Goal: Information Seeking & Learning: Learn about a topic

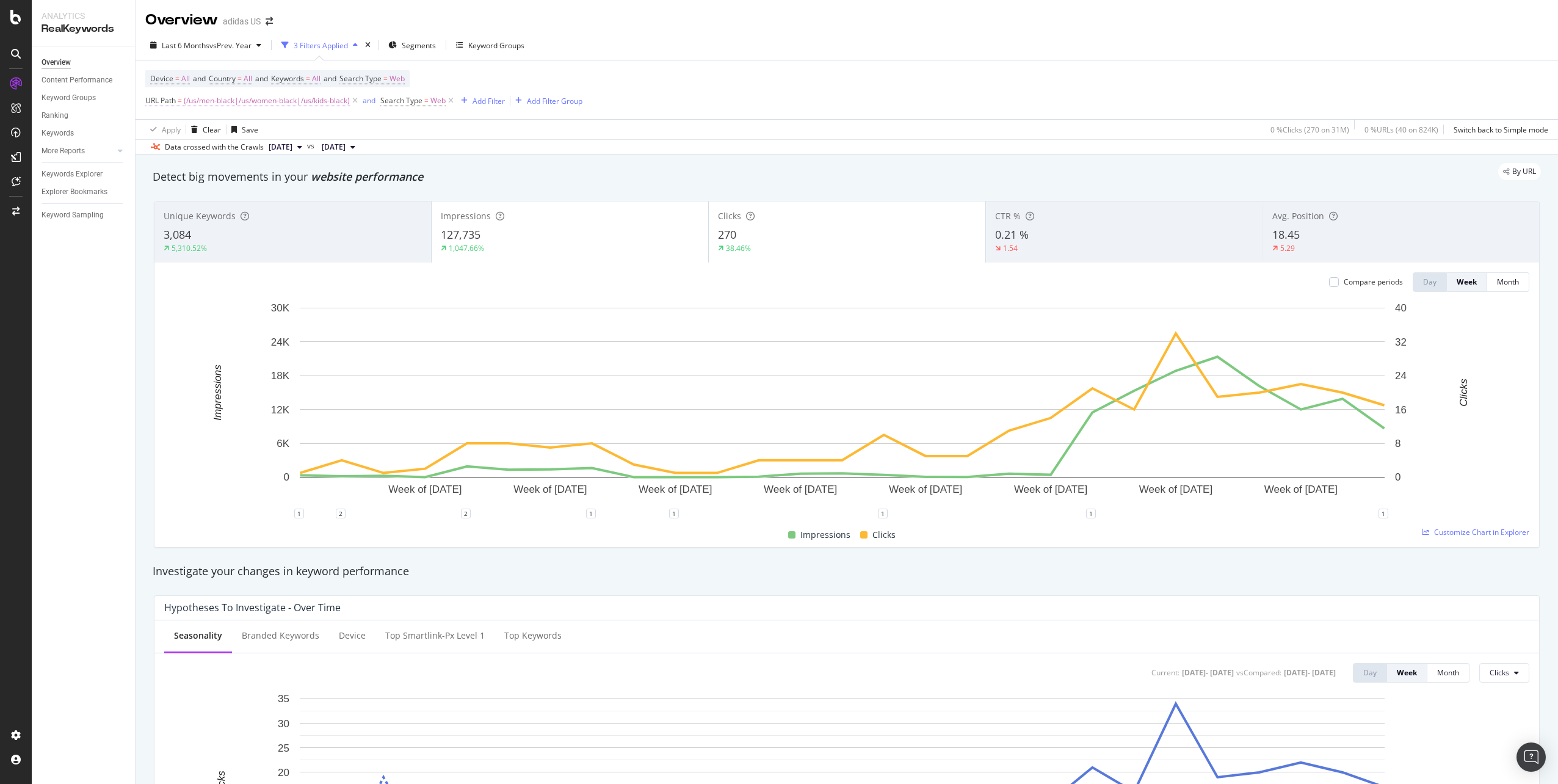
click at [229, 97] on span "(/us/men-black|/us/women-black|/us/kids-black)" at bounding box center [267, 100] width 166 height 17
click at [209, 153] on input "^(/us/men-black|/us/women-black|/us/kids-black)$" at bounding box center [213, 151] width 115 height 19
click at [203, 151] on input "^(/us/men-black|/us/women-black|/us/kids-black)$" at bounding box center [213, 151] width 115 height 19
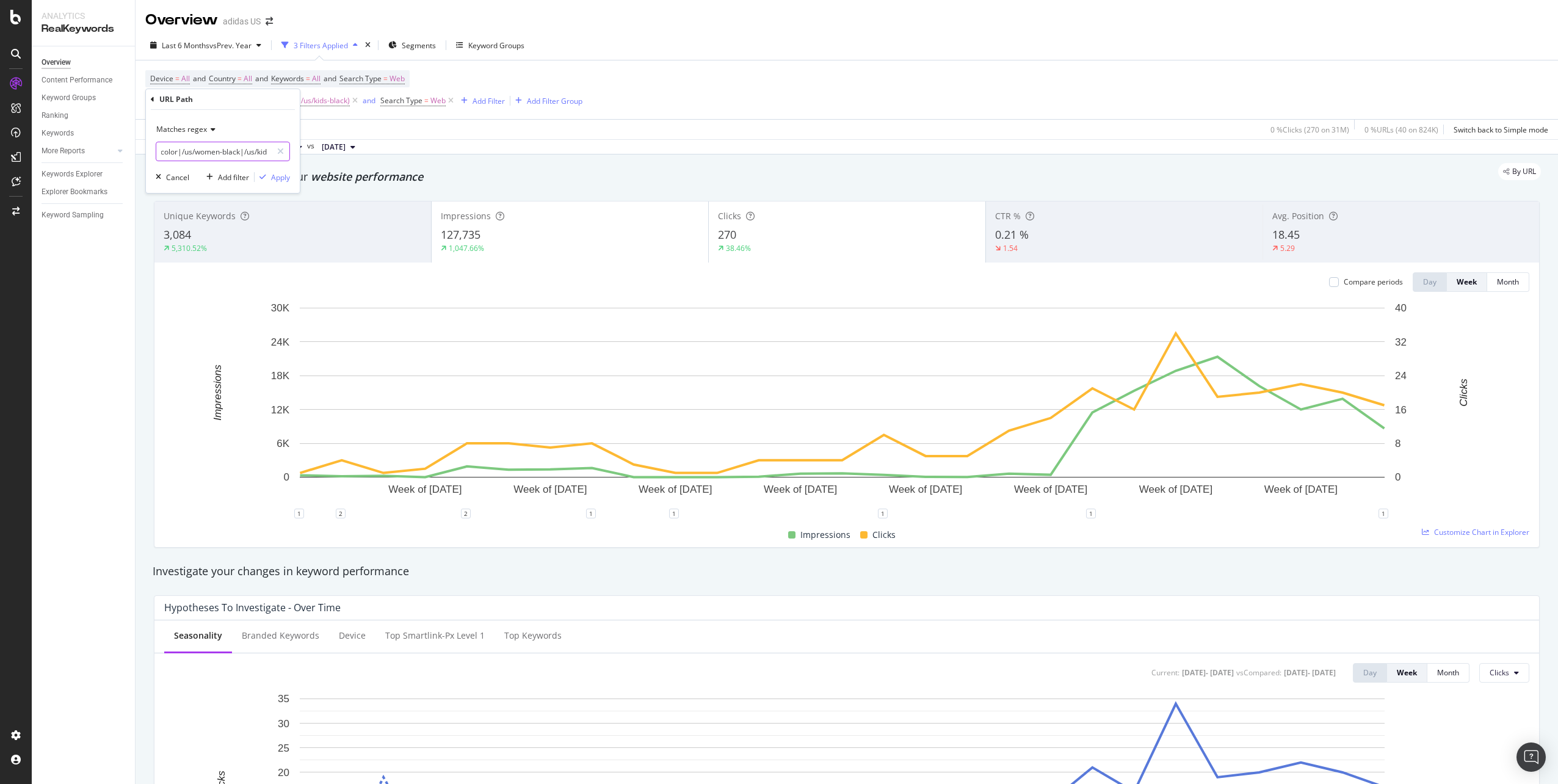
scroll to position [0, 80]
drag, startPoint x: 256, startPoint y: 154, endPoint x: 267, endPoint y: 155, distance: 11.0
click at [267, 155] on input "^(/us/men-adicolor|/us/women-black|/us/kids-black)$" at bounding box center [213, 151] width 115 height 19
click at [212, 153] on input "^(/us/men-adicolor|/us/women-black|/us/kids-black)$" at bounding box center [213, 151] width 115 height 19
click at [203, 149] on input "^(/us/men-adicolor|/us/women-black|/us/kids-black)$" at bounding box center [213, 151] width 115 height 19
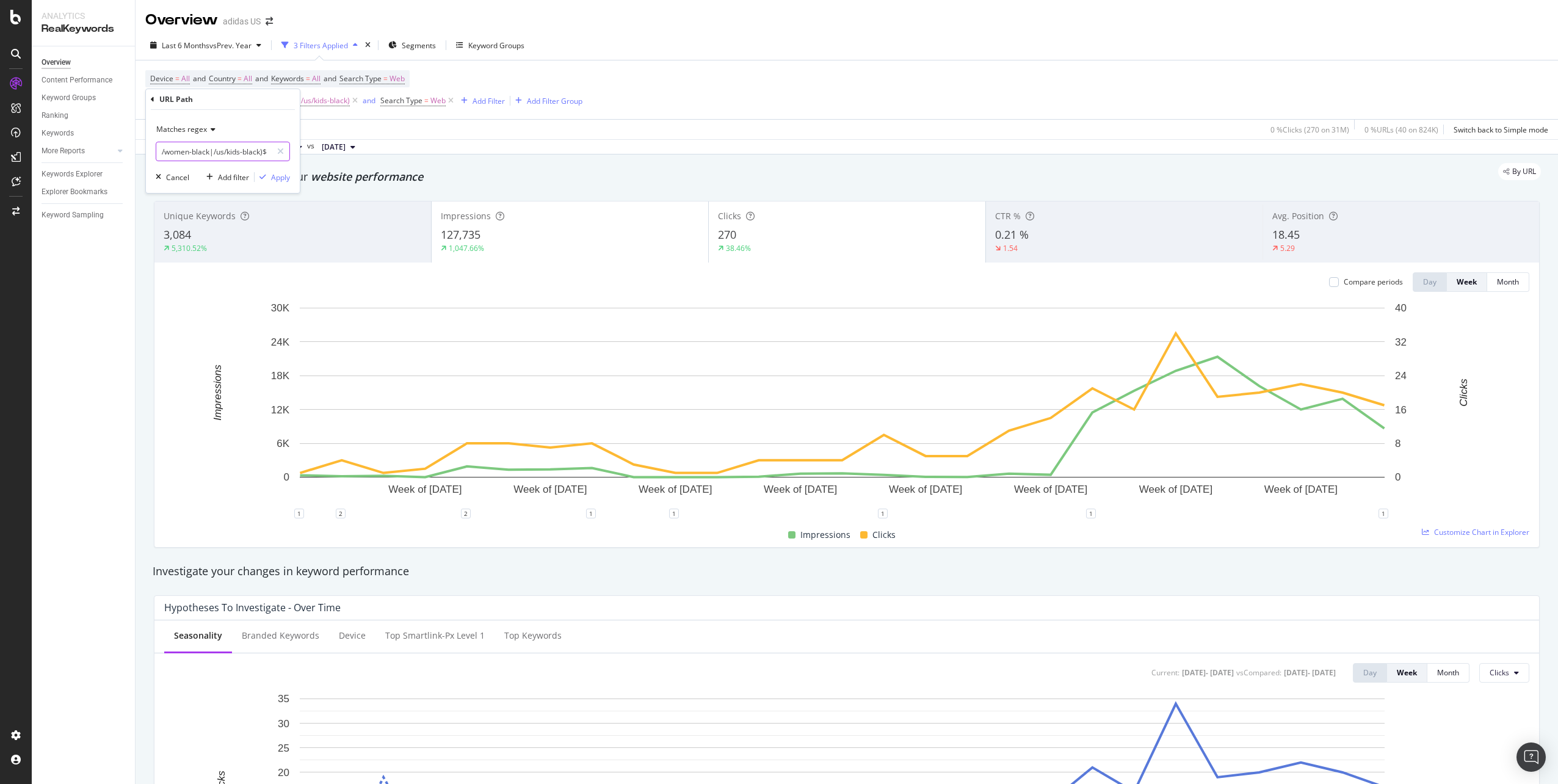
click at [203, 149] on input "^(/us/men-adicolor|/us/women-black|/us/kids-black)$" at bounding box center [213, 151] width 115 height 19
drag, startPoint x: 253, startPoint y: 157, endPoint x: 262, endPoint y: 157, distance: 9.0
click at [262, 157] on input "^(/us/men-adicolor|/us/women-adicolor|/us/kids-black)$" at bounding box center [213, 151] width 115 height 19
click at [251, 153] on input "^(/us/men-adicolor|/us/women-adicolor|/us/kids-black)$" at bounding box center [213, 151] width 115 height 19
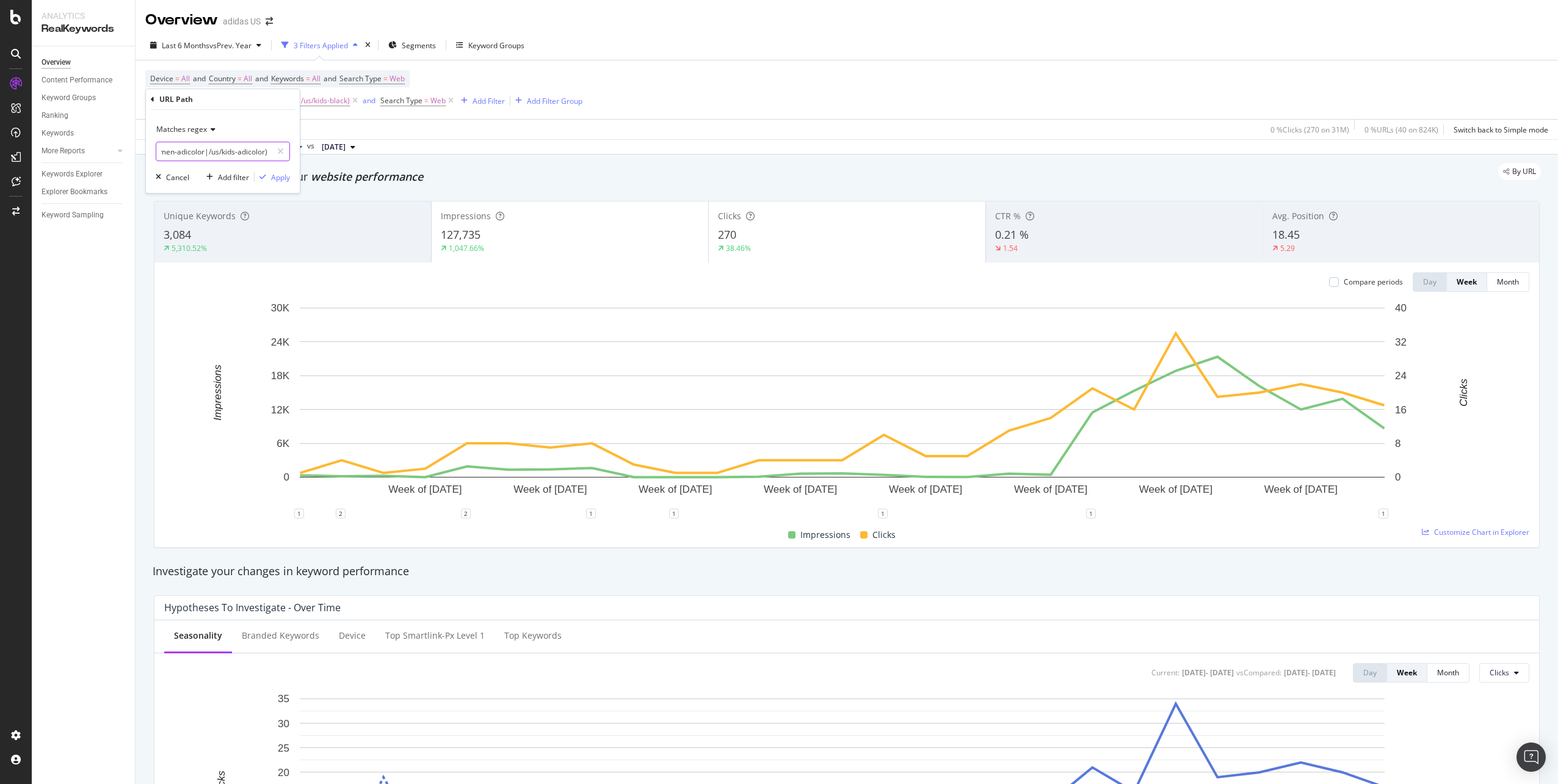
scroll to position [0, 99]
drag, startPoint x: 255, startPoint y: 155, endPoint x: 271, endPoint y: 154, distance: 16.0
click at [271, 154] on input "^(/us/men-adicolor|/us/women-adicolor|/us/kids-adicolor)$" at bounding box center [213, 151] width 115 height 19
click at [226, 151] on input "^(/us/men-adicolor|/us/women-adicolor|/us/kids-adicolor)$" at bounding box center [213, 151] width 115 height 19
type input "^(/us/men-adicolor|/us/women-adicolor|/us/kids-adicolor)$"
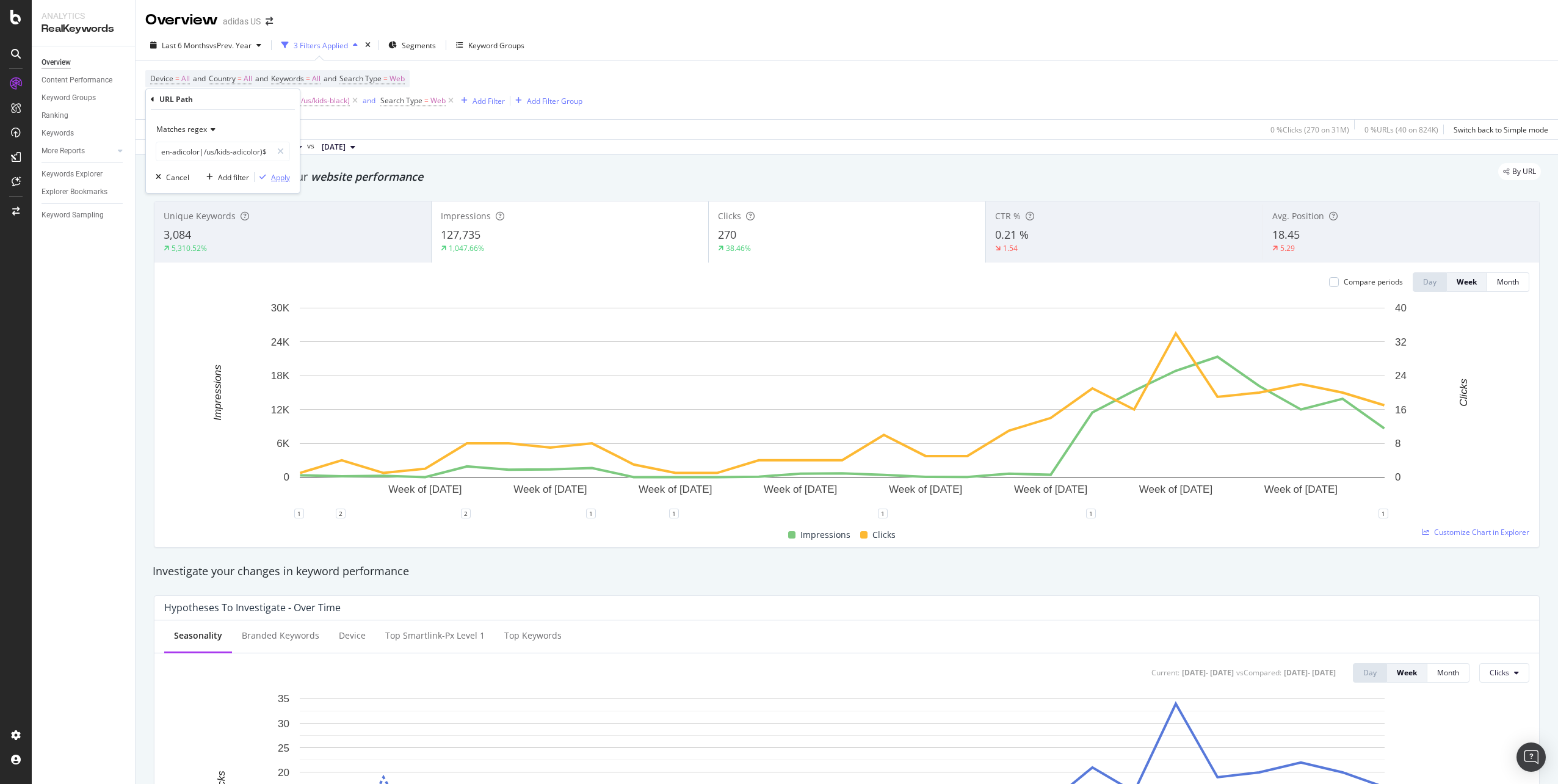
click at [269, 179] on div "button" at bounding box center [262, 176] width 16 height 7
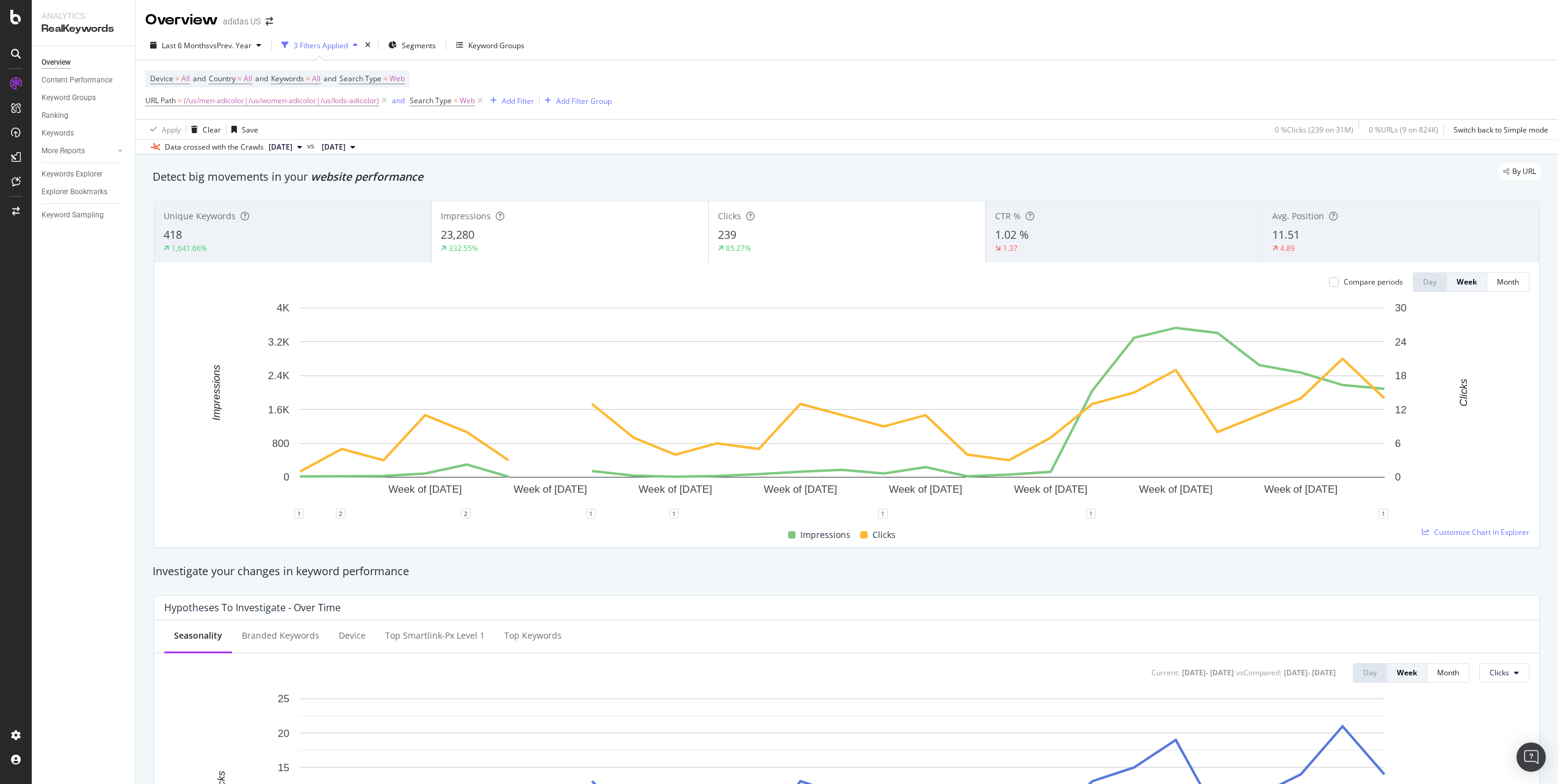
click at [1399, 595] on div "Hypotheses to Investigate - Over Time Seasonality Branded Keywords Device Top s…" at bounding box center [846, 768] width 1386 height 347
click at [1447, 6] on div "Overview adidas US" at bounding box center [846, 15] width 1423 height 31
click at [350, 97] on span "(/us/men-adicolor|/us/women-adicolor|/us/kids-adicolor)" at bounding box center [281, 100] width 196 height 17
drag, startPoint x: 205, startPoint y: 153, endPoint x: 282, endPoint y: 153, distance: 77.0
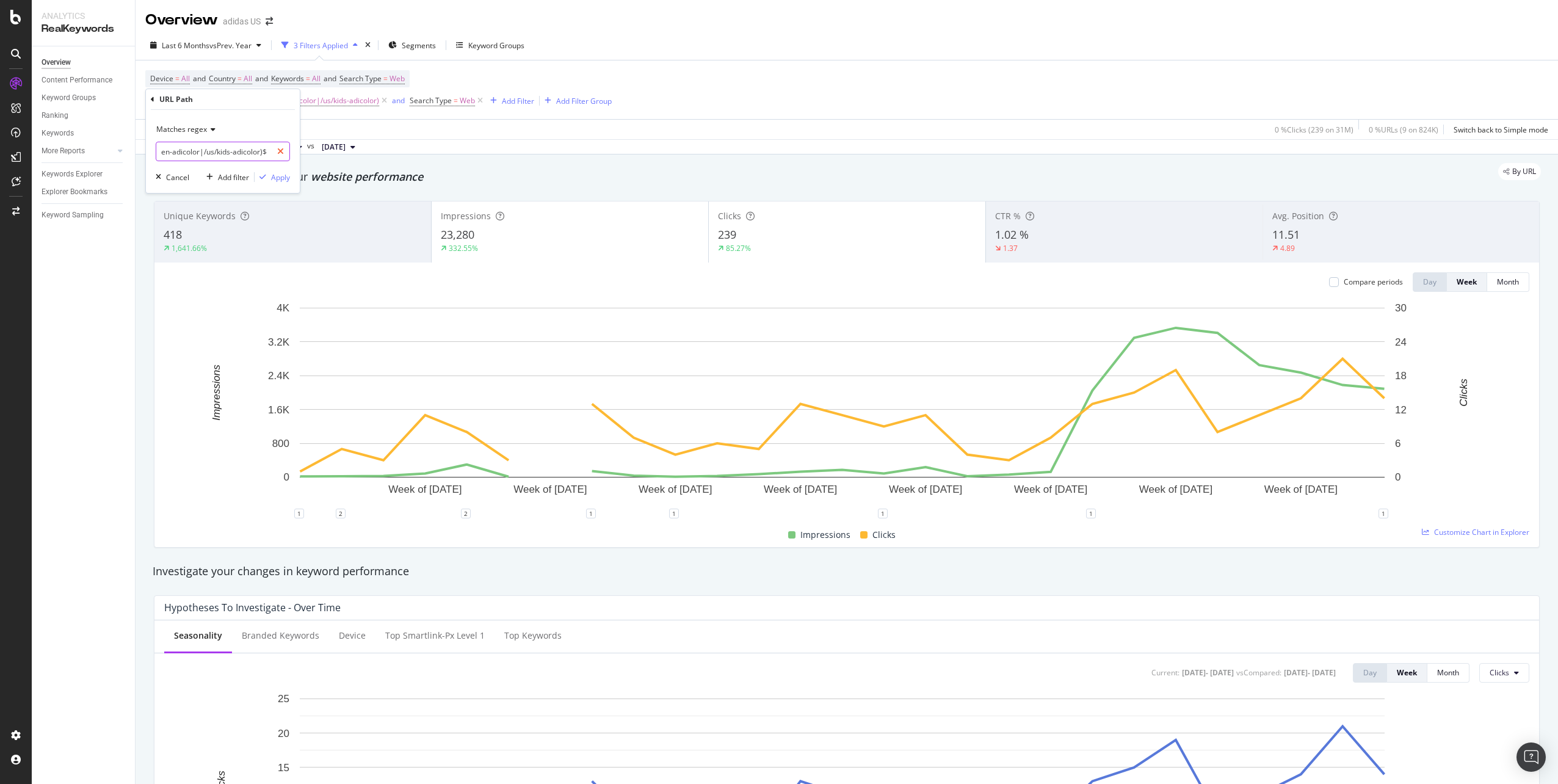
click at [282, 153] on div "^(/us/men-adicolor|/us/women-adicolor|/us/kids-adicolor)$" at bounding box center [222, 151] width 134 height 19
click at [232, 155] on input "^(/us/men-adicolor|/us/women-adicolor|/us/kids-adicolor)$" at bounding box center [213, 151] width 115 height 19
click at [232, 148] on input "^(/us/men-adicolor|/us/women-adicolor|/us/kids-adicolor)$" at bounding box center [213, 151] width 115 height 19
type input "^(/us/men-adicolor|/us/women-adicolor|/us/adicolor)$"
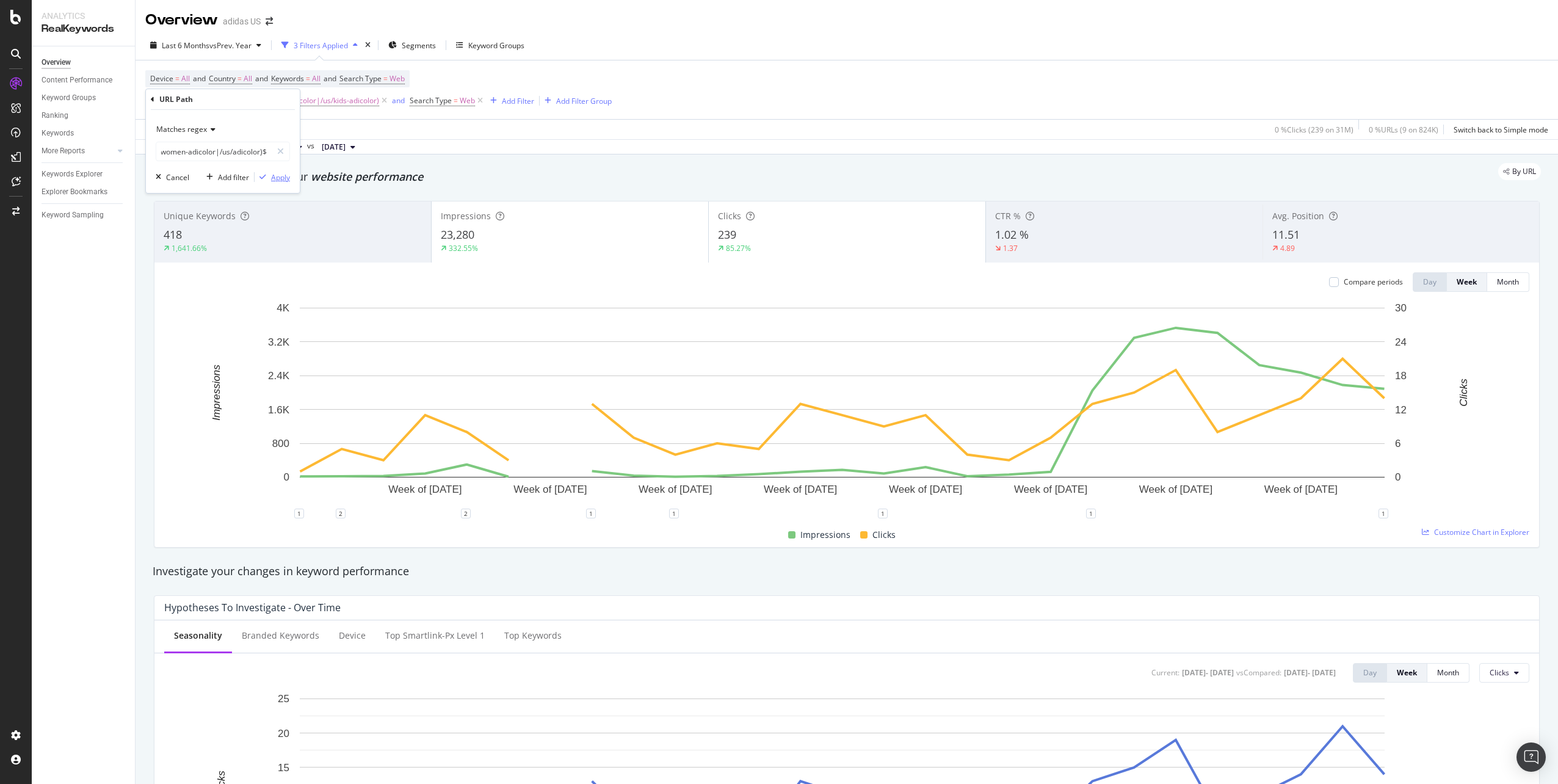
click at [271, 179] on div "Apply" at bounding box center [281, 177] width 19 height 10
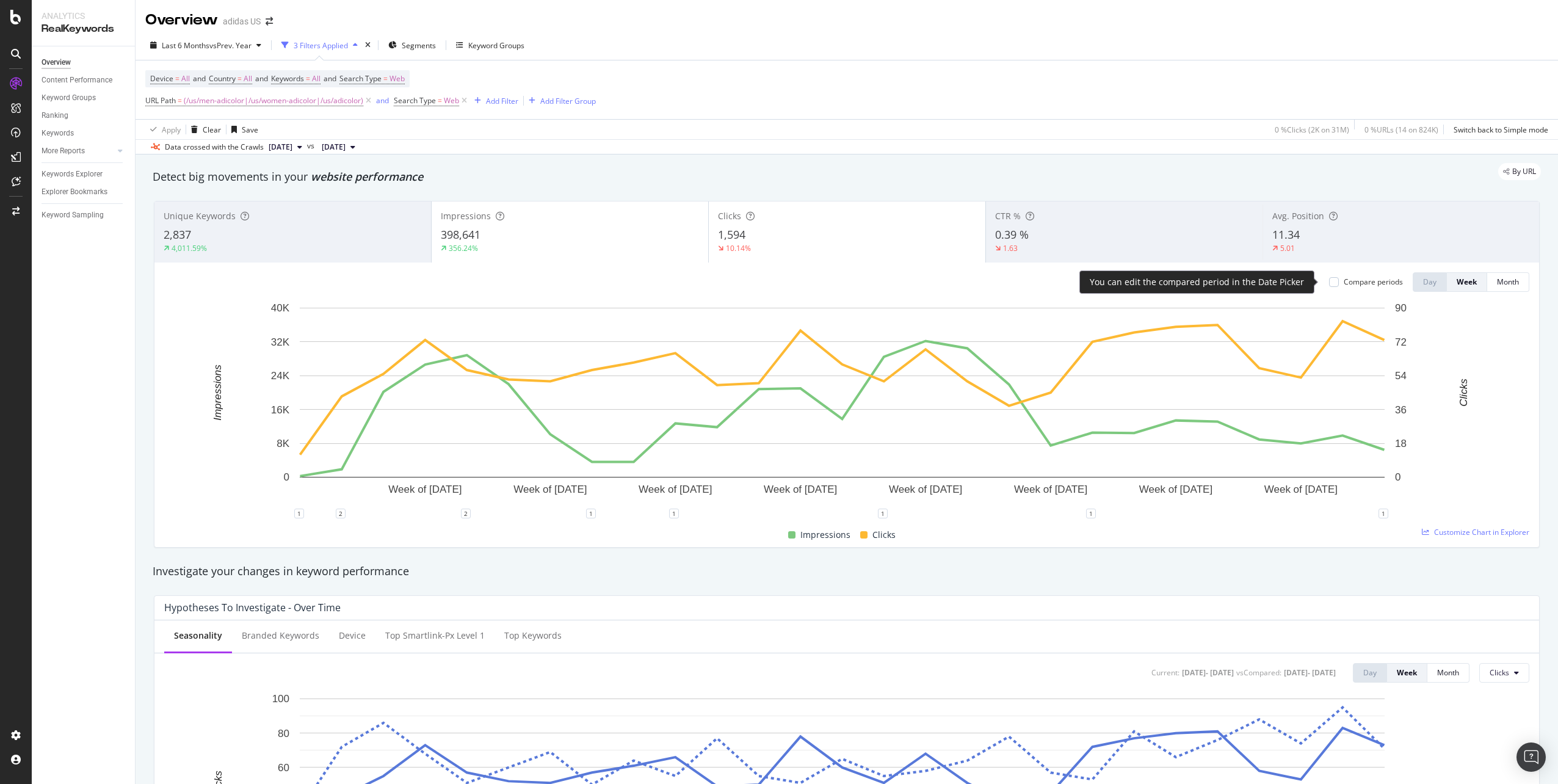
click at [1359, 279] on div "Compare periods" at bounding box center [1374, 281] width 60 height 10
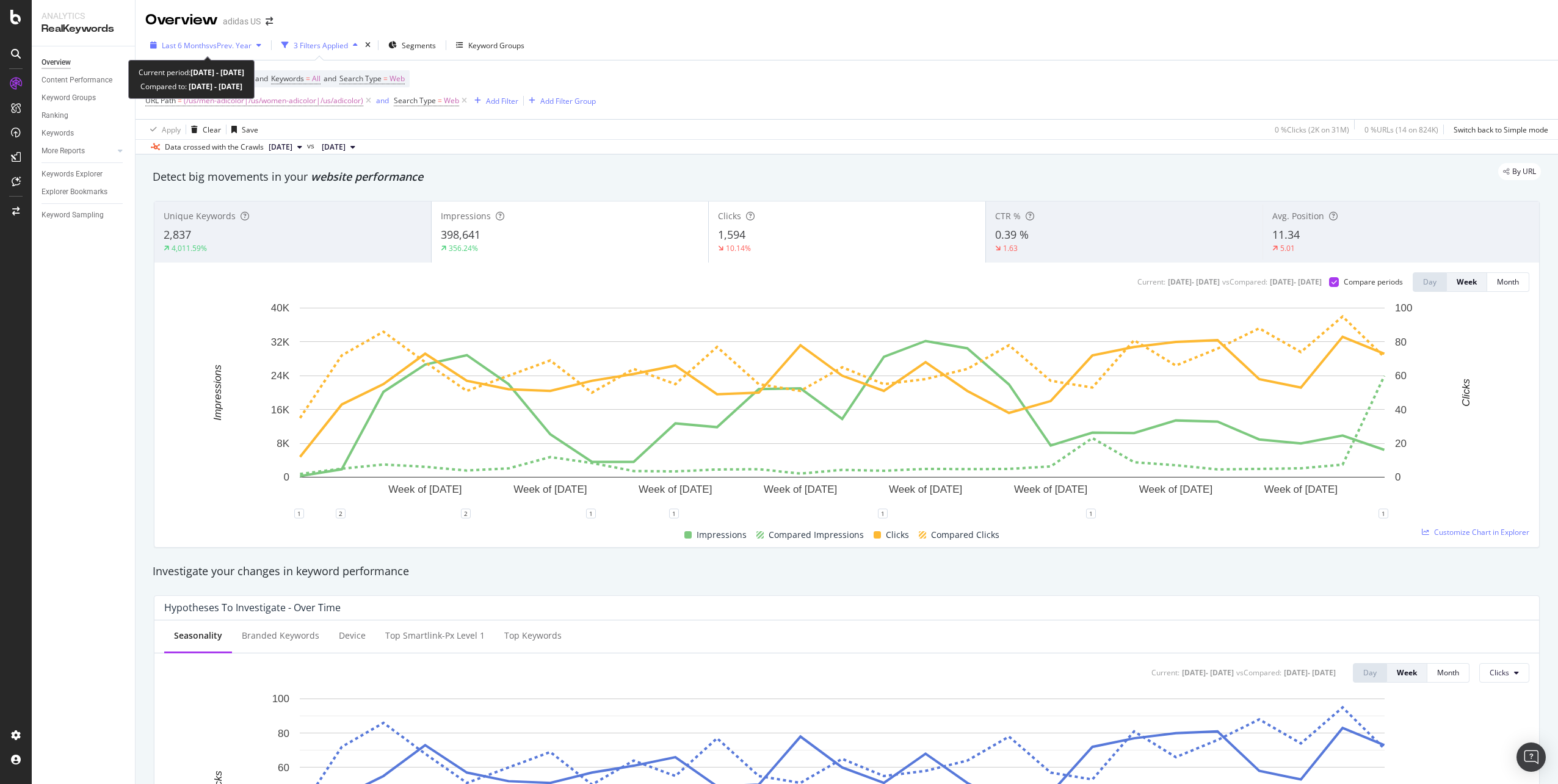
click at [209, 49] on span "vs Prev. Year" at bounding box center [230, 45] width 42 height 10
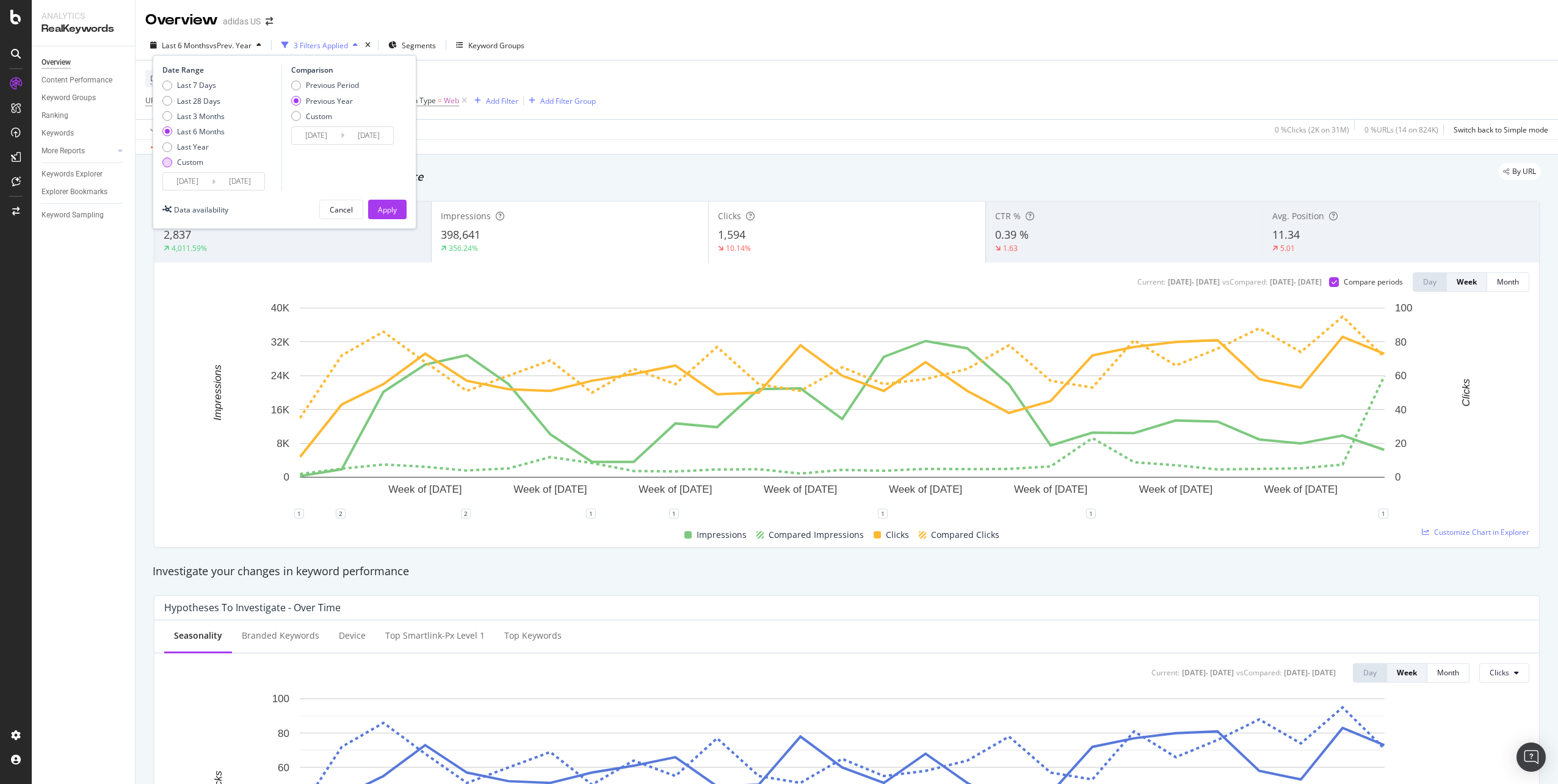
click at [183, 157] on div "Custom" at bounding box center [190, 162] width 27 height 10
type input "2025/09/07"
click at [315, 88] on div "Previous Period" at bounding box center [333, 85] width 53 height 10
type input "2025/08/10"
type input "2025/09/06"
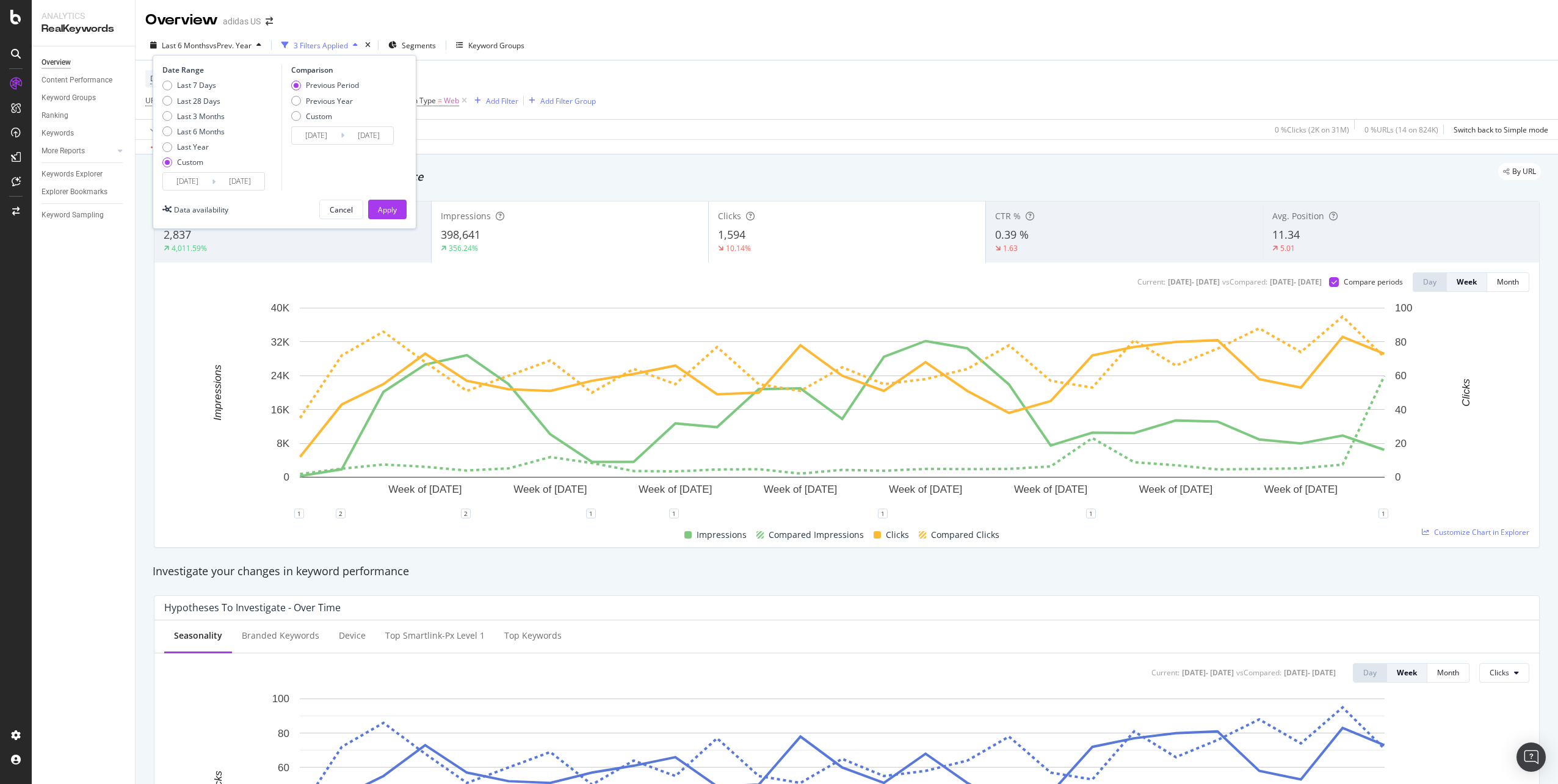
click at [1205, 122] on div "Apply Clear Save 0 % Clicks ( 2K on 31M ) 0 % URLs ( 14 on 824K ) Switch back t…" at bounding box center [846, 129] width 1423 height 20
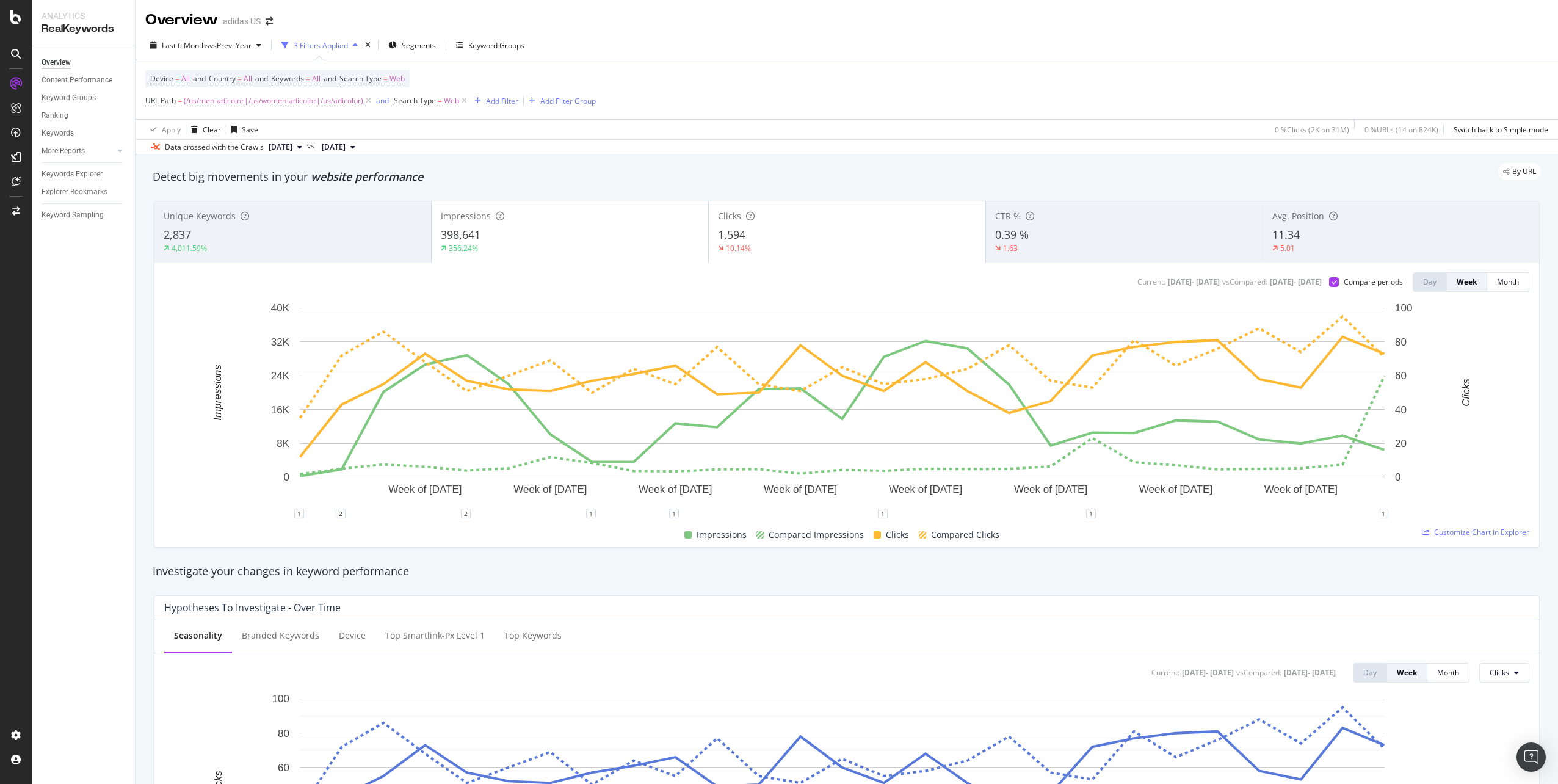
click at [405, 249] on div "4,011.59%" at bounding box center [292, 249] width 258 height 11
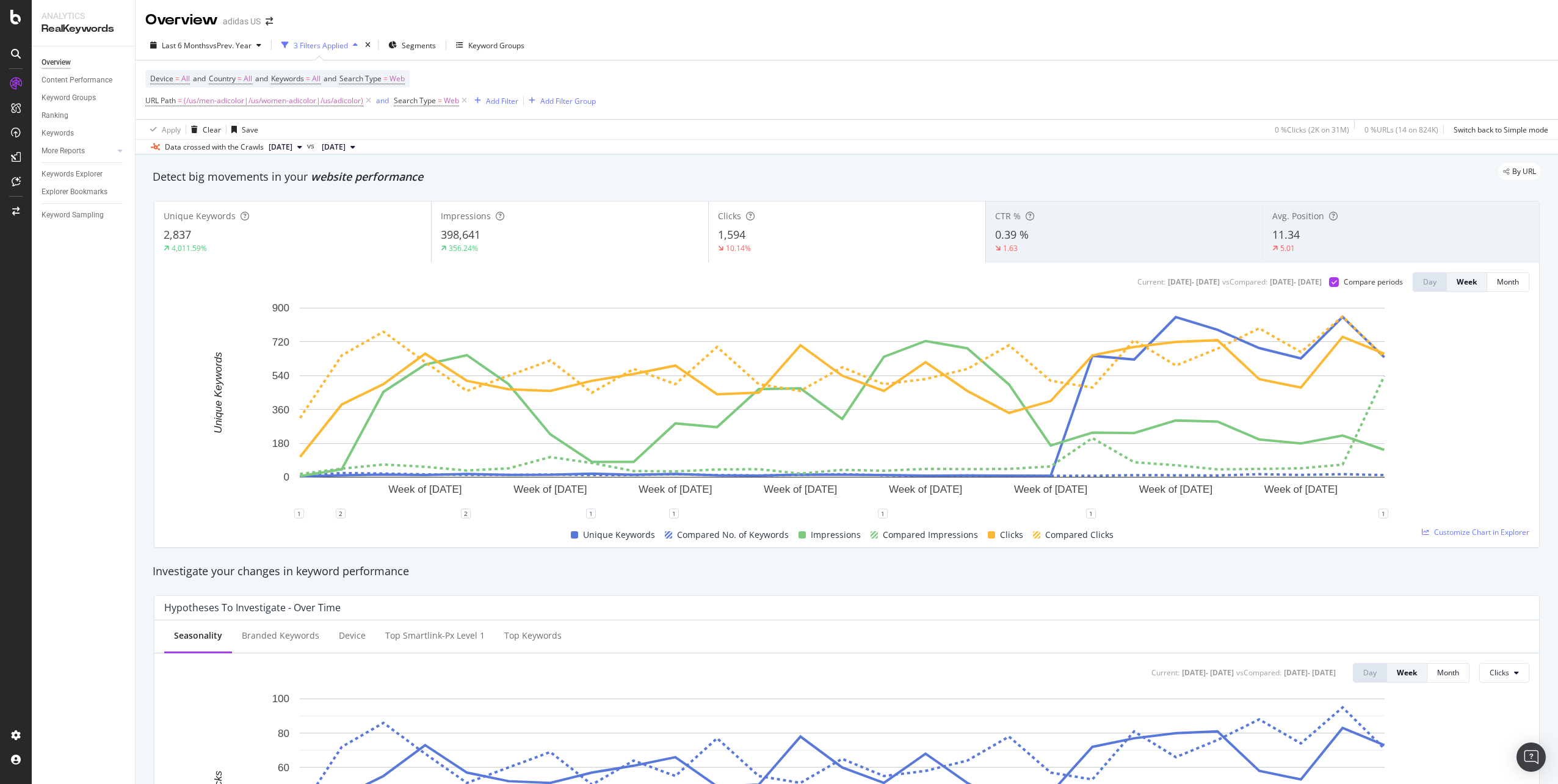
click at [506, 242] on div "398,641" at bounding box center [569, 235] width 258 height 16
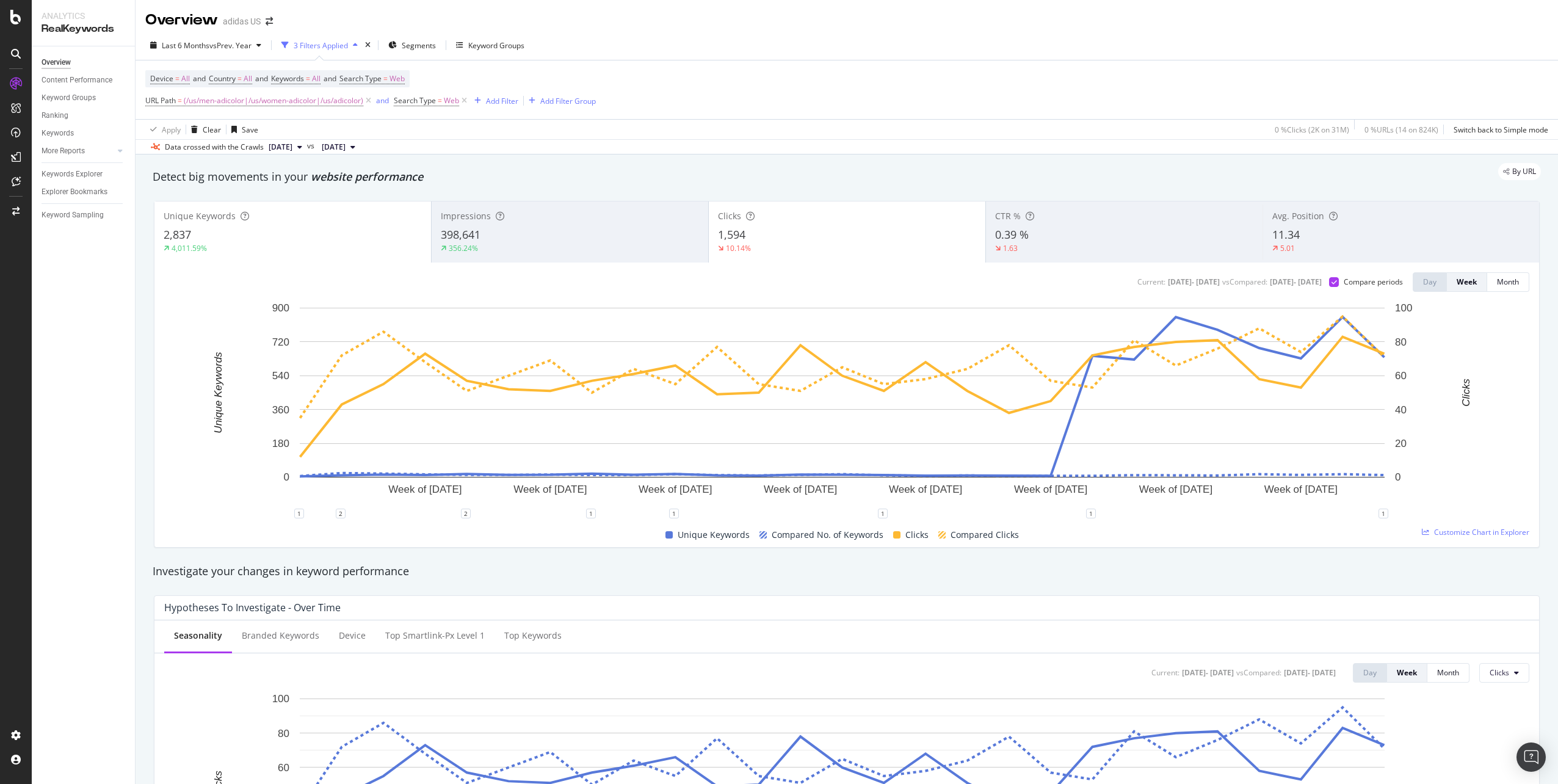
click at [853, 252] on div "10.14%" at bounding box center [847, 249] width 258 height 11
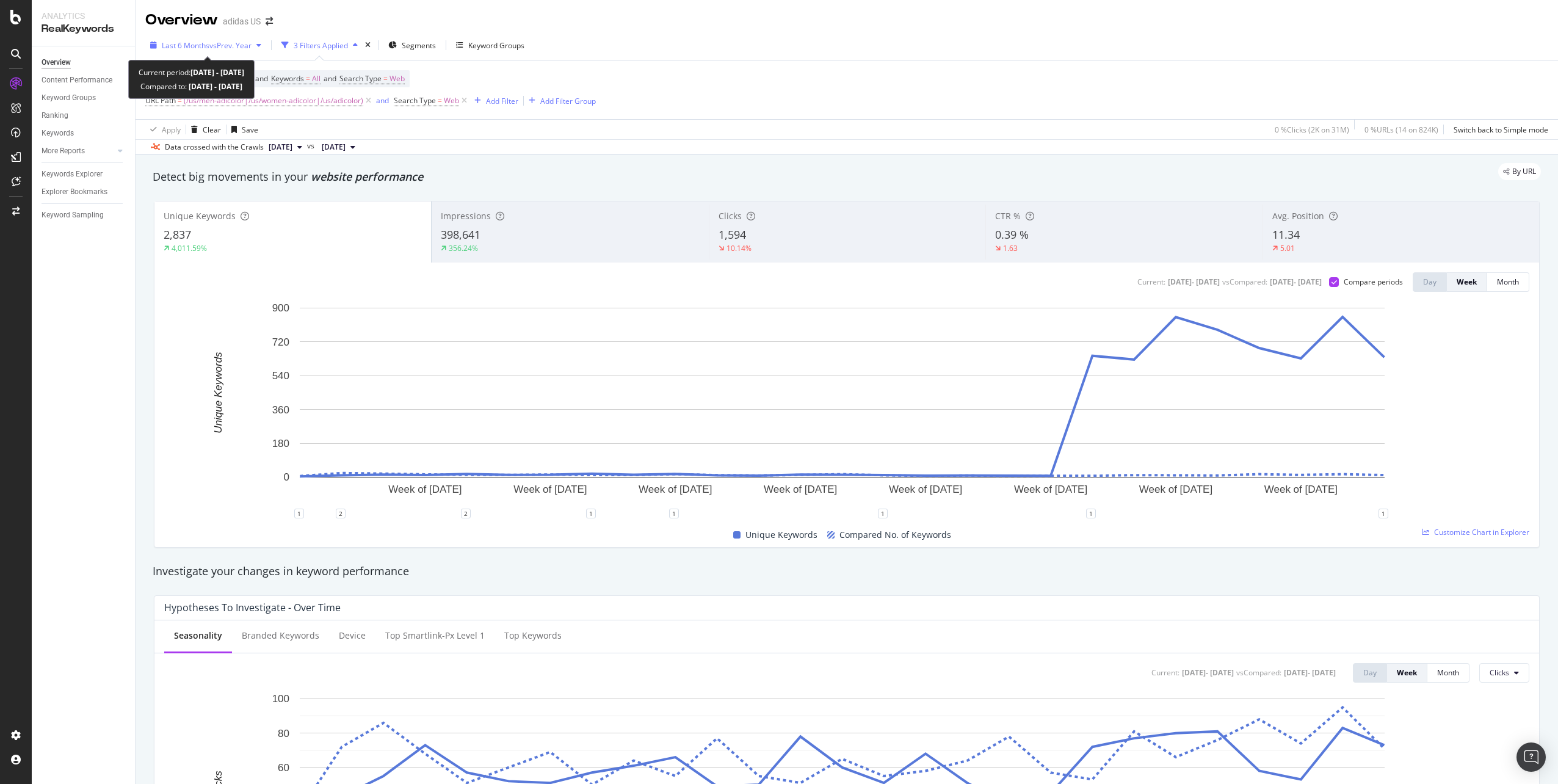
click at [240, 44] on span "vs Prev. Year" at bounding box center [230, 45] width 42 height 10
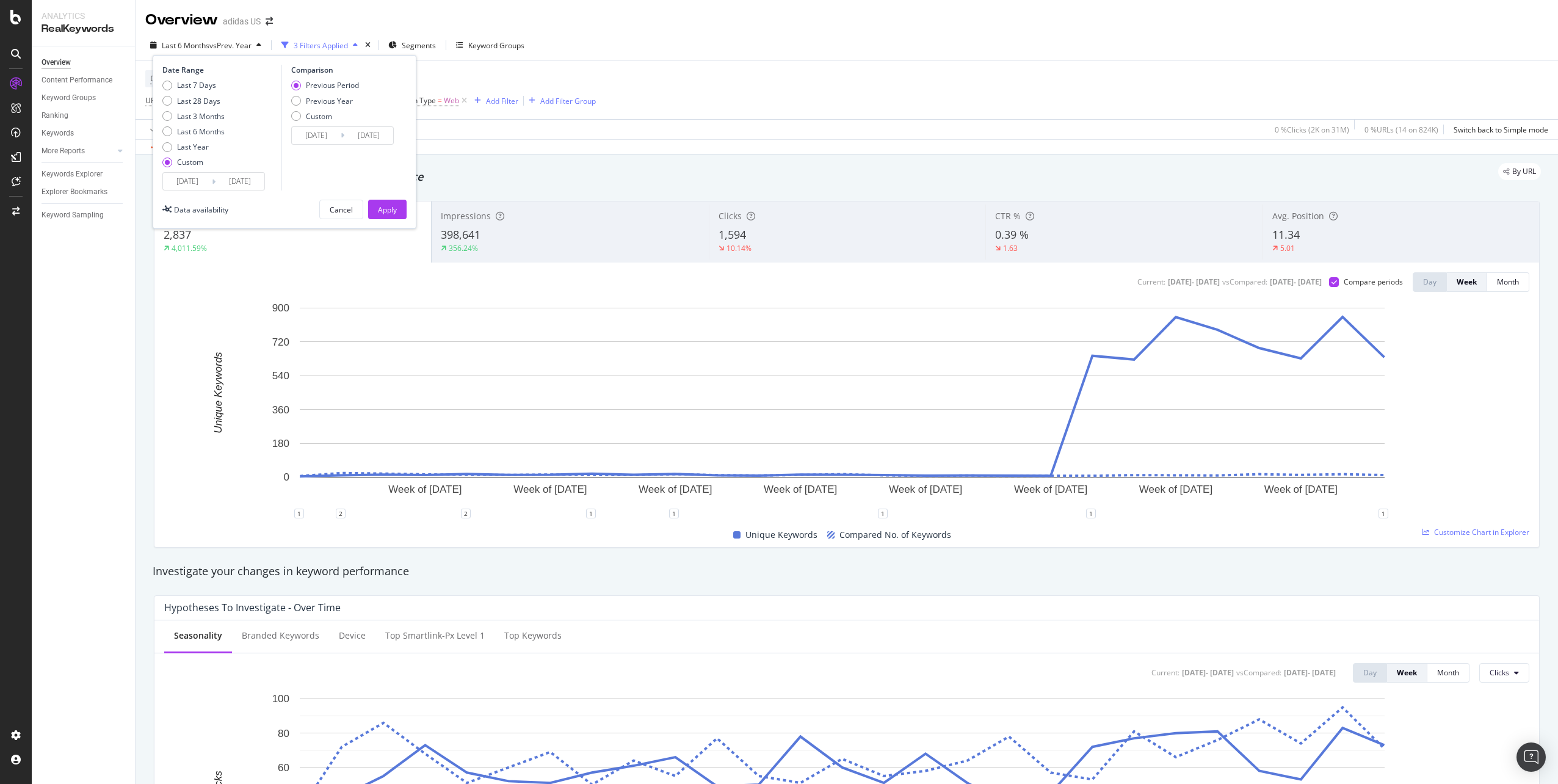
click at [196, 161] on div "Custom" at bounding box center [190, 162] width 27 height 10
click at [198, 184] on input "2025/09/07" at bounding box center [187, 181] width 49 height 17
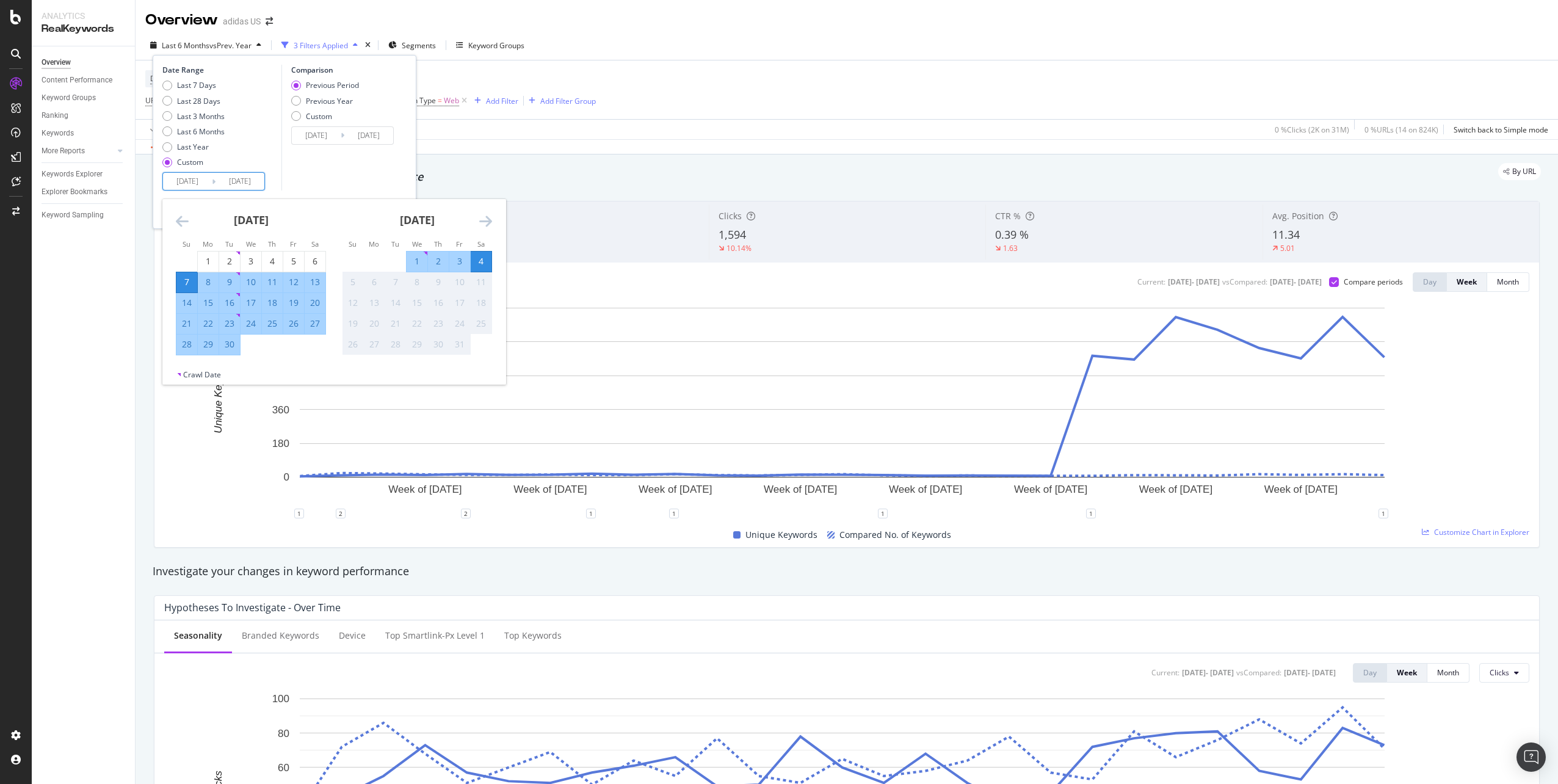
click at [177, 218] on icon "Move backward to switch to the previous month." at bounding box center [182, 221] width 13 height 14
click at [178, 218] on icon "Move backward to switch to the previous month." at bounding box center [182, 221] width 13 height 14
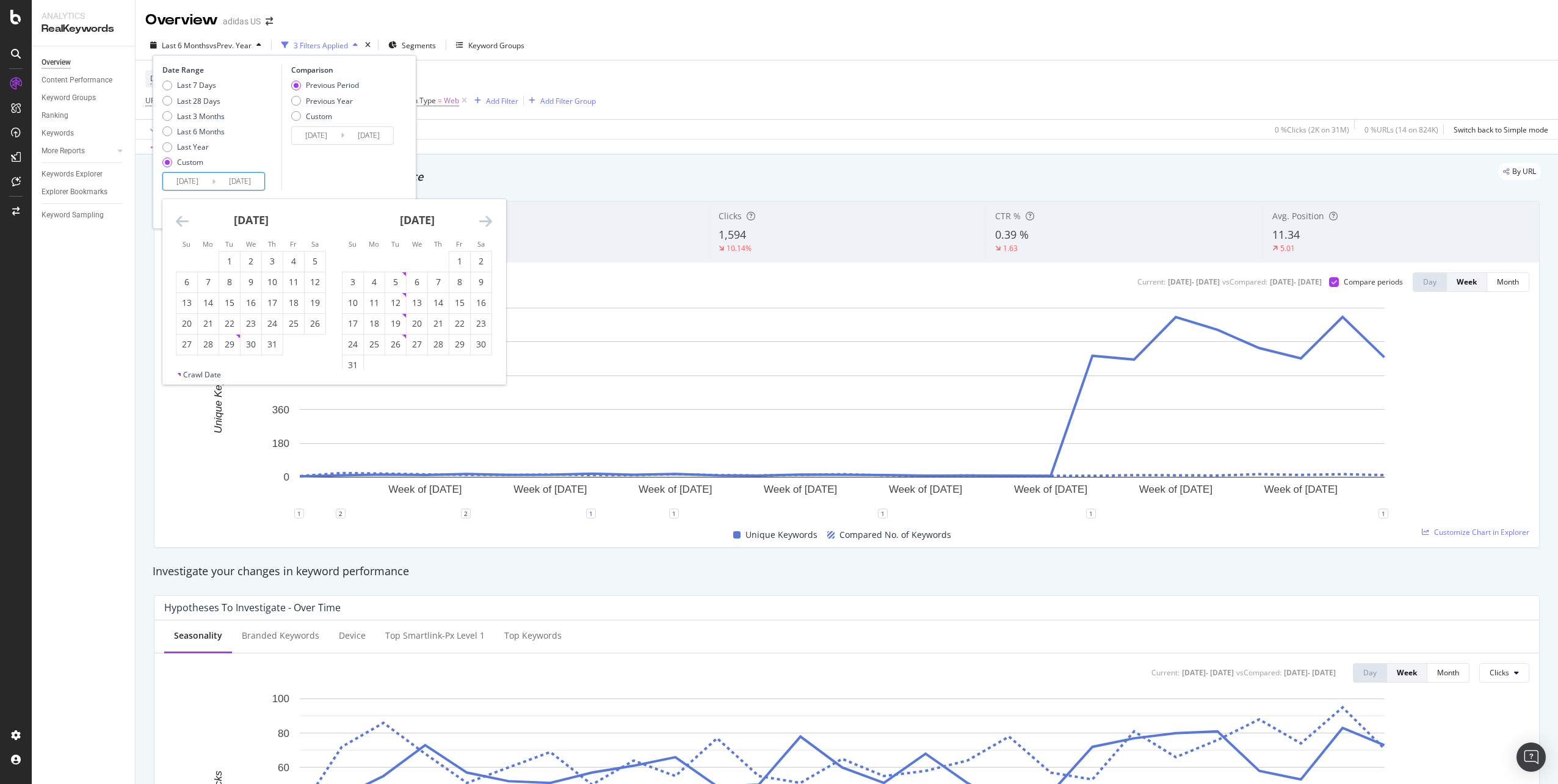
click at [178, 218] on icon "Move backward to switch to the previous month." at bounding box center [182, 221] width 13 height 14
click at [191, 173] on input "2025/09/07" at bounding box center [187, 181] width 49 height 17
click at [176, 218] on div "May 2025 1 2 3 4 5 6 7 8 9 10 11 12 13 14 15 16 17 18 19 20 21 22 23 24 25 26 2…" at bounding box center [251, 277] width 166 height 156
click at [180, 222] on icon "Move backward to switch to the previous month." at bounding box center [182, 221] width 13 height 14
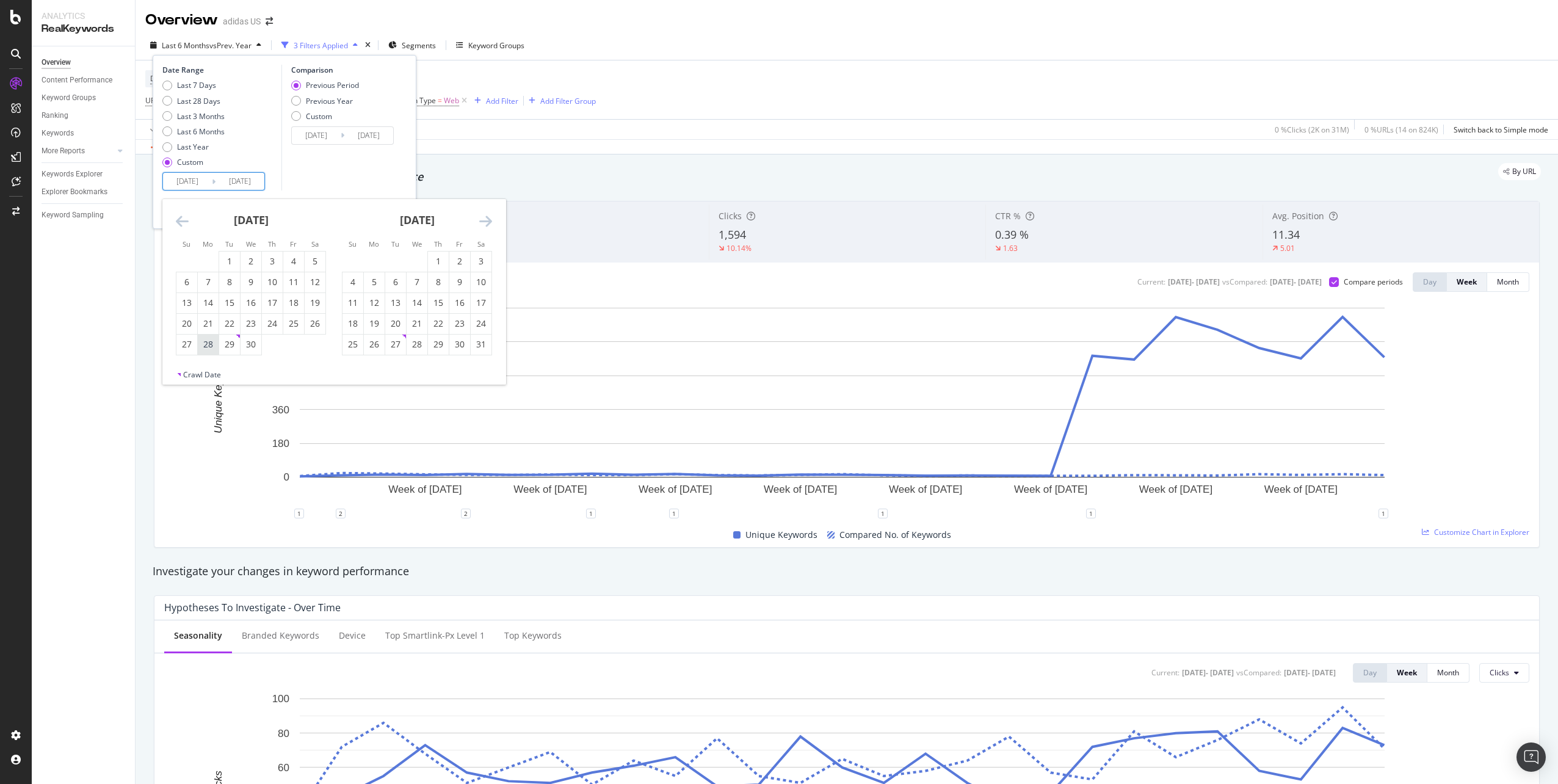
click at [213, 345] on div "28" at bounding box center [209, 344] width 21 height 12
type input "2025/04/28"
type input "2024/11/19"
type input "2025/04/27"
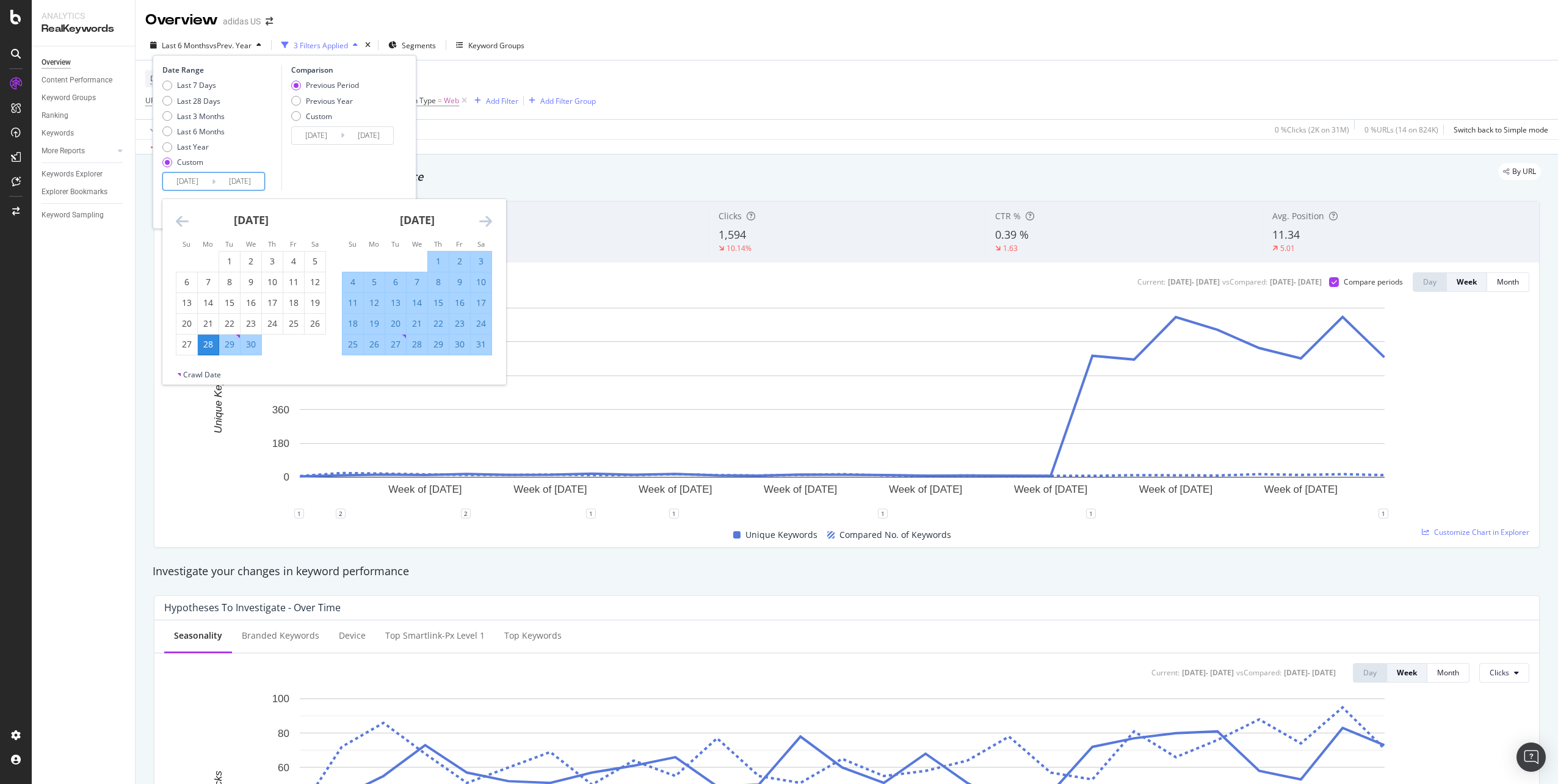
click at [489, 223] on icon "Move forward to switch to the next month." at bounding box center [486, 221] width 13 height 14
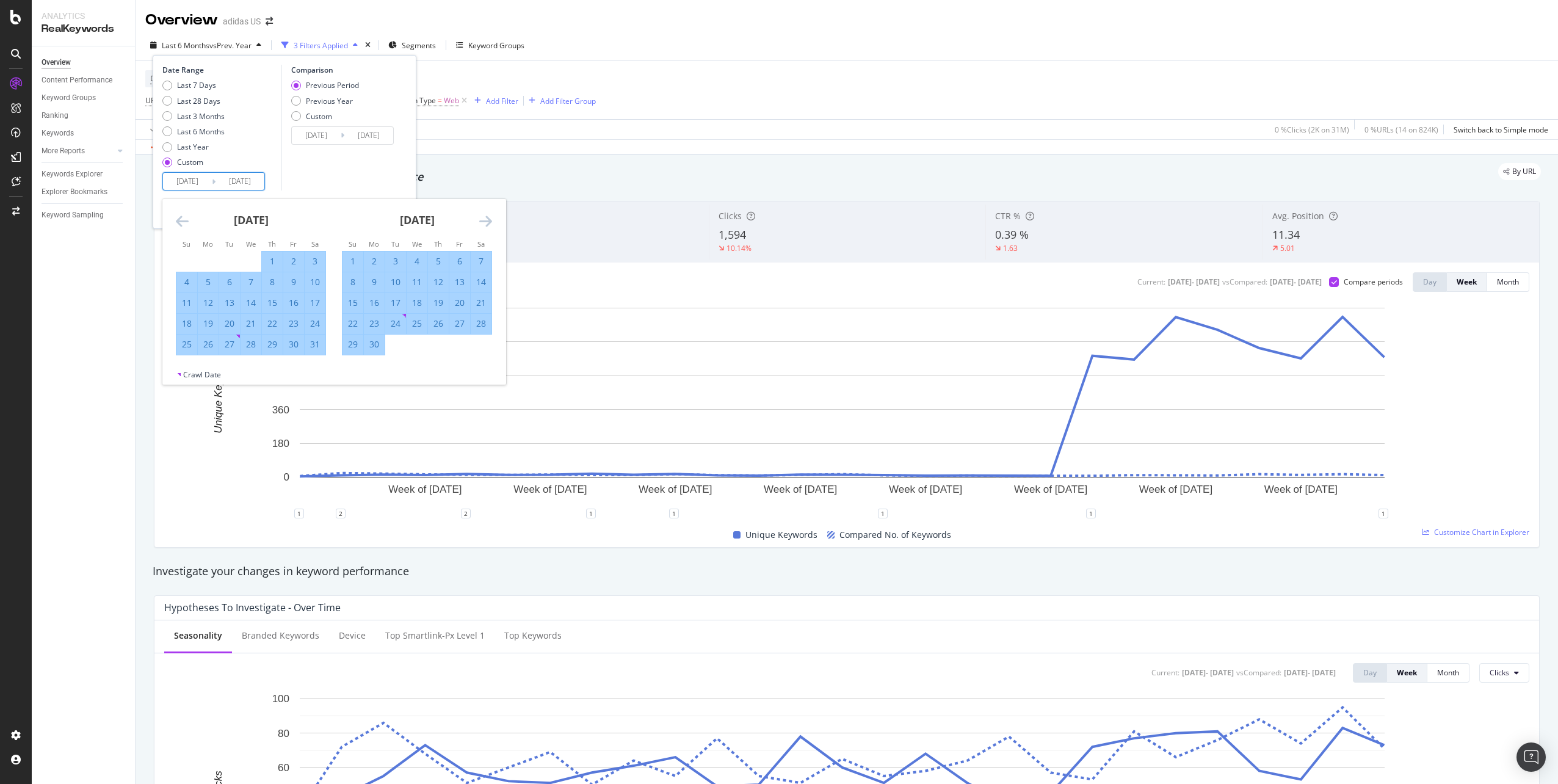
click at [489, 223] on icon "Move forward to switch to the next month." at bounding box center [486, 221] width 13 height 14
click at [434, 349] on div "31" at bounding box center [439, 344] width 21 height 12
type input "2025/07/31"
type input "2025/01/23"
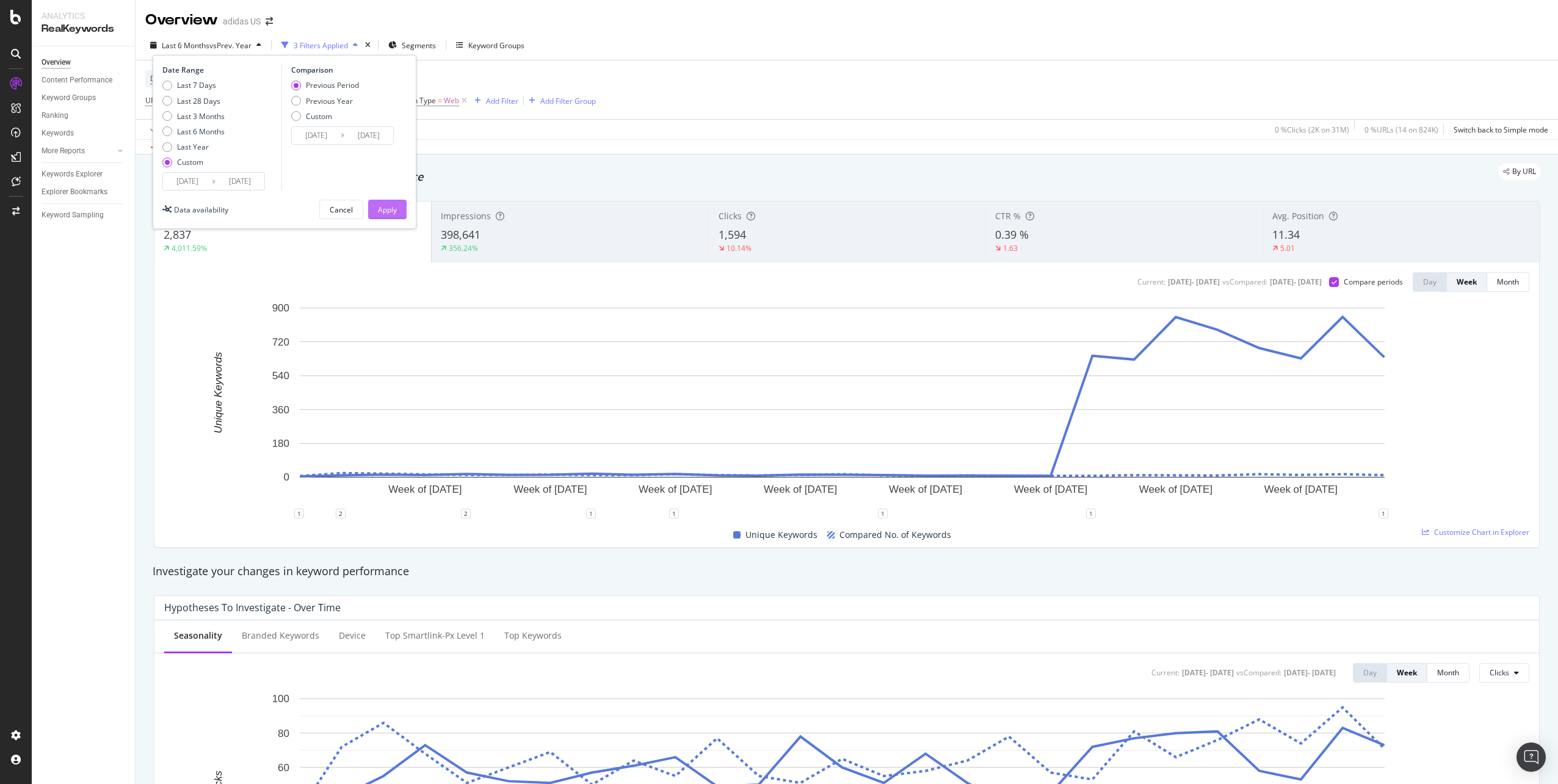
click at [388, 211] on div "Apply" at bounding box center [387, 209] width 19 height 10
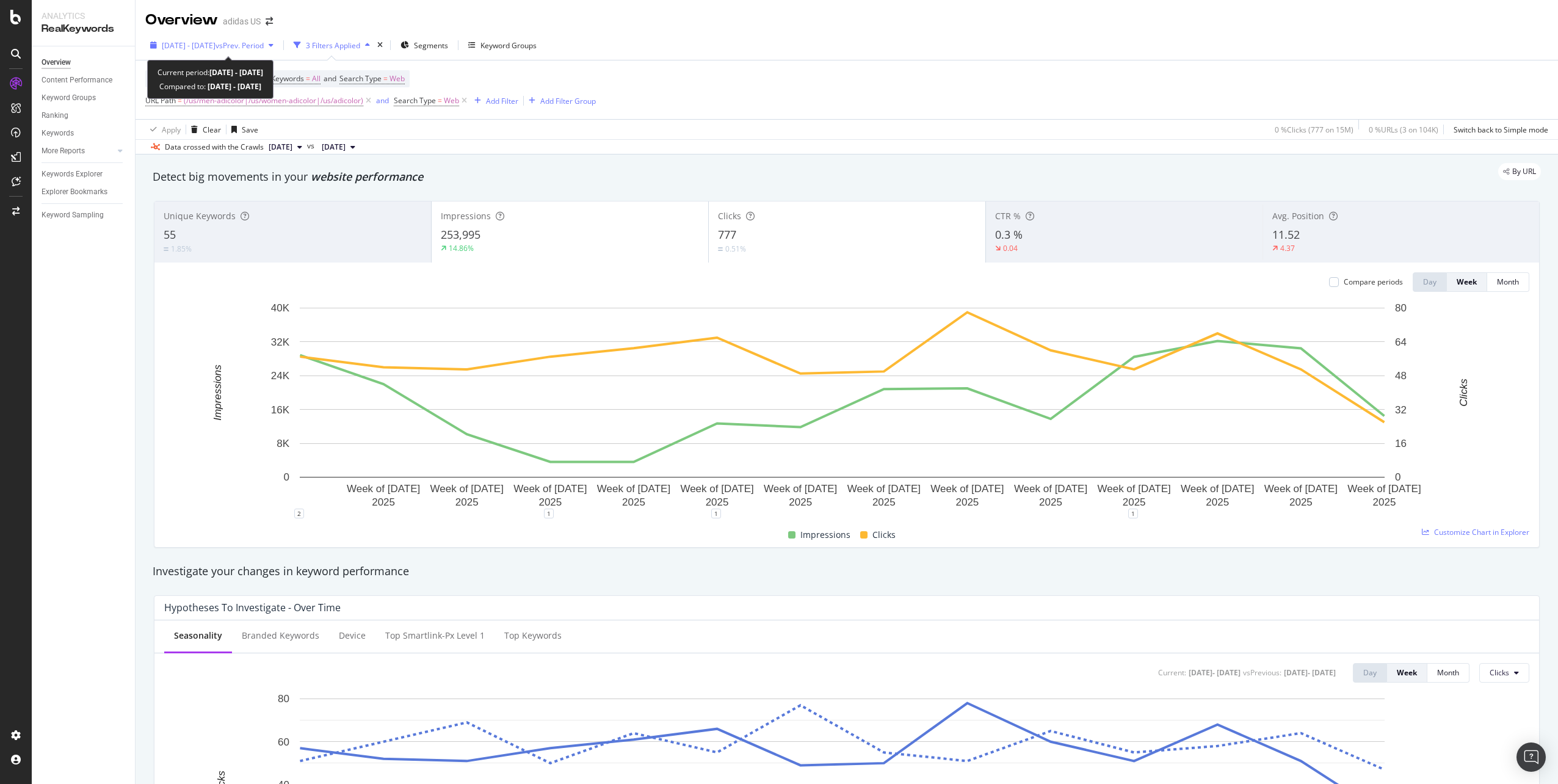
click at [216, 49] on span "2025 Apr. 28th - Jul. 31st" at bounding box center [188, 45] width 54 height 10
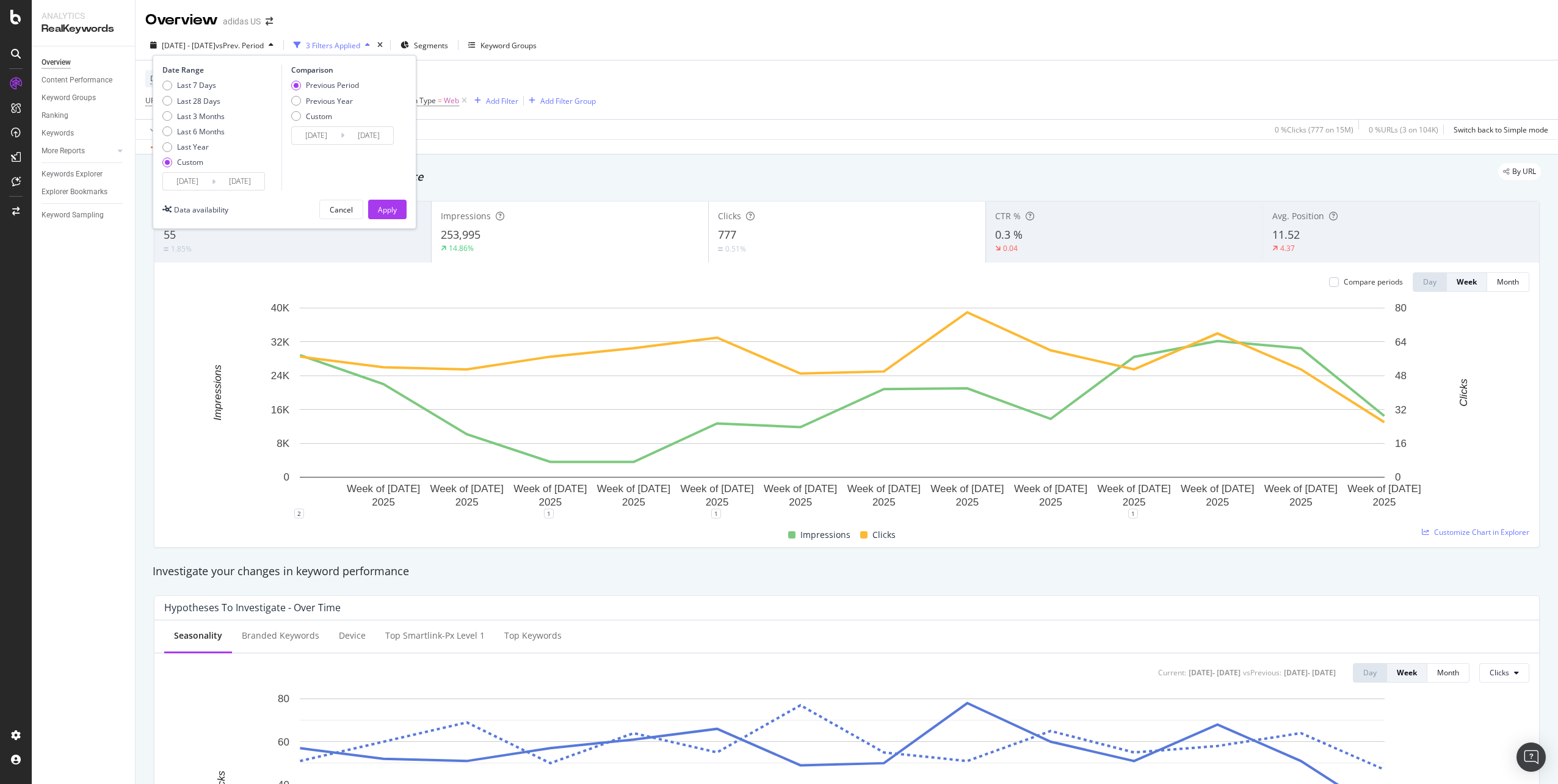
click at [254, 180] on input "2025/07/31" at bounding box center [240, 181] width 49 height 17
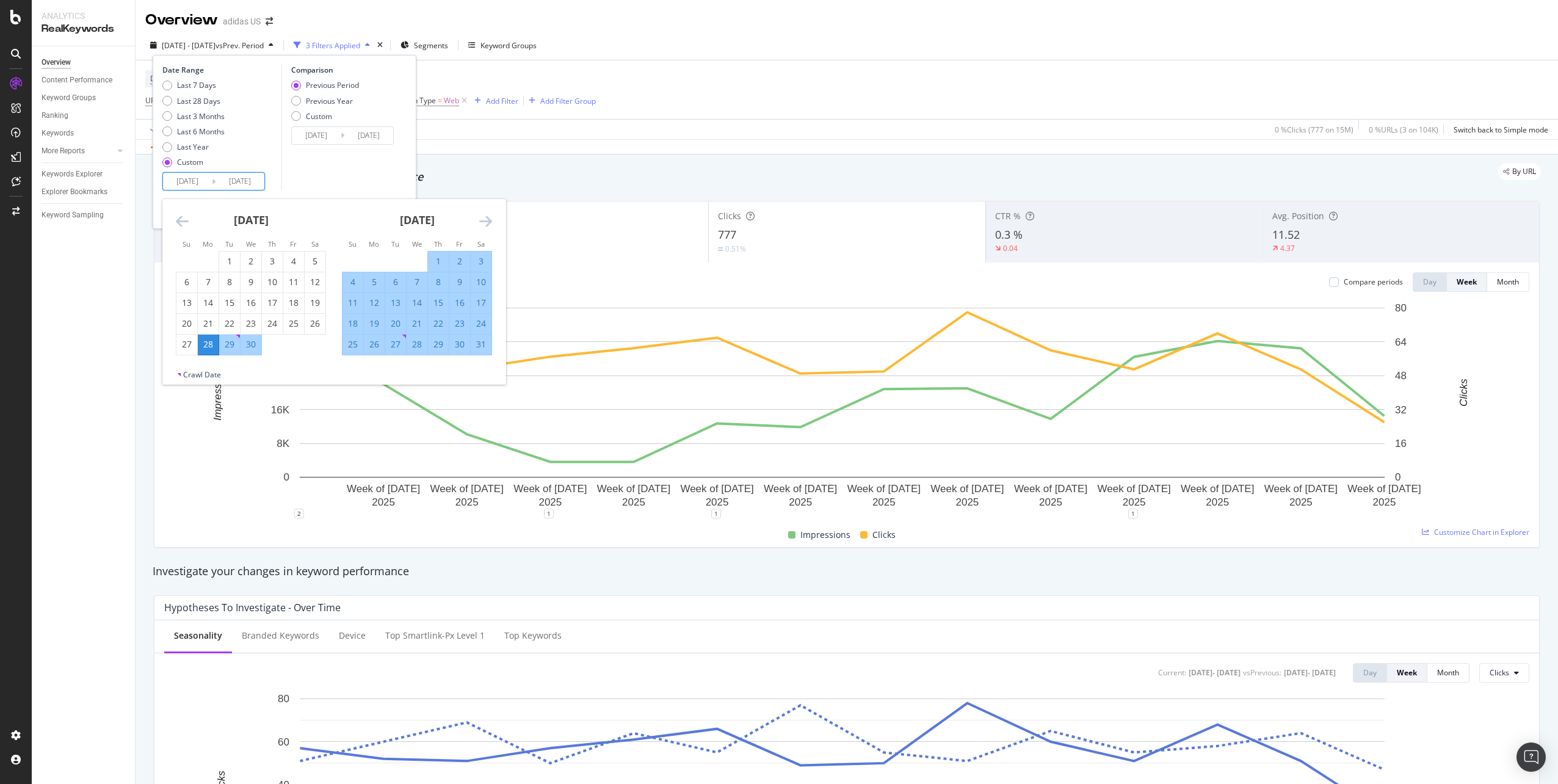
click at [484, 224] on icon "Move forward to switch to the next month." at bounding box center [486, 221] width 13 height 14
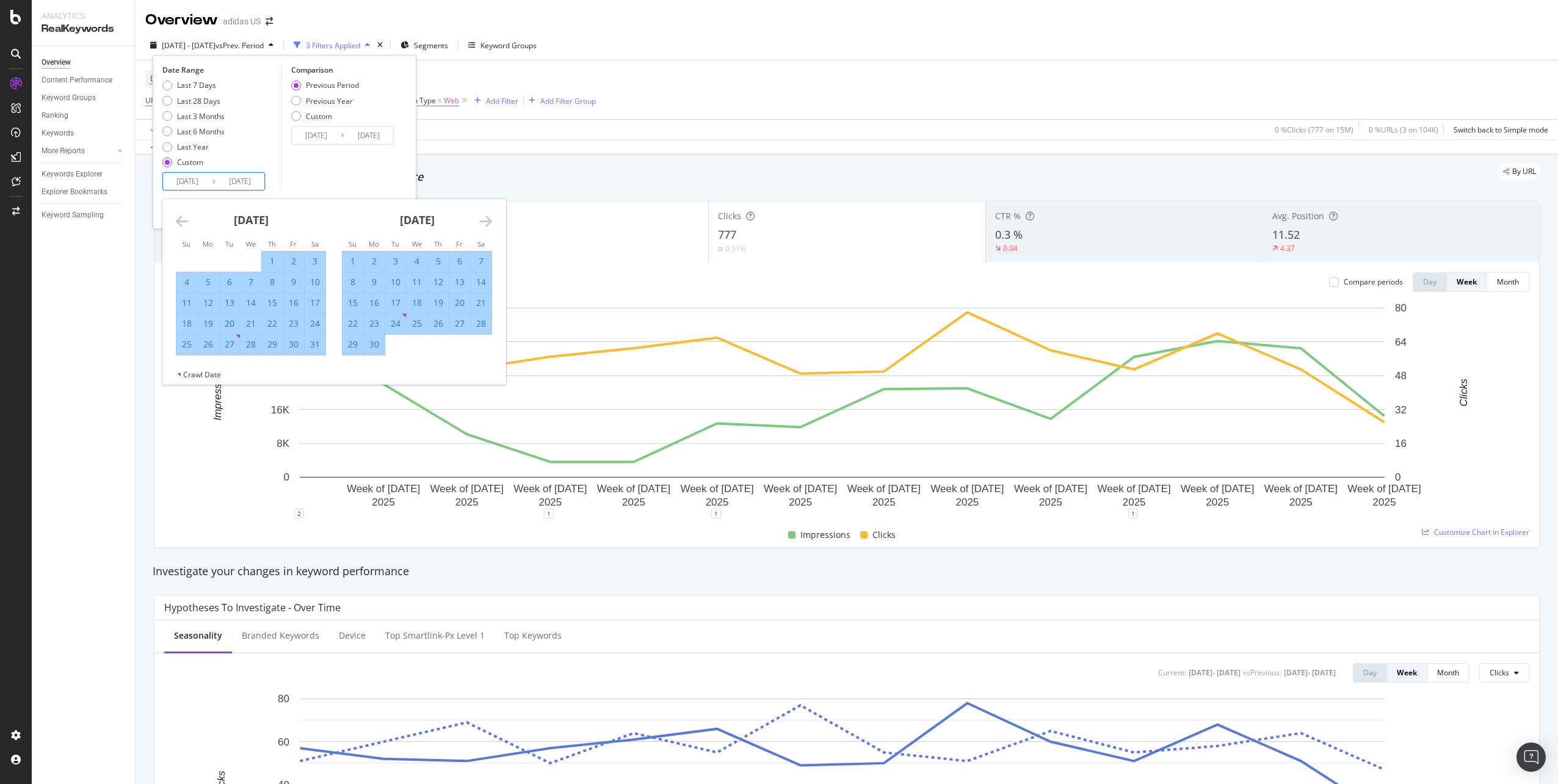
click at [391, 324] on div "24" at bounding box center [395, 323] width 21 height 12
type input "2025/06/24"
type input "2025/03/01"
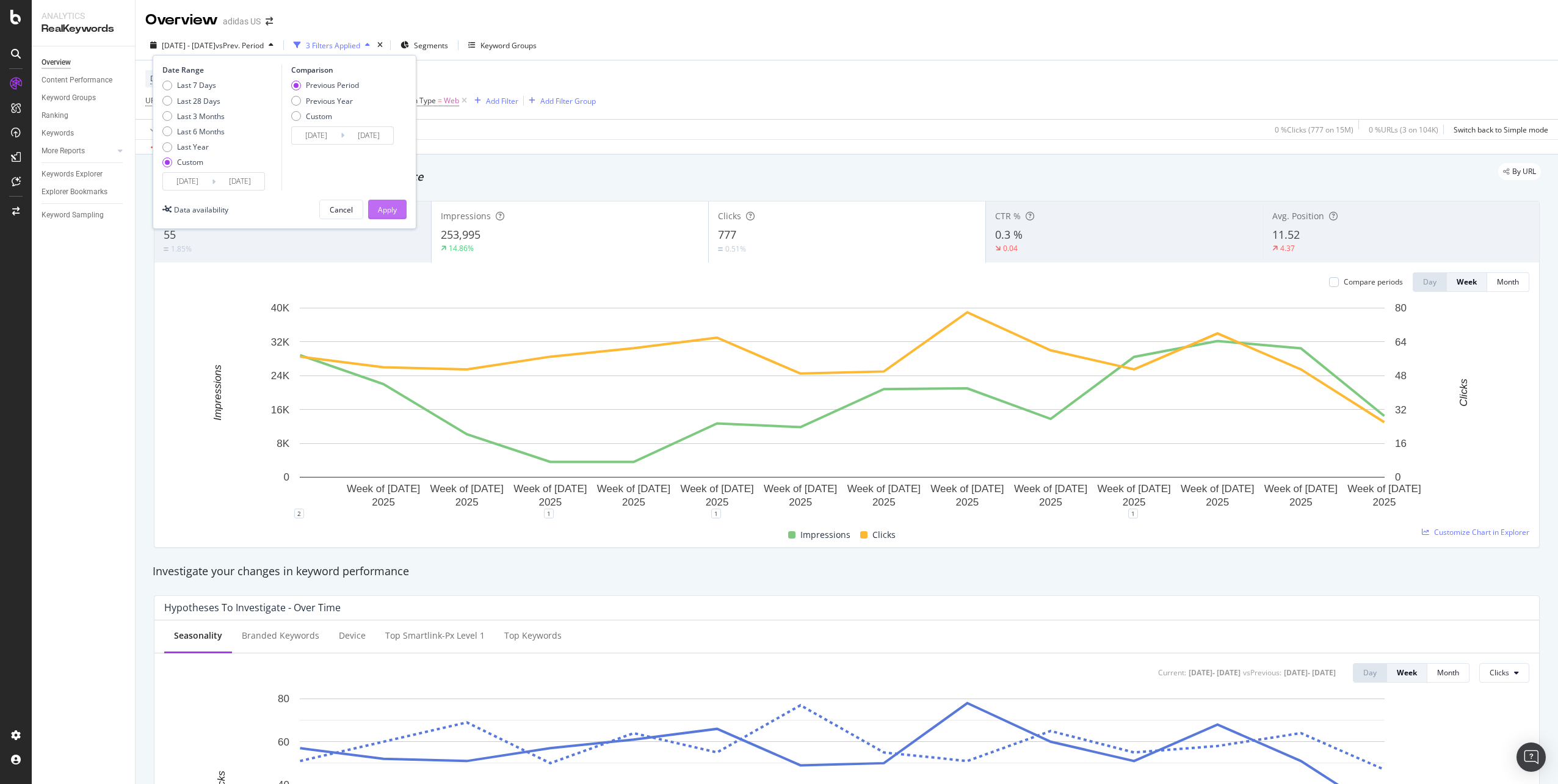
click at [390, 206] on div "Apply" at bounding box center [387, 209] width 19 height 10
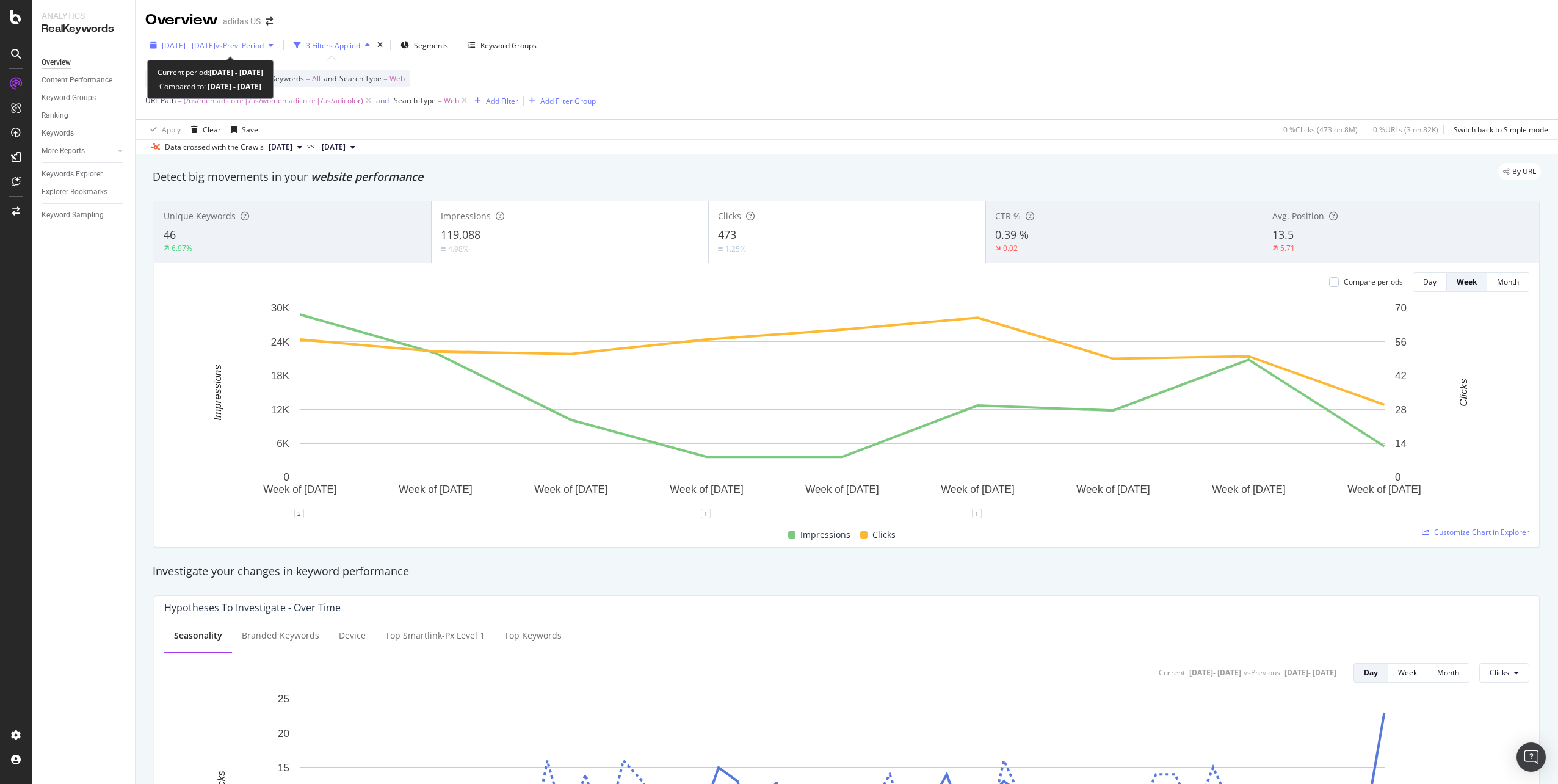
click at [264, 49] on span "vs Prev. Period" at bounding box center [240, 45] width 48 height 10
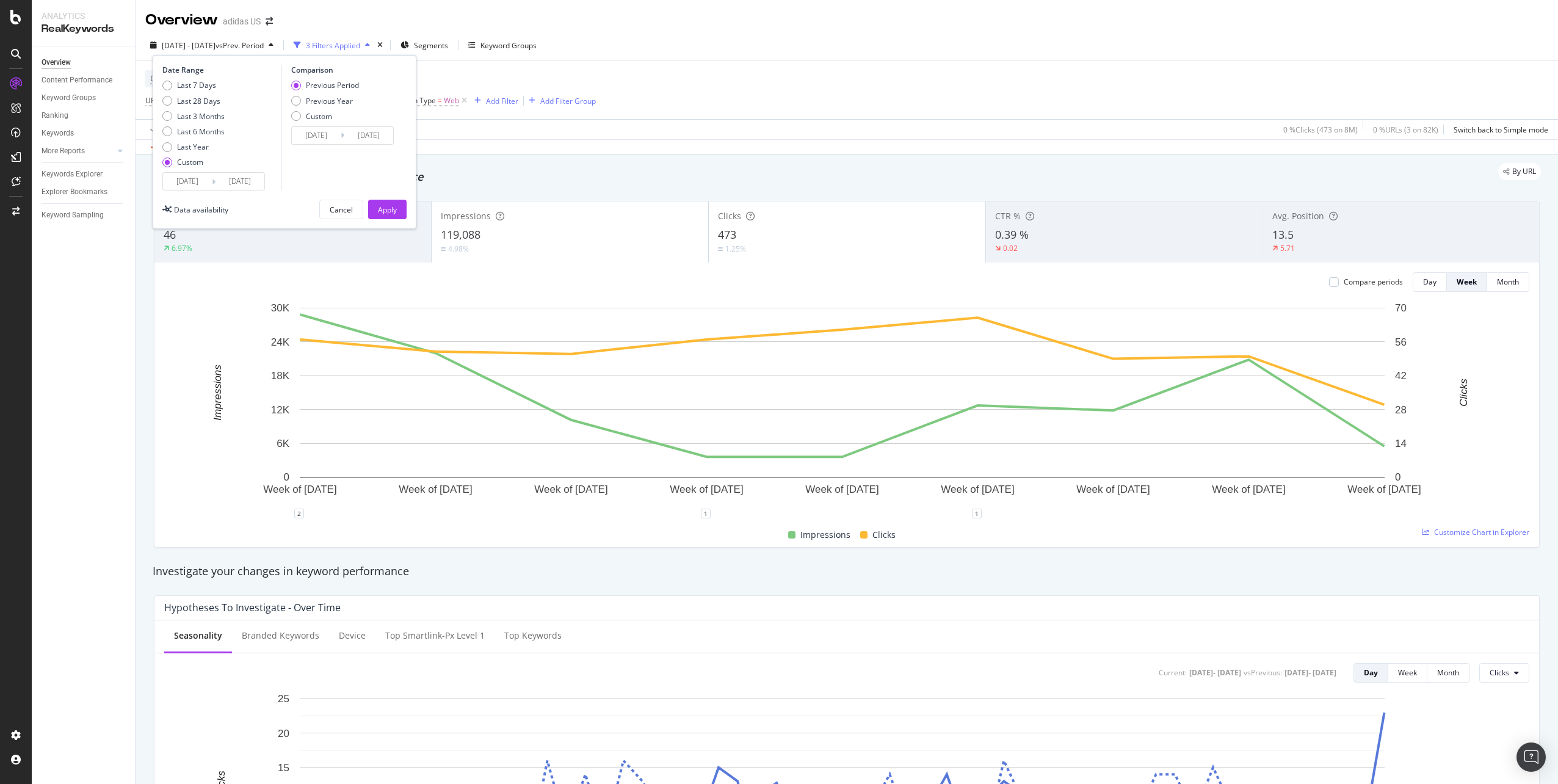
click at [250, 179] on input "2025/06/24" at bounding box center [240, 181] width 49 height 17
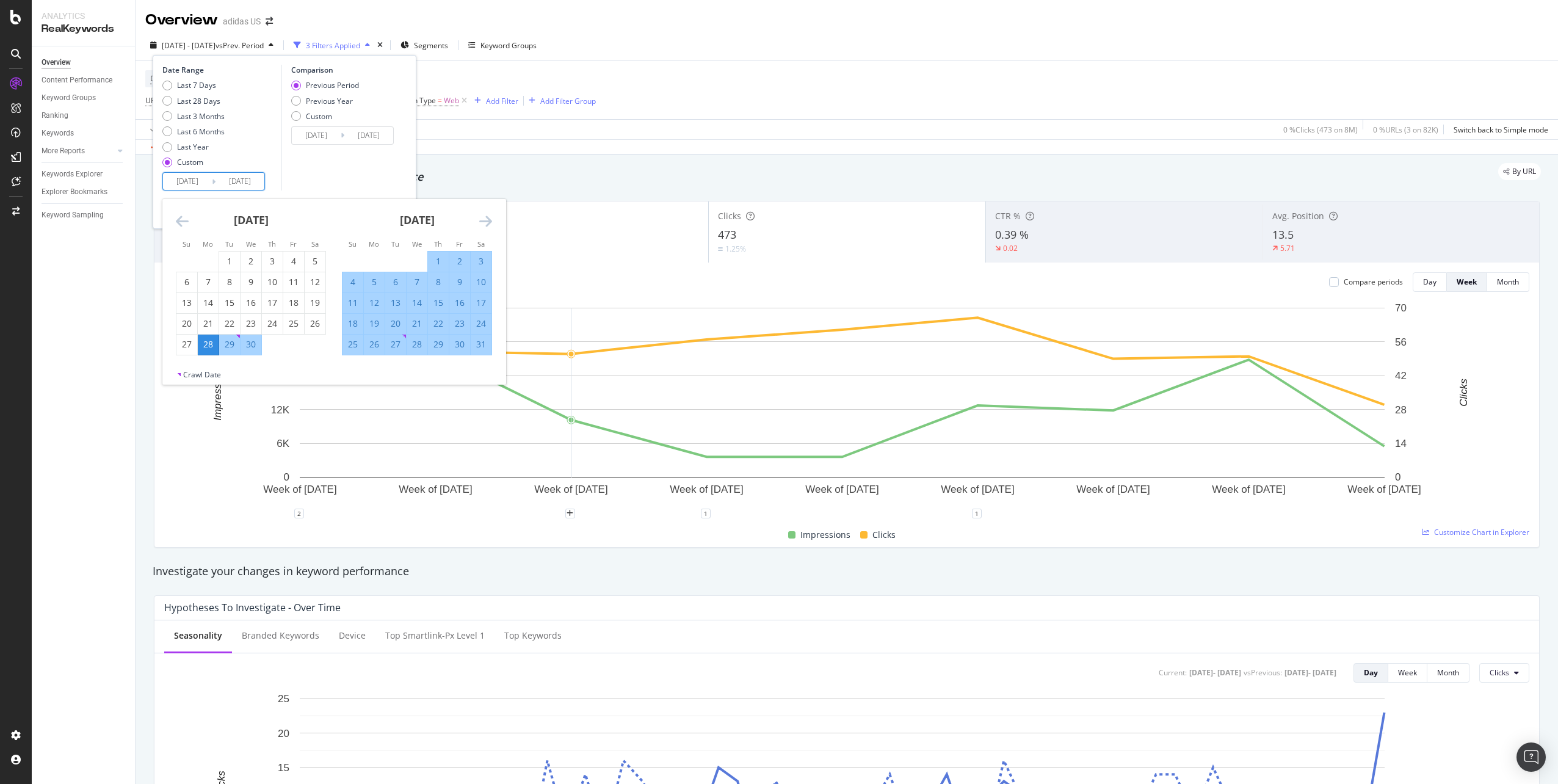
click at [479, 324] on div "24" at bounding box center [481, 323] width 21 height 12
type input "2025/05/24"
type input "2025/04/01"
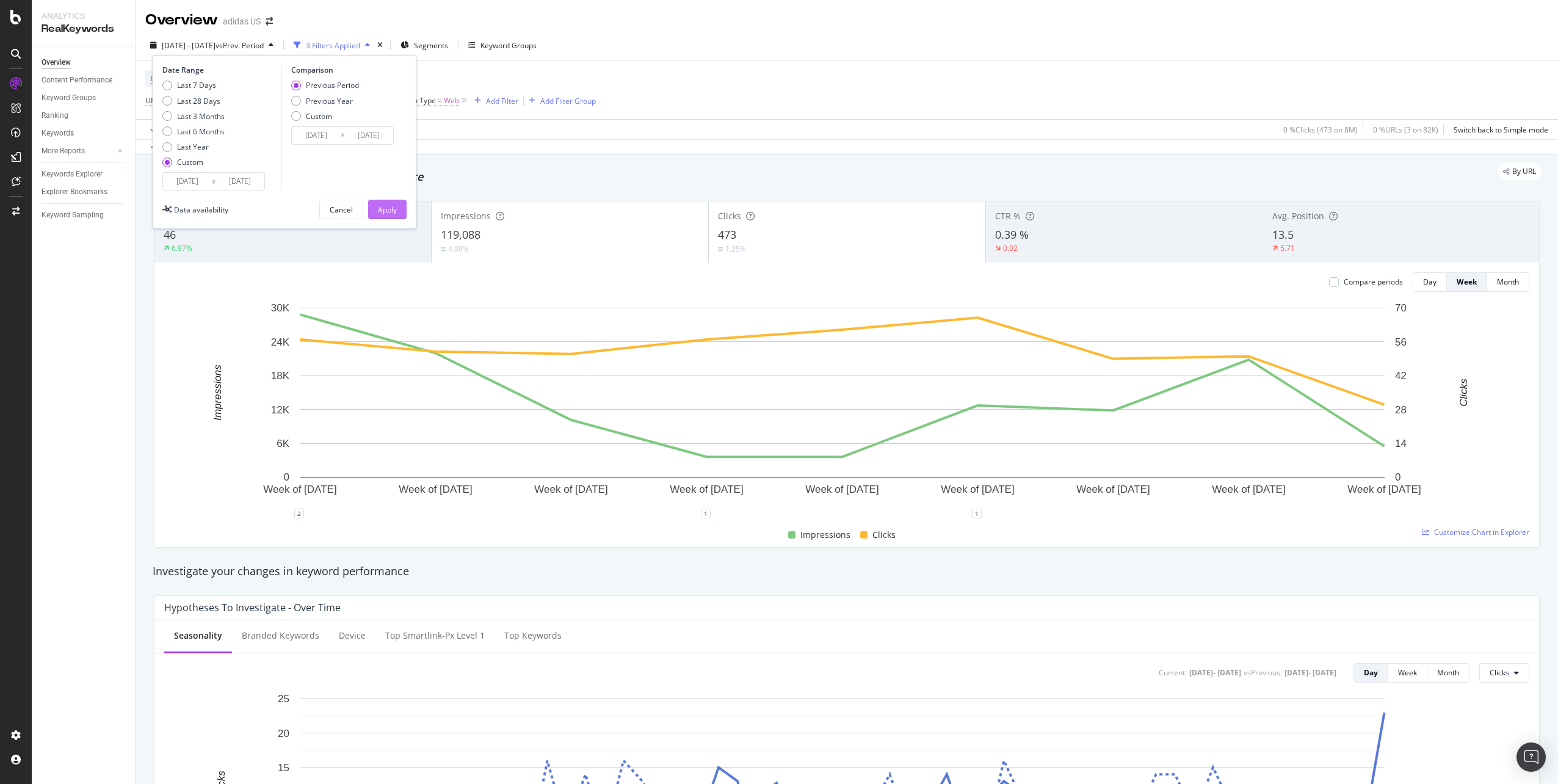
click at [375, 200] on button "Apply" at bounding box center [387, 209] width 39 height 19
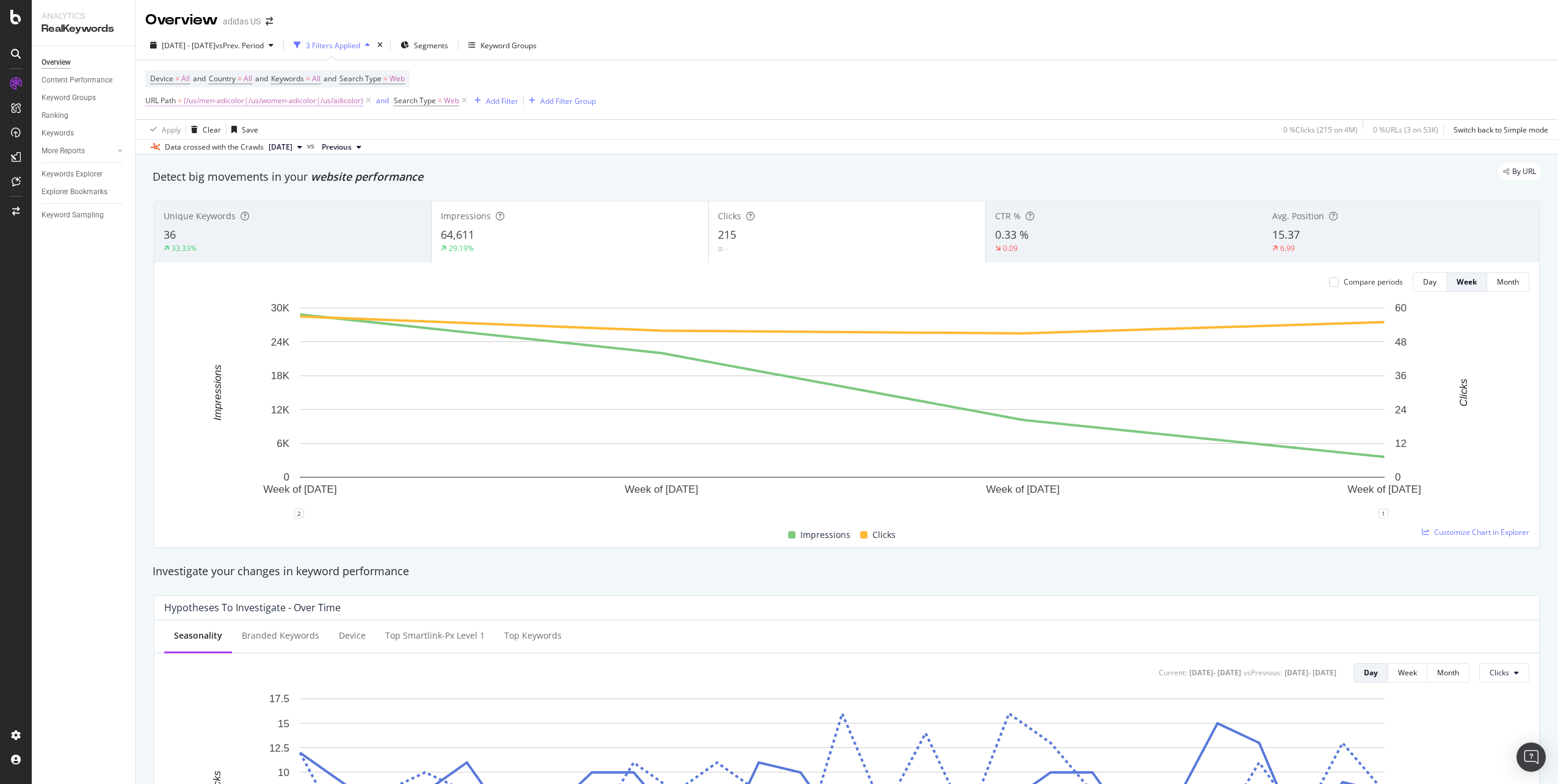
click at [186, 102] on span "(/us/men-adicolor|/us/women-adicolor|/us/adicolor)" at bounding box center [273, 100] width 180 height 17
drag, startPoint x: 167, startPoint y: 153, endPoint x: 262, endPoint y: 155, distance: 95.0
click at [262, 155] on input "^(/us/men-adicolor|/us/women-adicolor|/us/adicolor)$" at bounding box center [213, 151] width 115 height 19
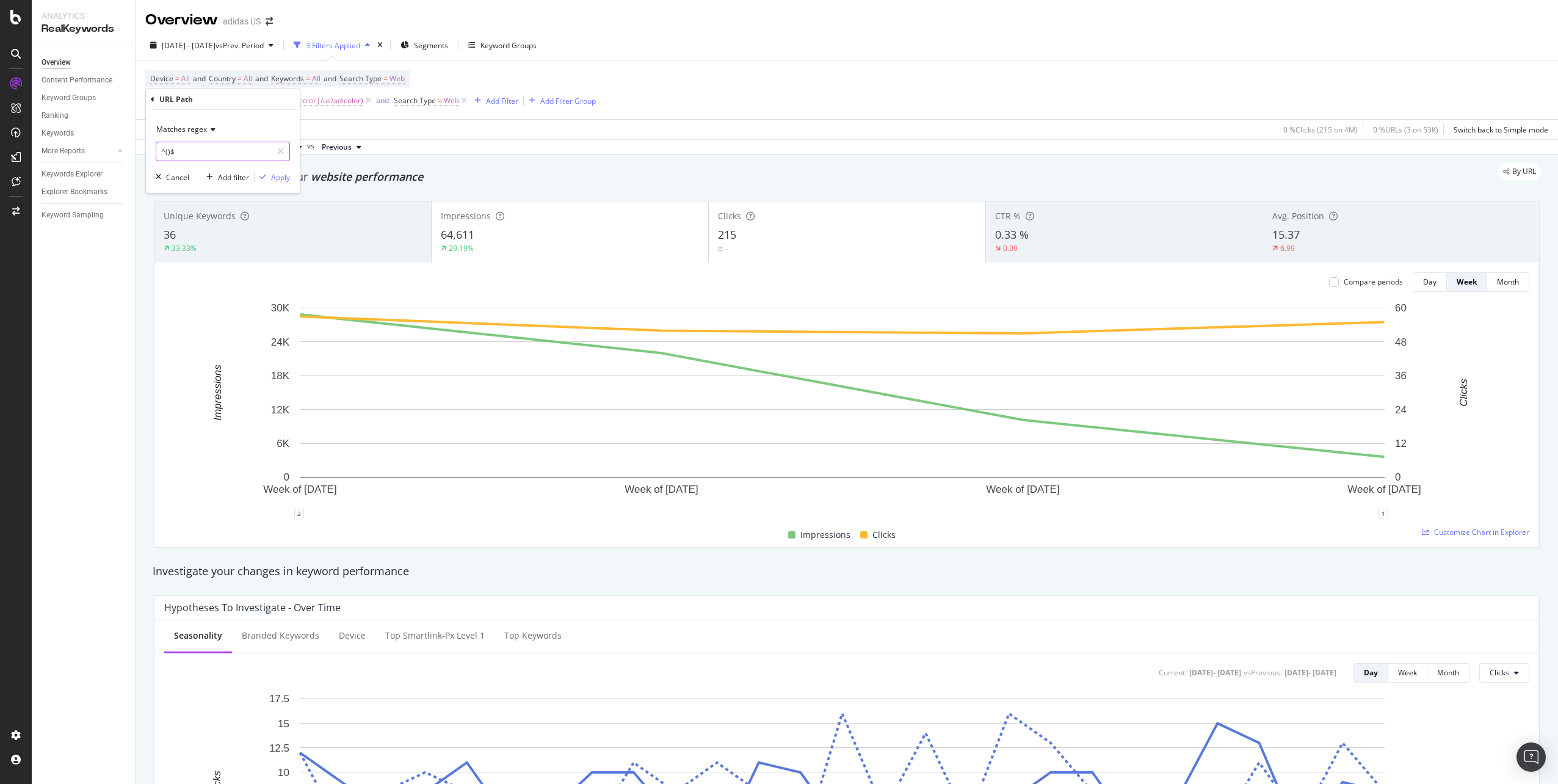
paste input "/us/men-adicolor|/us/men-black-adicolor|/us/men-white-adicolor|/us/men-pink-adi…"
type input "^(/us/men-adicolor|/us/men-black-adicolor|/us/men-white-adicolor|/us/men-pink-a…"
click at [286, 174] on div "Apply" at bounding box center [281, 177] width 19 height 10
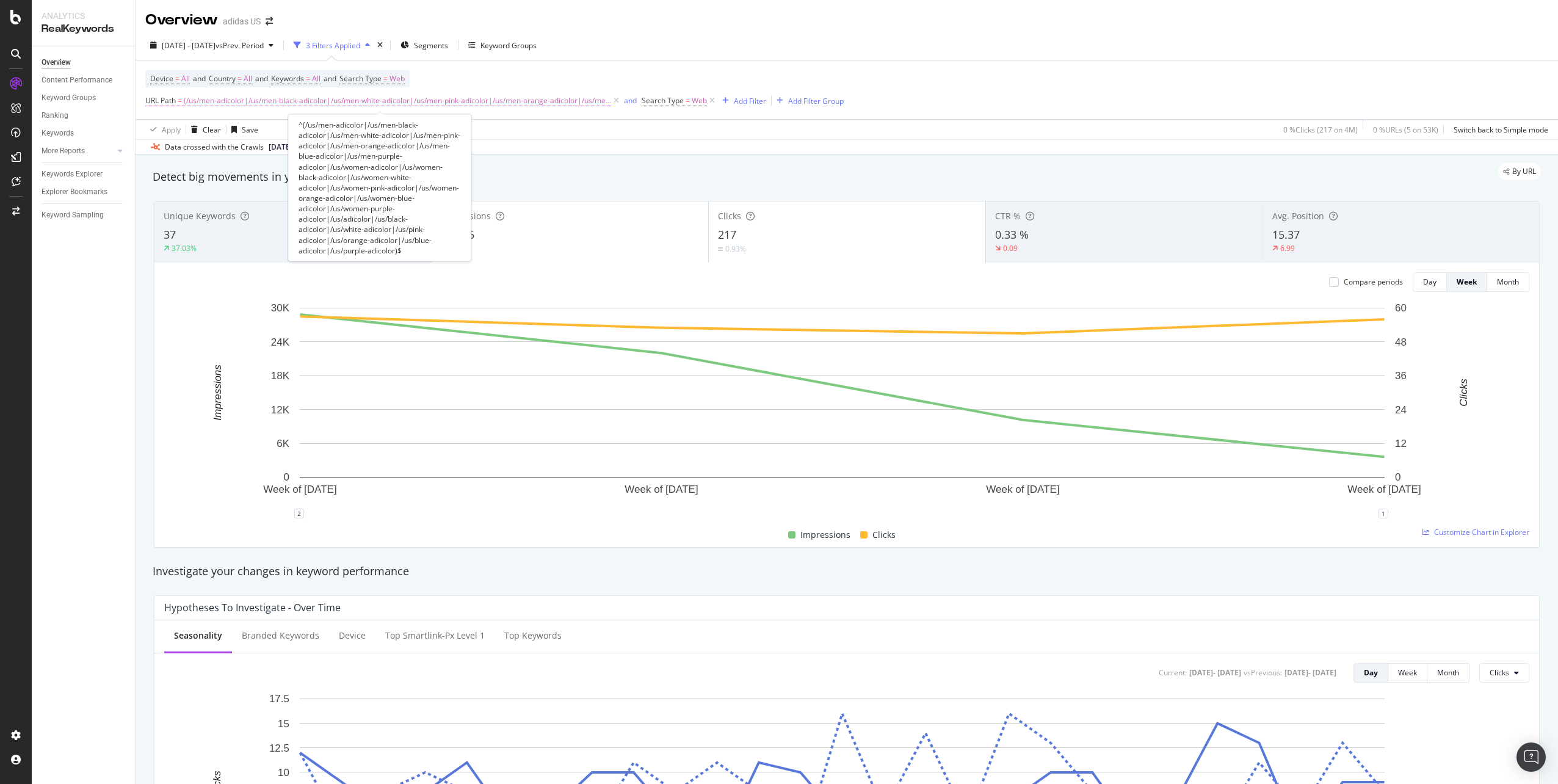
click at [234, 105] on span "(/us/men-adicolor|/us/men-black-adicolor|/us/men-white-adicolor|/us/men-pink-ad…" at bounding box center [397, 100] width 428 height 17
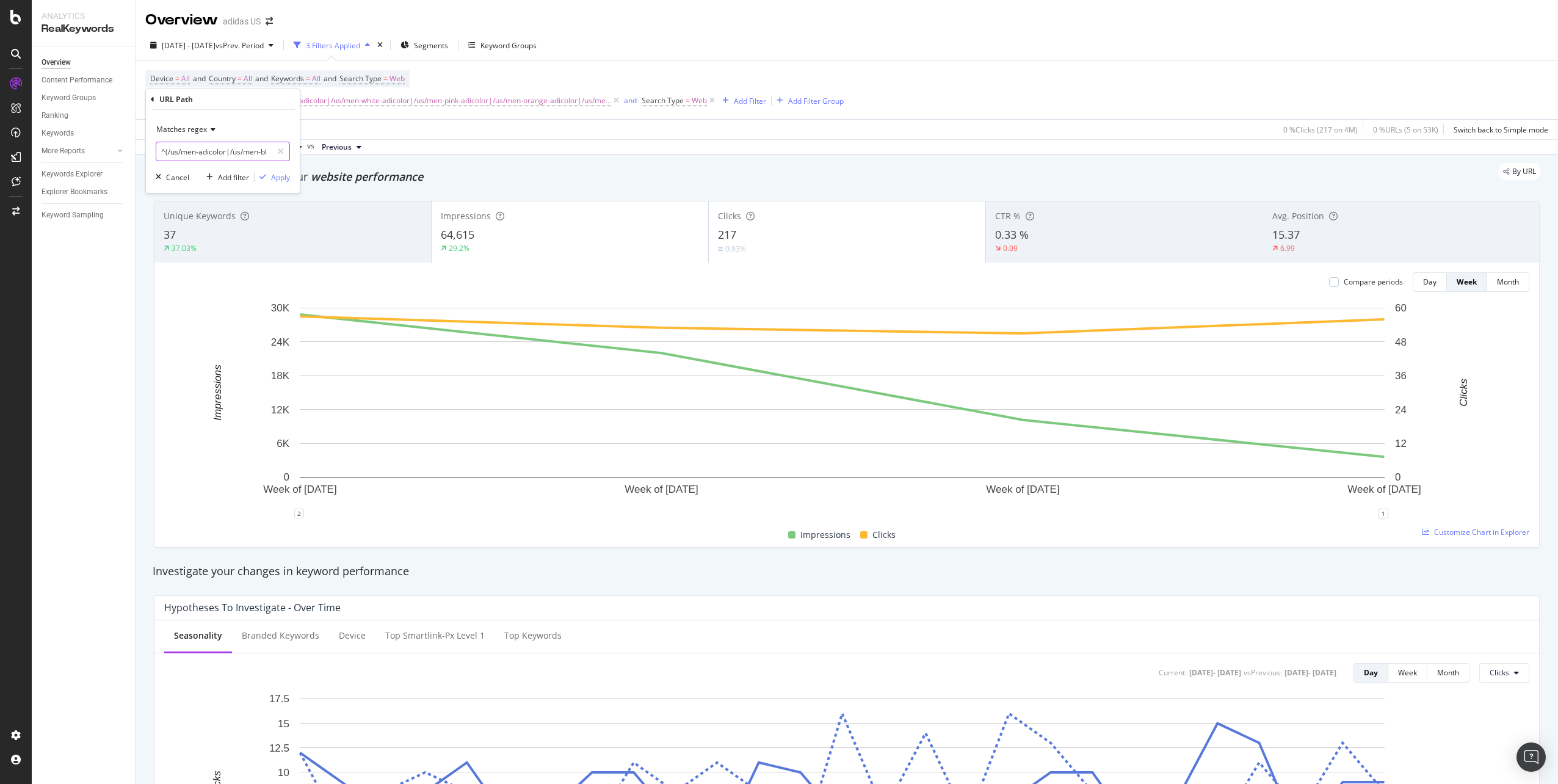
drag, startPoint x: 229, startPoint y: 151, endPoint x: 176, endPoint y: 152, distance: 53.0
click at [176, 152] on input "^(/us/men-adicolor|/us/men-black-adicolor|/us/men-white-adicolor|/us/men-pink-a…" at bounding box center [213, 151] width 115 height 19
drag, startPoint x: 229, startPoint y: 151, endPoint x: 262, endPoint y: 151, distance: 33.0
click at [262, 151] on input "^(/us/men-black-adicolor|/us/men-white-adicolor|/us/men-pink-adicolor|/us/men-o…" at bounding box center [213, 151] width 115 height 19
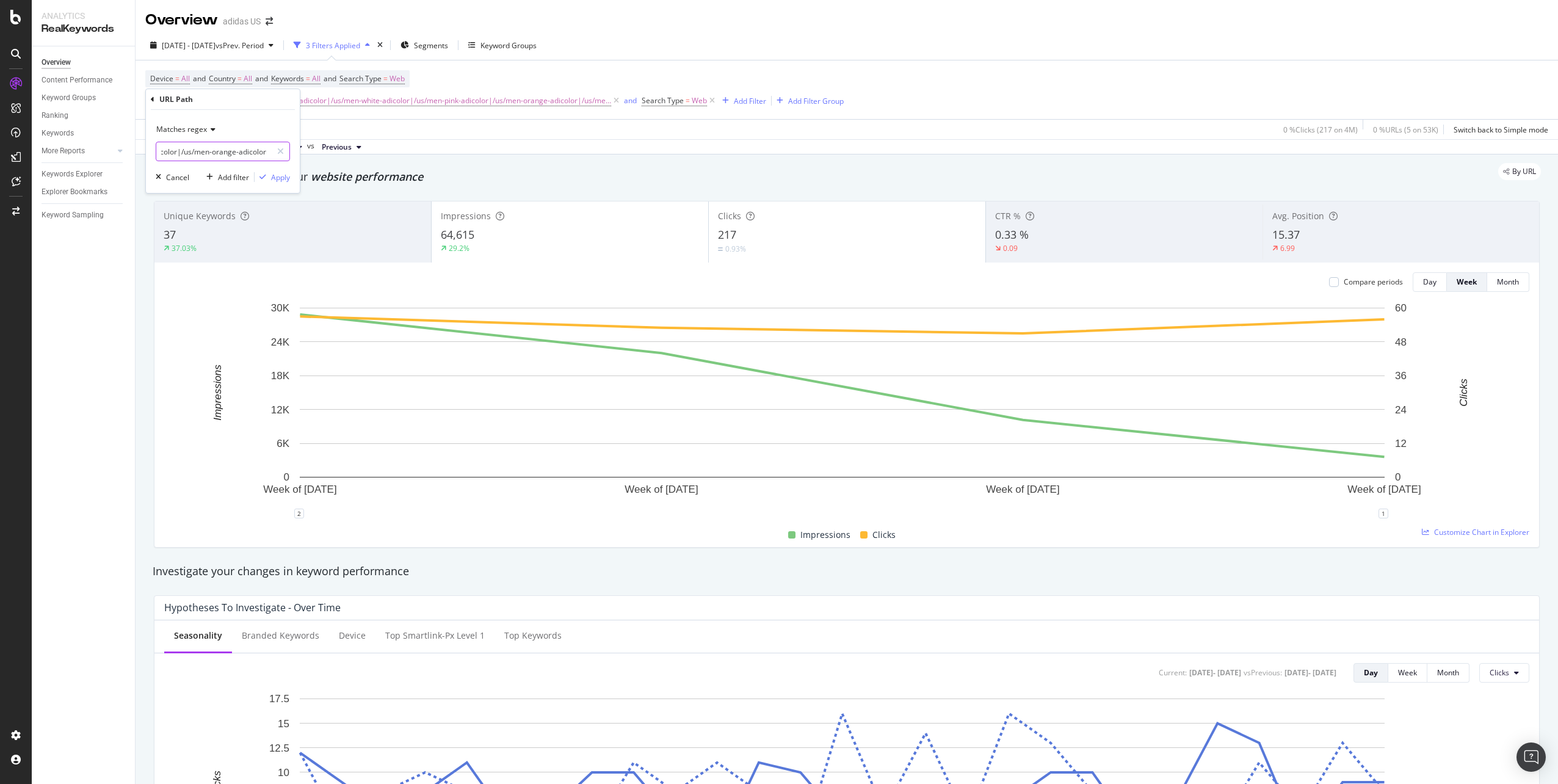
click at [221, 154] on input "^(/us/men-black-adicolor|/us/men-white-adicolor|/us/men-pink-adicolor|/us/men-o…" at bounding box center [213, 151] width 115 height 19
drag, startPoint x: 254, startPoint y: 151, endPoint x: 267, endPoint y: 151, distance: 13.0
click at [267, 151] on input "^(/us/men-black-adicolor|/us/men-white-adicolor|/us/men-pink-adicolor|/us/men-o…" at bounding box center [213, 151] width 115 height 19
click at [212, 151] on input "^(/us/men-black-adicolor|/us/men-white-adicolor|/us/men-pink-adicolor|/us/men-o…" at bounding box center [213, 151] width 115 height 19
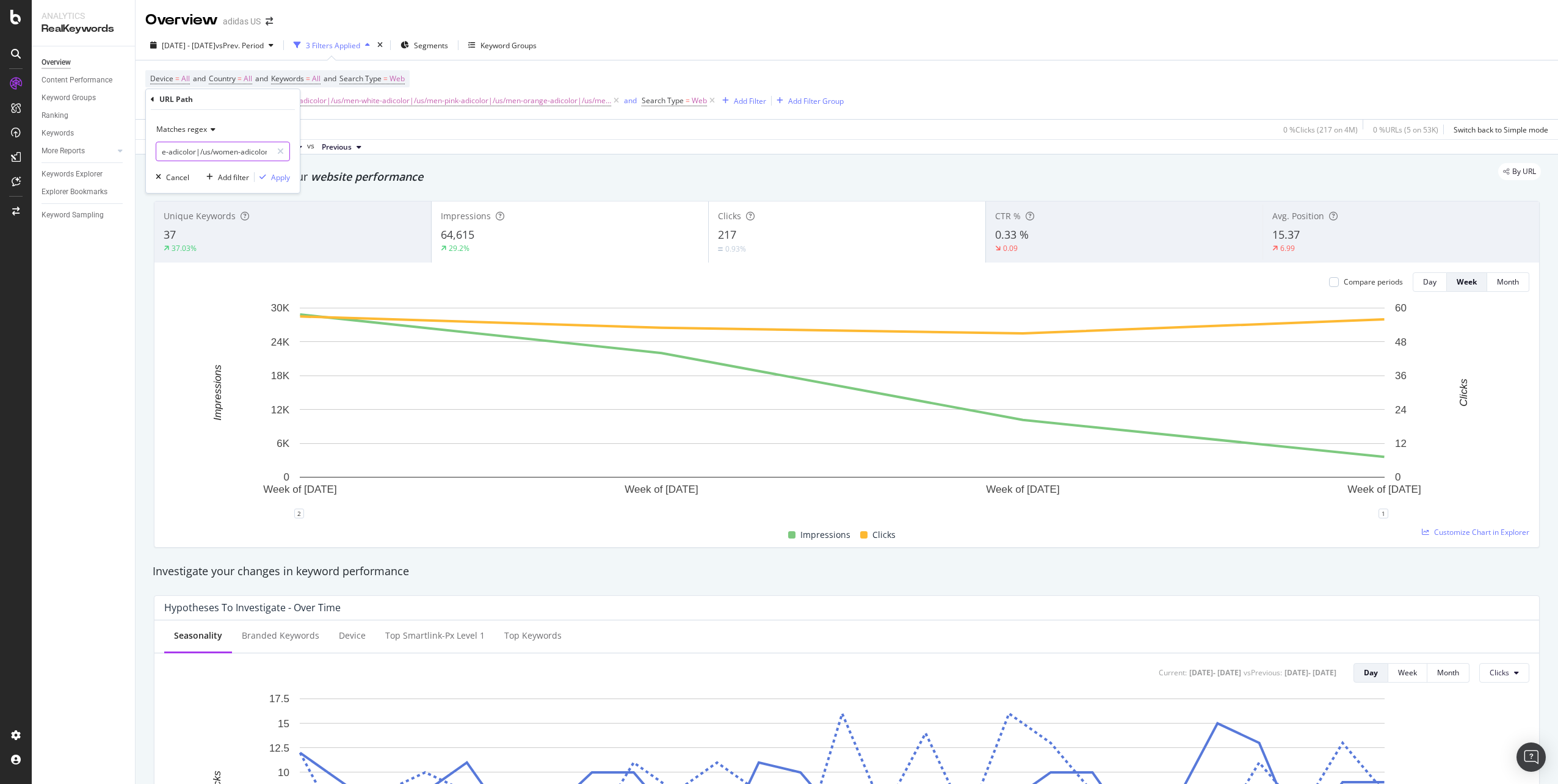
drag, startPoint x: 240, startPoint y: 148, endPoint x: 258, endPoint y: 157, distance: 20.1
click at [258, 157] on input "^(/us/men-black-adicolor|/us/men-white-adicolor|/us/men-pink-adicolor|/us/men-o…" at bounding box center [213, 151] width 115 height 19
click at [195, 150] on input "^(/us/men-black-adicolor|/us/men-white-adicolor|/us/men-pink-adicolor|/us/men-o…" at bounding box center [213, 151] width 115 height 19
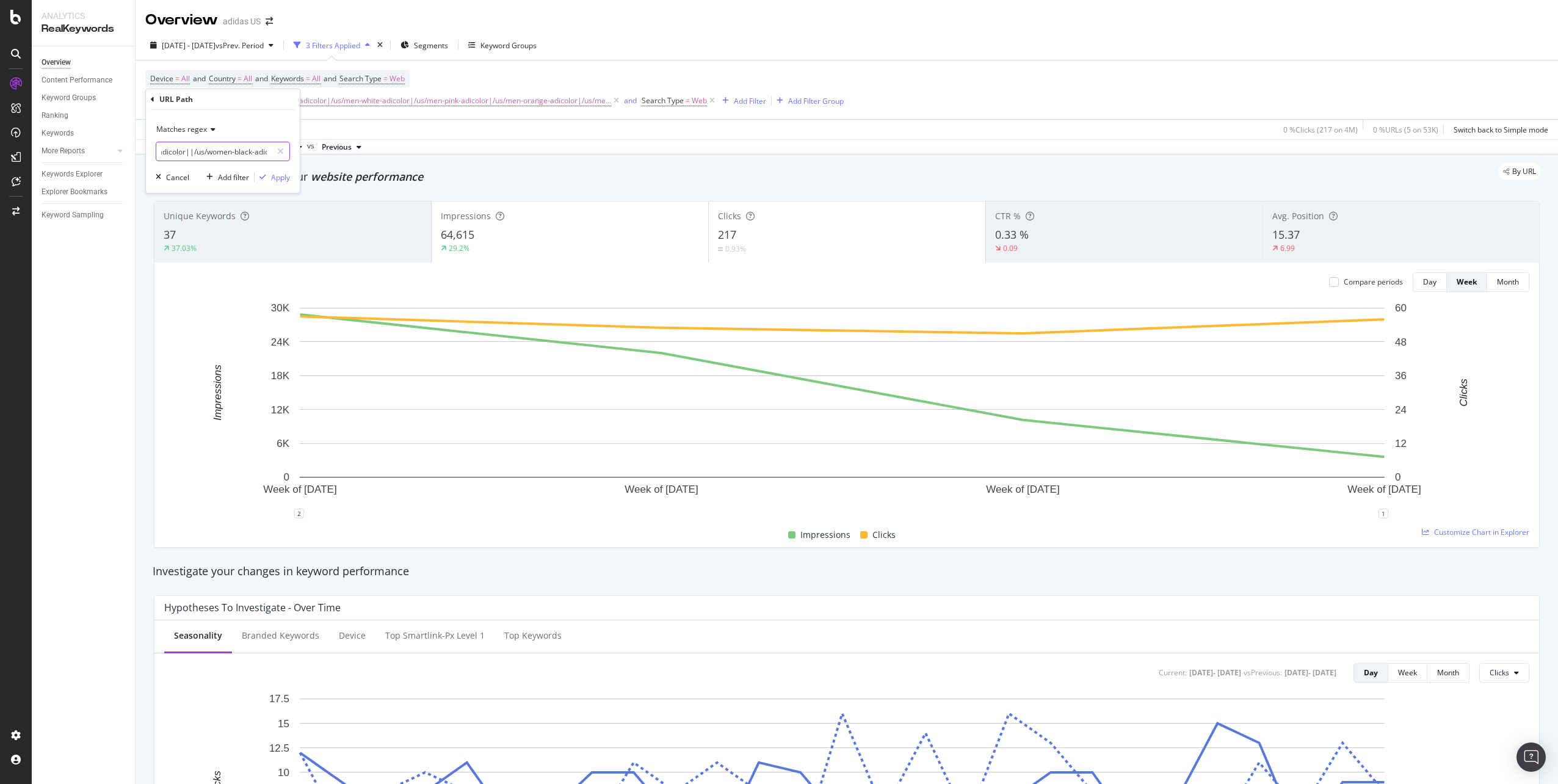
click at [198, 151] on input "^(/us/men-black-adicolor|/us/men-white-adicolor|/us/men-pink-adicolor|/us/men-o…" at bounding box center [213, 151] width 115 height 19
click at [193, 149] on input "^(/us/men-black-adicolor|/us/men-white-adicolor|/us/men-pink-adicolor|/us/men-o…" at bounding box center [213, 151] width 115 height 19
drag, startPoint x: 225, startPoint y: 151, endPoint x: 267, endPoint y: 160, distance: 43.0
click at [267, 160] on input "^(/us/men-black-adicolor|/us/men-white-adicolor|/us/men-pink-adicolor|/us/men-o…" at bounding box center [213, 151] width 115 height 19
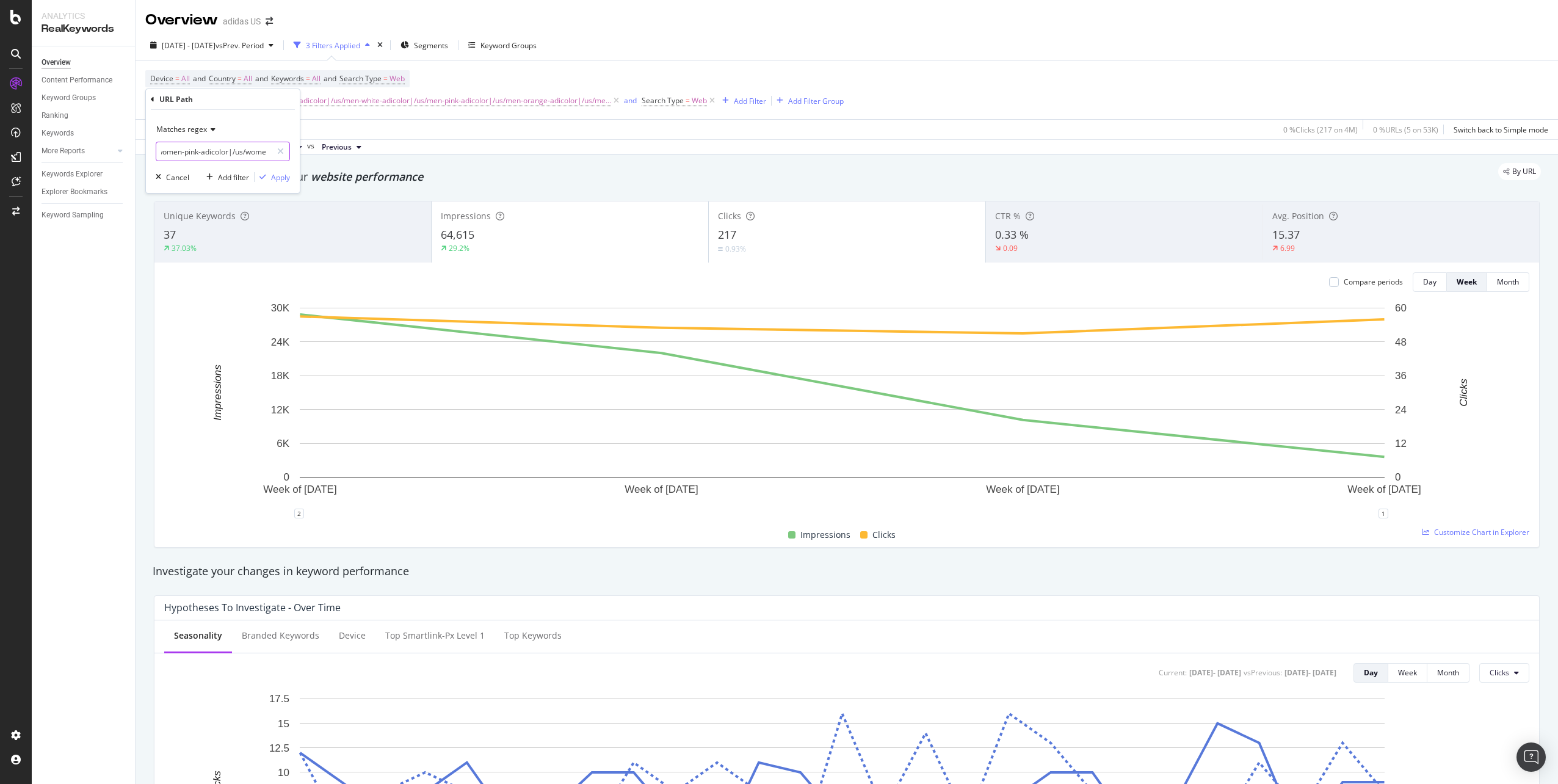
click at [238, 151] on input "^(/us/men-black-adicolor|/us/men-white-adicolor|/us/men-pink-adicolor|/us/men-o…" at bounding box center [213, 151] width 115 height 19
click at [258, 151] on input "^(/us/men-black-adicolor|/us/men-white-adicolor|/us/men-pink-adicolor|/us/men-o…" at bounding box center [213, 151] width 115 height 19
click at [258, 151] on input "^(/us/men-black-adicolor|/us/men-white-adicolor|/us/men-pink-adicolor|/us/men-o…" at bounding box center [213, 151] width 115 height 19
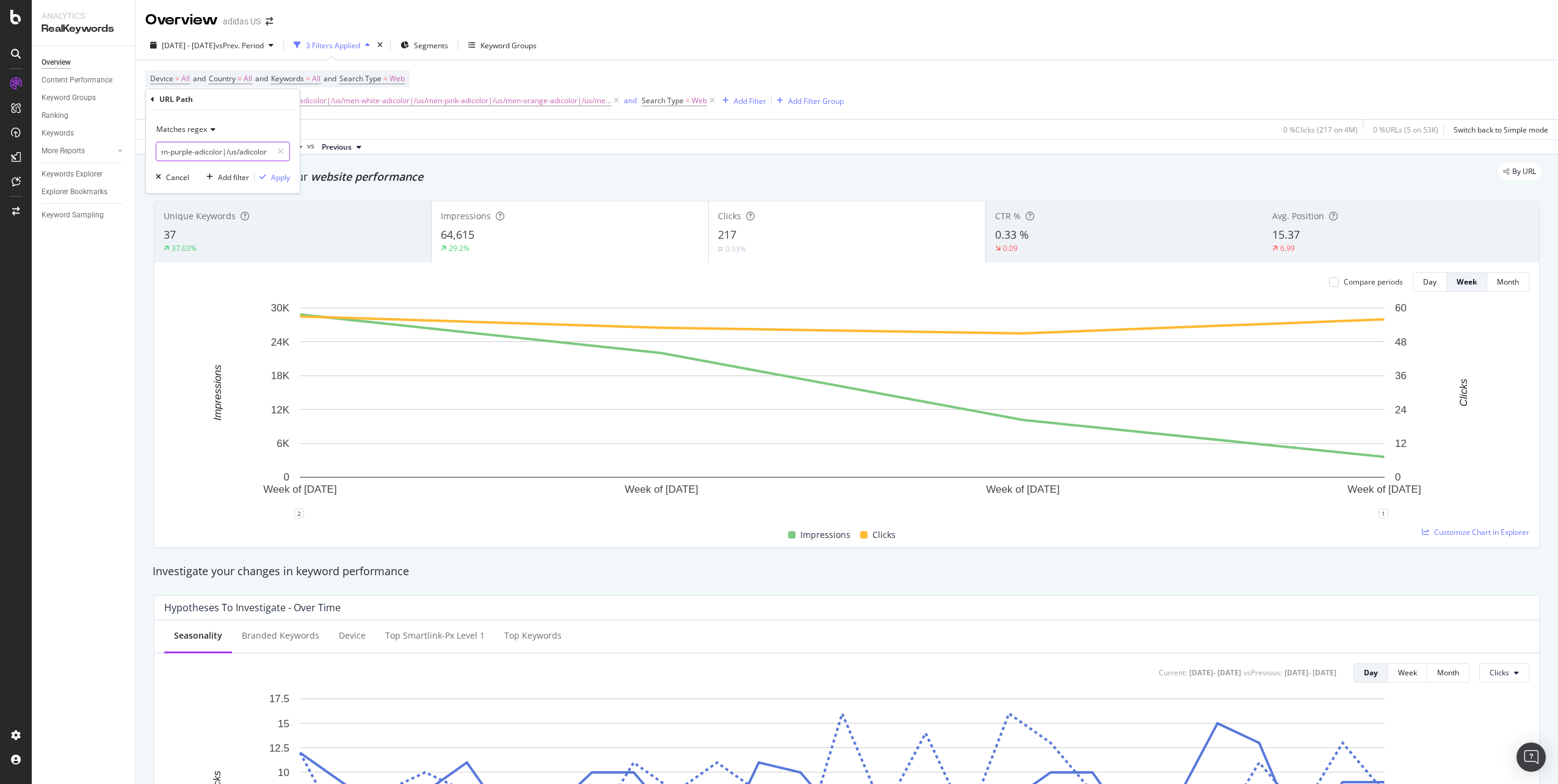
click at [260, 151] on input "^(/us/men-black-adicolor|/us/men-white-adicolor|/us/men-pink-adicolor|/us/men-o…" at bounding box center [213, 151] width 115 height 19
type input "^(/us/men-black-adicolor|/us/men-white-adicolor|/us/men-pink-adicolor|/us/men-o…"
click at [283, 175] on div "Apply" at bounding box center [281, 177] width 19 height 10
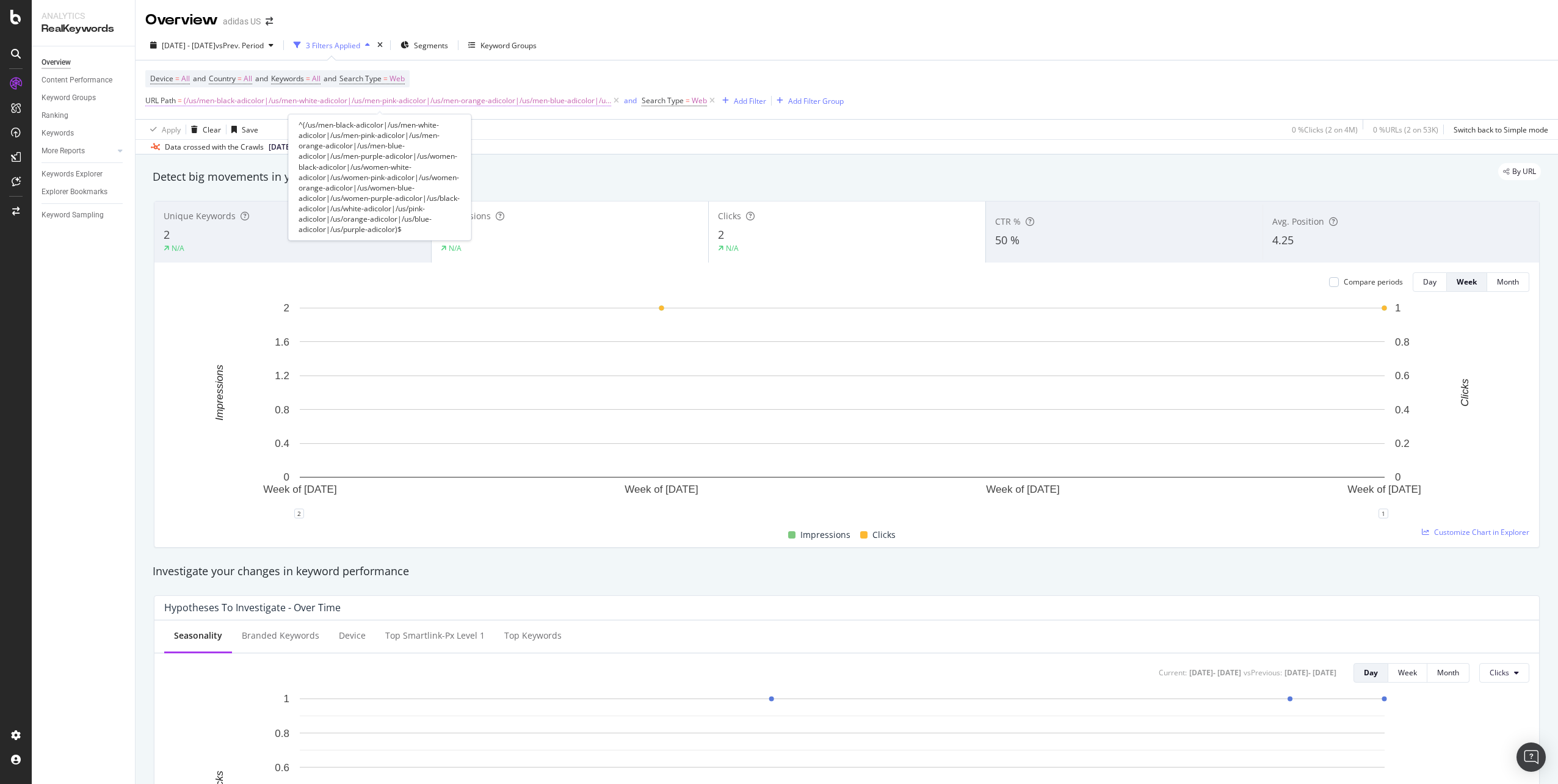
click at [291, 105] on span "(/us/men-black-adicolor|/us/men-white-adicolor|/us/men-pink-adicolor|/us/men-or…" at bounding box center [397, 100] width 428 height 17
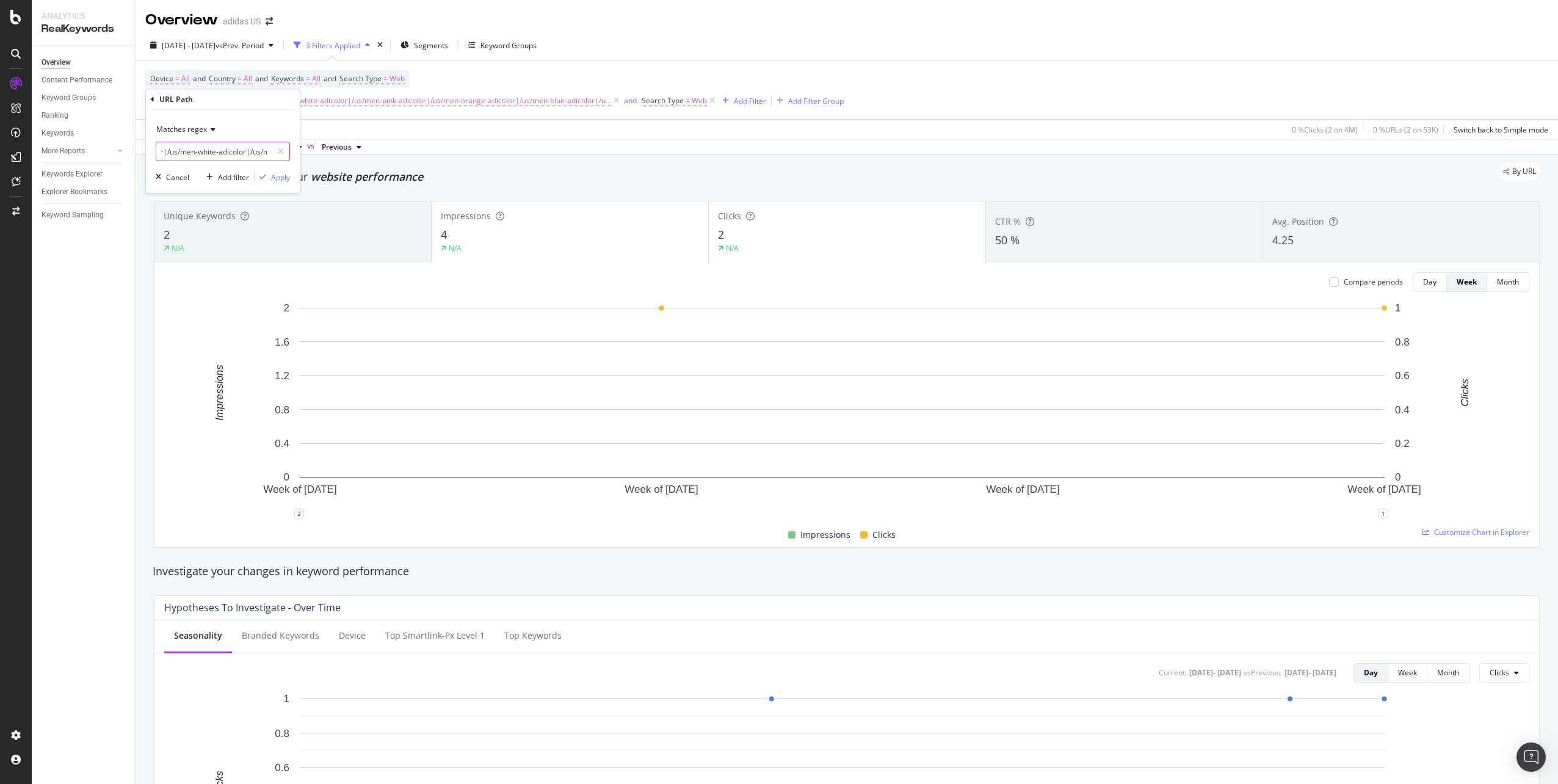
scroll to position [0, 114]
drag, startPoint x: 250, startPoint y: 151, endPoint x: 257, endPoint y: 151, distance: 7.0
click at [257, 151] on input "^(/us/men-black-adicolor|/us/men-white-adicolor|/us/men-pink-adicolor|/us/men-o…" at bounding box center [213, 151] width 115 height 19
click at [238, 153] on input "^(/us/men-black-adicolor|/us/men-white-adicolor|/us/men-pink-adicolor|/us/men-o…" at bounding box center [213, 151] width 115 height 19
click at [262, 153] on input "^(/us/men-black-adicolor|/us/men-white-adicolor|/us/men-pink-adicolor|/us/men-o…" at bounding box center [213, 151] width 115 height 19
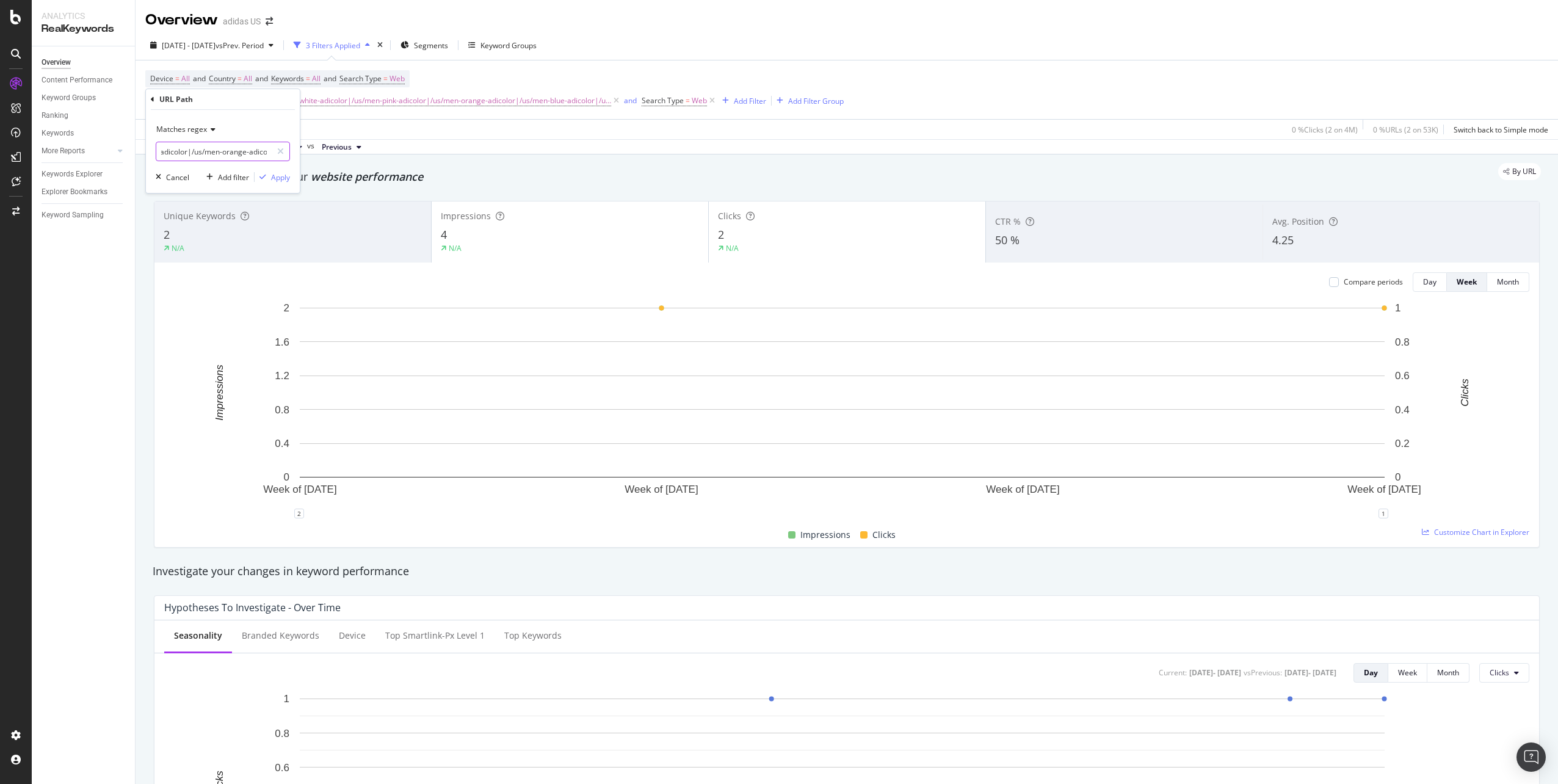
scroll to position [0, 268]
click at [253, 153] on input "^(/us/men-black-adicolor|/us/men-white-adicolor|/us/men-pink-adicolor|/us/men-o…" at bounding box center [213, 151] width 115 height 19
click at [263, 152] on input "^(/us/men-black-adicolor|/us/men-white-adicolor|/us/men-pink-adicolor|/us/men-o…" at bounding box center [213, 151] width 115 height 19
click at [257, 151] on input "^(/us/men-black-adicolor|/us/men-white-adicolor|/us/men-pink-adicolor|/us/men-o…" at bounding box center [213, 151] width 115 height 19
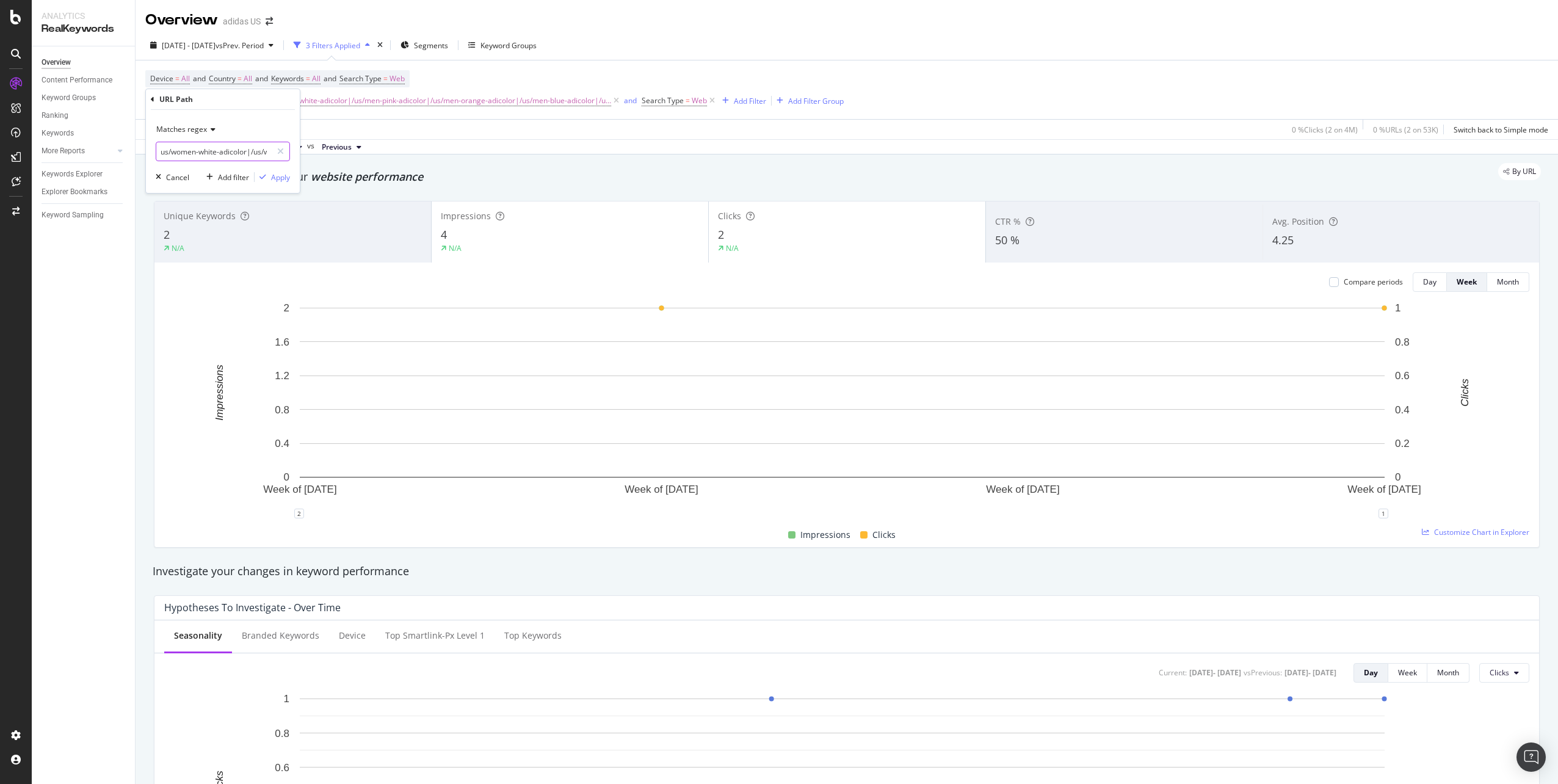
click at [267, 152] on input "^(/us/men-black-adicolor|/us/men-white-adicolor|/us/men-pink-adicolor|/us/men-o…" at bounding box center [213, 151] width 115 height 19
click at [238, 151] on input "^(/us/men-black-adicolor|/us/men-white-adicolor|/us/men-pink-adicolor|/us/men-o…" at bounding box center [213, 151] width 115 height 19
drag, startPoint x: 251, startPoint y: 151, endPoint x: 260, endPoint y: 152, distance: 9.1
click at [260, 152] on input "^(/us/men-black-adicolor|/us/men-white-adicolor|/us/men-pink-adicolor|/us/men-o…" at bounding box center [213, 151] width 115 height 19
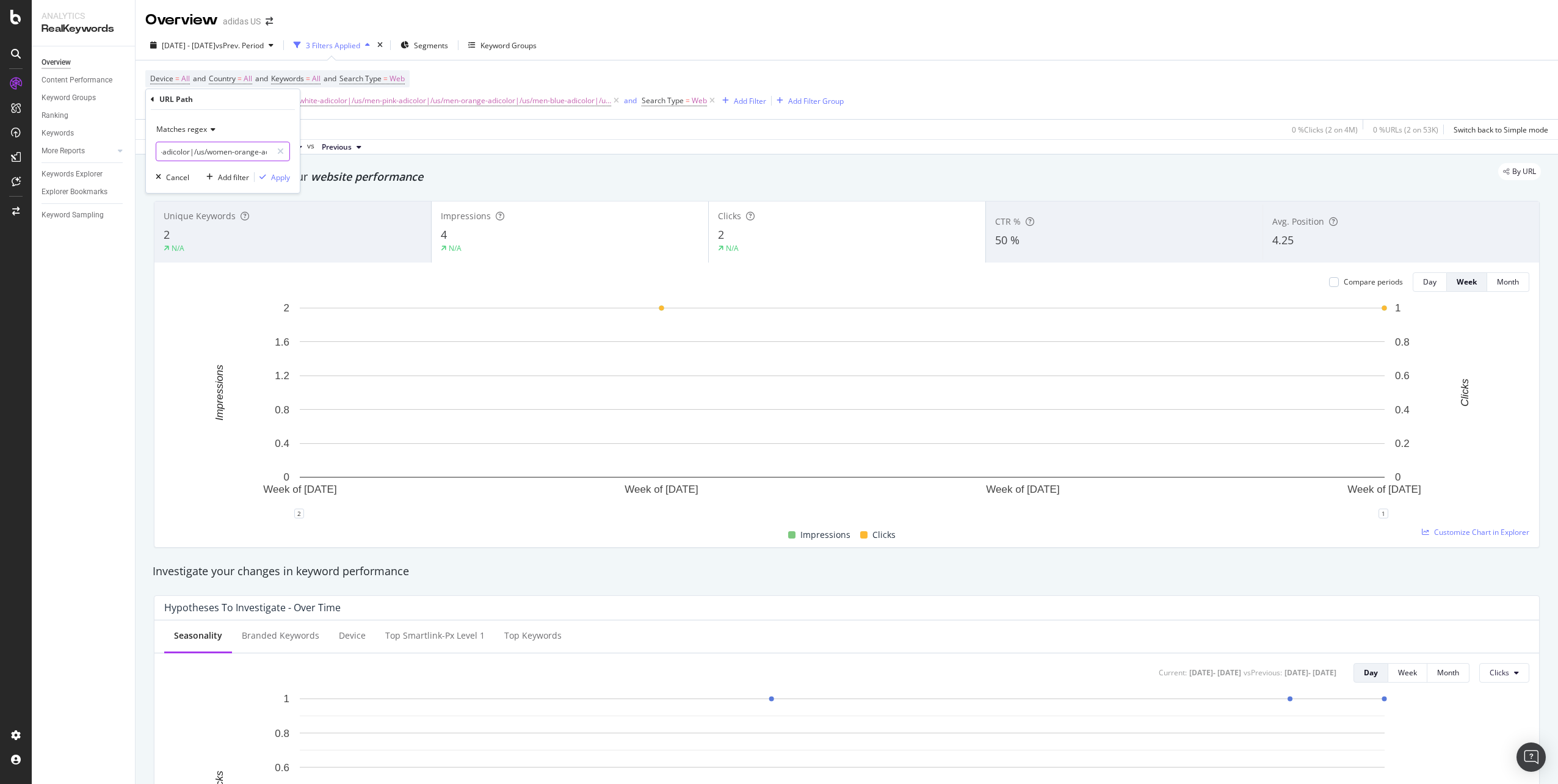
scroll to position [0, 771]
drag, startPoint x: 256, startPoint y: 153, endPoint x: 262, endPoint y: 154, distance: 6.1
click at [262, 154] on input "^(/us/men-black-adicolor|/us/men-white-adicolor|/us/men-pink-adicolor|/us/men-o…" at bounding box center [213, 151] width 115 height 19
click at [253, 154] on input "^(/us/men-black-adicolor|/us/men-white-adicolor|/us/men-pink-adicolor|/us/men-o…" at bounding box center [213, 151] width 115 height 19
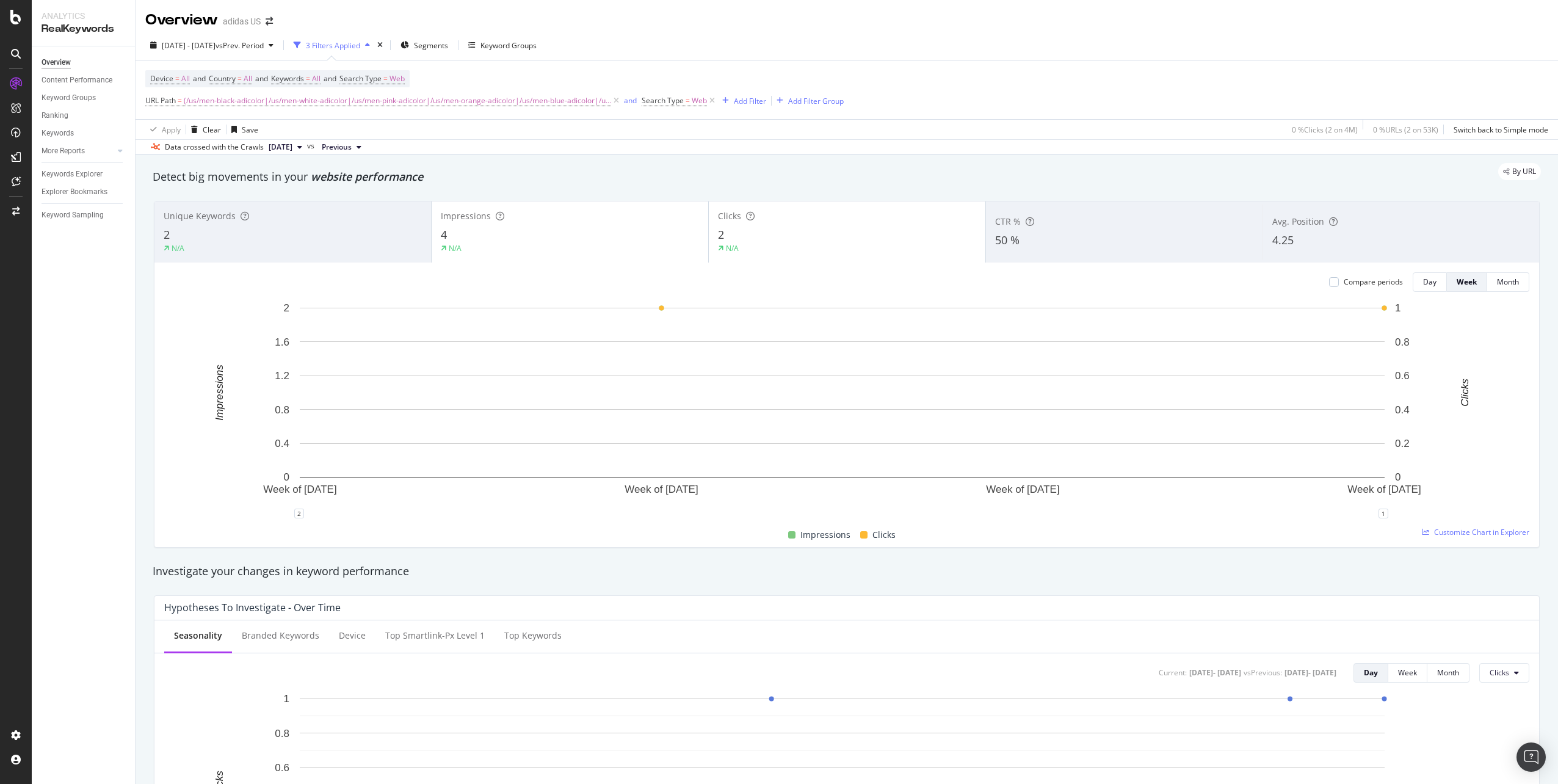
click at [725, 43] on div "2025 Apr. 28th - May. 24th vs Prev. Period 3 Filters Applied Segments Keyword G…" at bounding box center [846, 47] width 1423 height 24
click at [523, 103] on span "(/us/men-black-adicolor|/us/men-white-adicolor|/us/men-pink-adicolor|/us/men-or…" at bounding box center [397, 100] width 428 height 17
click at [168, 151] on input "^(/us/men-black-adicolor|/us/men-white-adicolor|/us/men-pink-adicolor|/us/men-o…" at bounding box center [213, 151] width 115 height 19
click at [167, 153] on input "^(/us/men-black-adicolor|/us/men-white-adicolor|/us/men-pink-adicolor|/us/men-o…" at bounding box center [213, 151] width 115 height 19
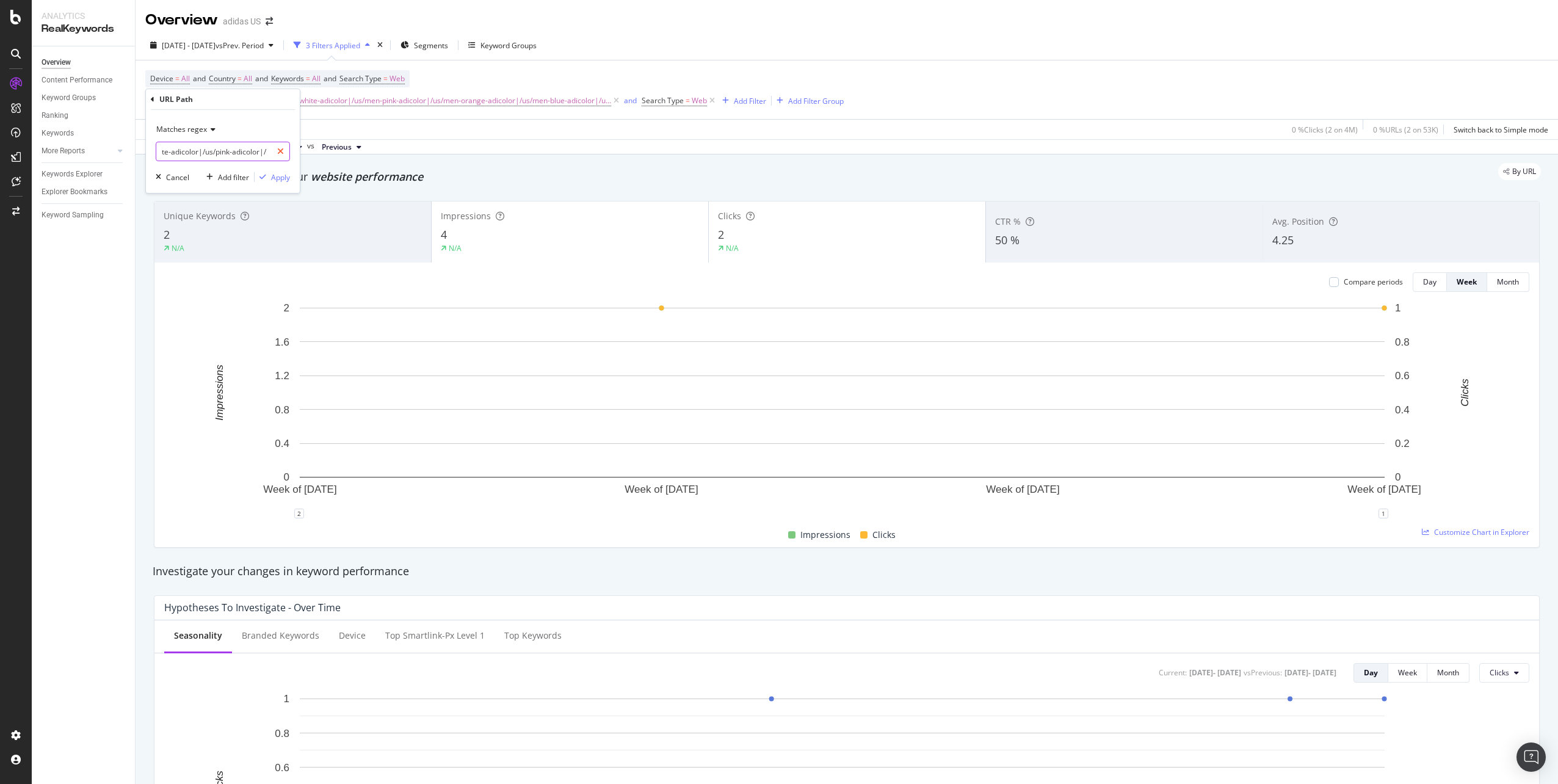
scroll to position [0, 1365]
drag, startPoint x: 167, startPoint y: 151, endPoint x: 262, endPoint y: 151, distance: 95.0
click at [262, 151] on input "^(/us/men-black-adicolor|/us/men-white-adicolor|/us/men-pink-adicolor|/us/men-o…" at bounding box center [213, 151] width 115 height 19
paste input "/us/men-black-adicolor|/us/men-white-adicolor|/us/men-pink-adicolor|/us/men-ora…"
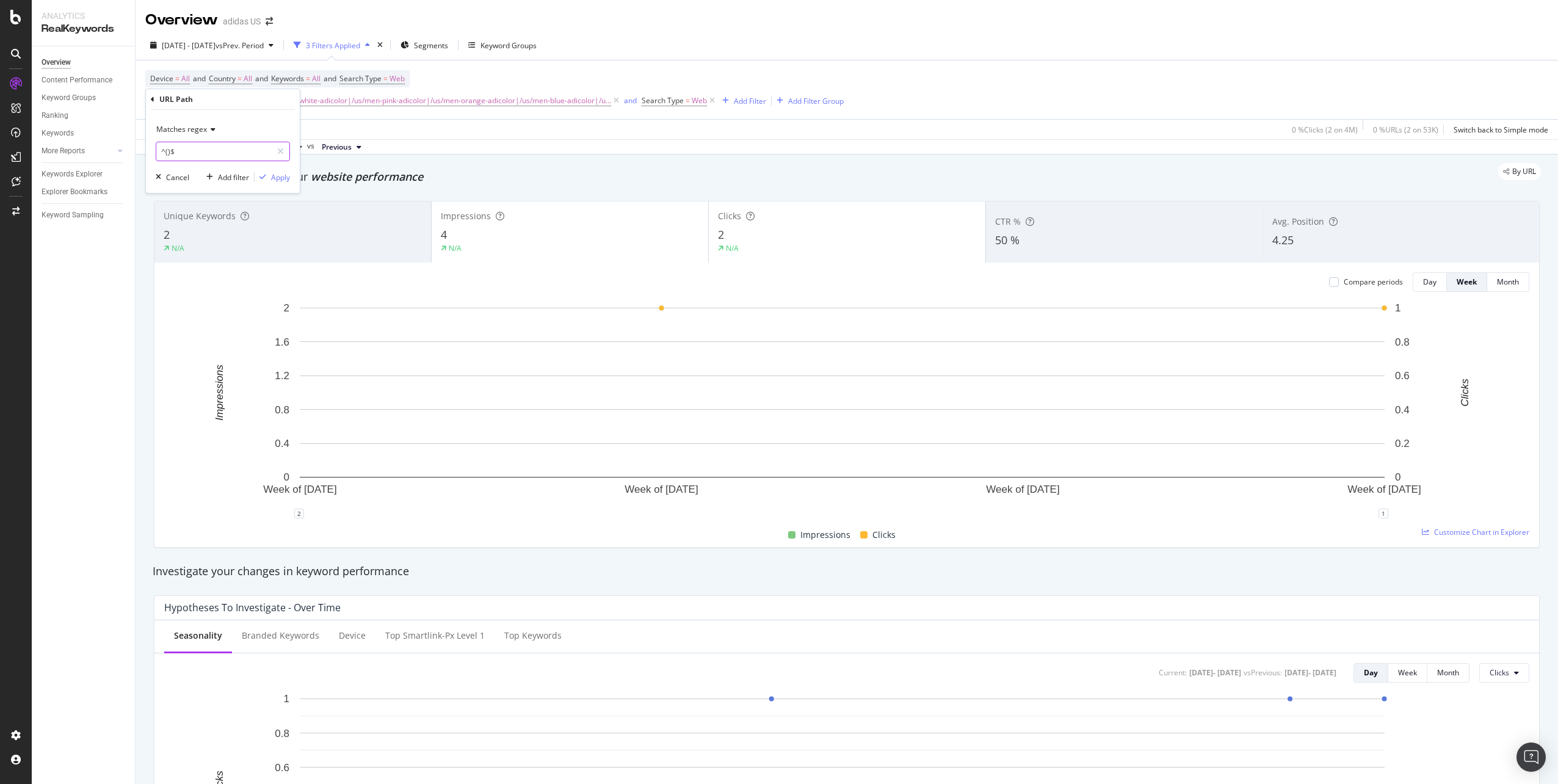
type input "^(/us/men-black-adicolor|/us/men-white-adicolor|/us/men-pink-adicolor|/us/men-o…"
click at [279, 175] on div "Apply" at bounding box center [281, 177] width 19 height 10
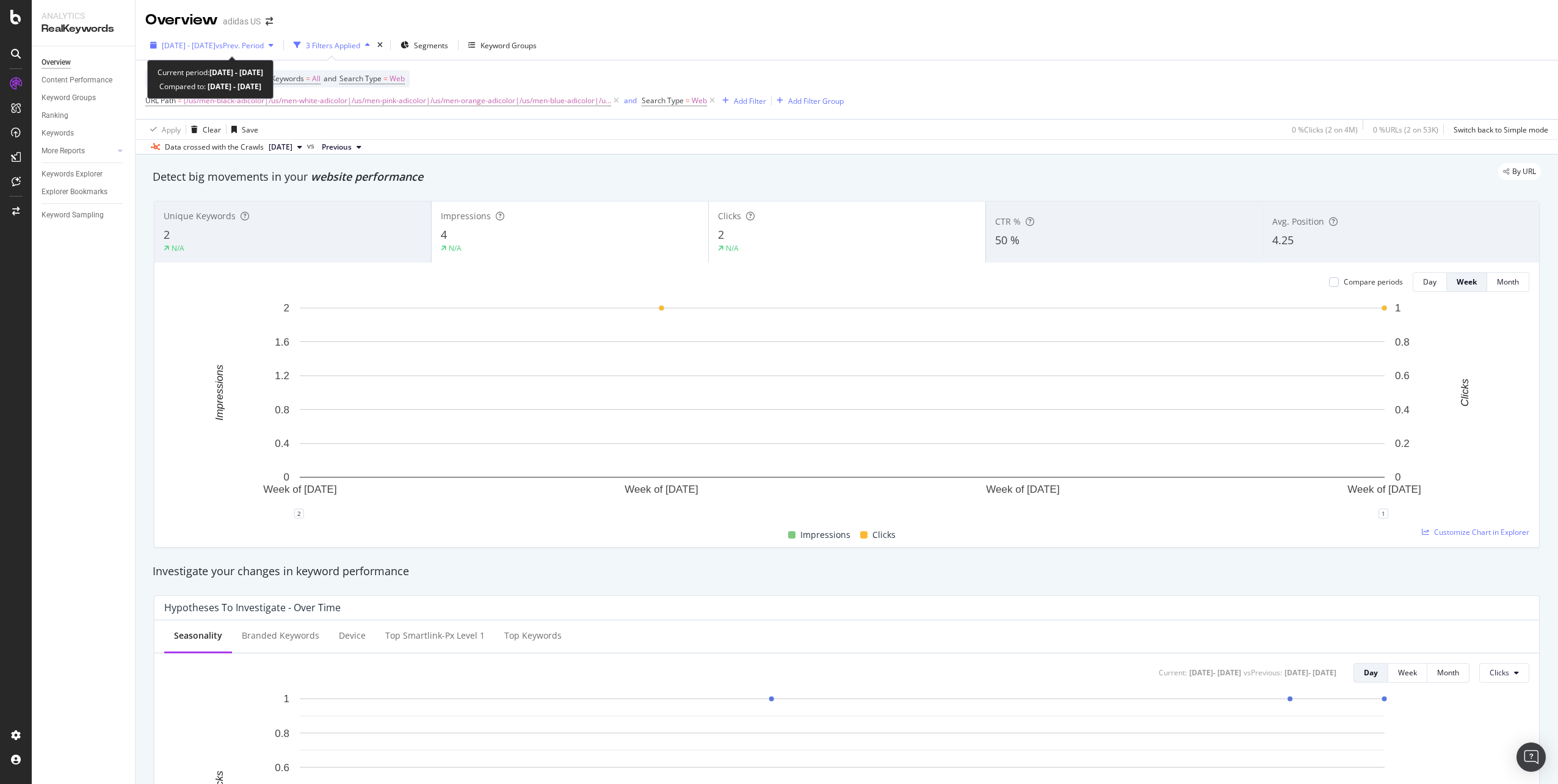
click at [194, 46] on span "2025 Apr. 28th - May. 24th" at bounding box center [188, 45] width 54 height 10
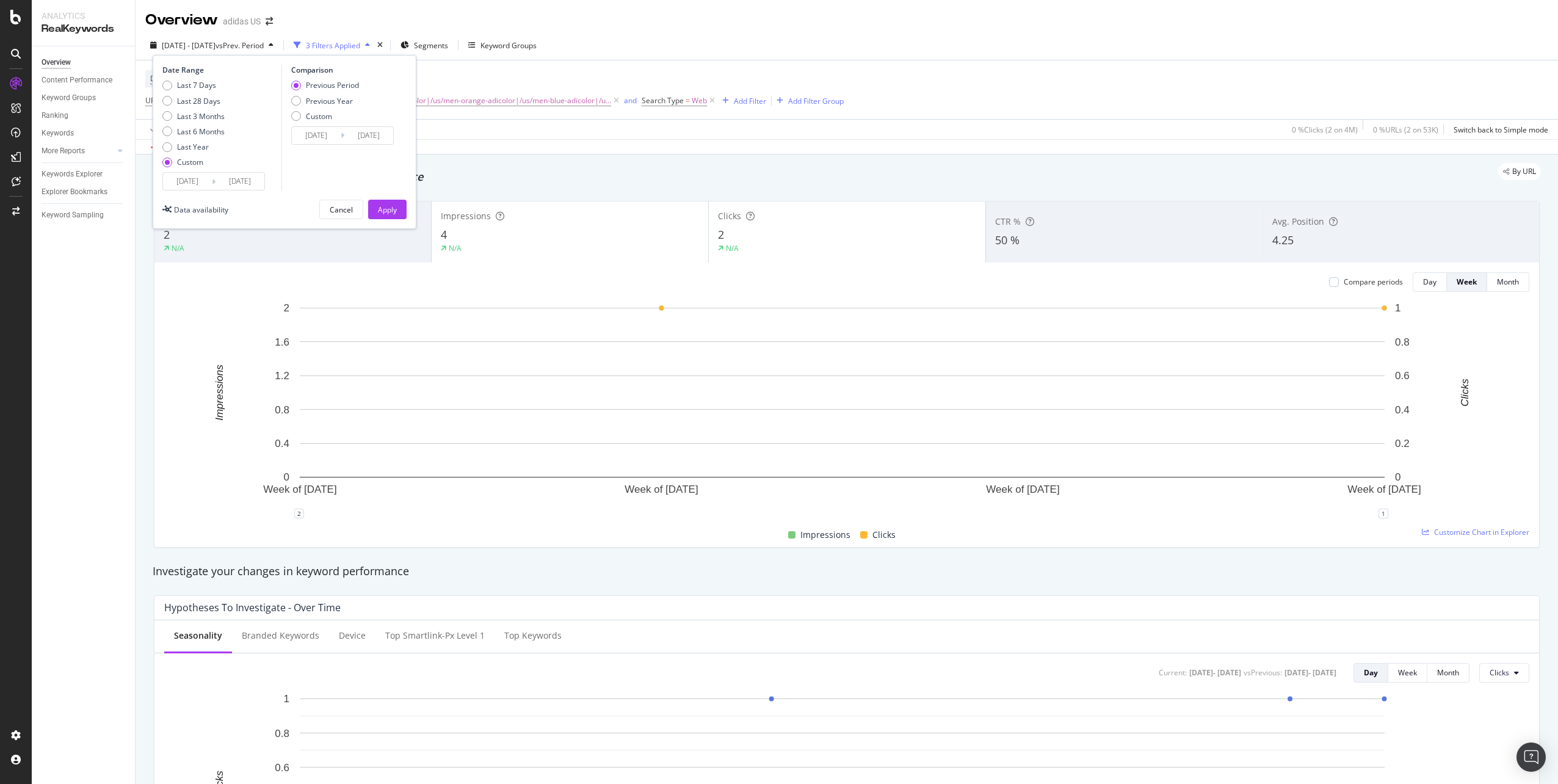
click at [249, 180] on input "2025/05/24" at bounding box center [240, 181] width 49 height 17
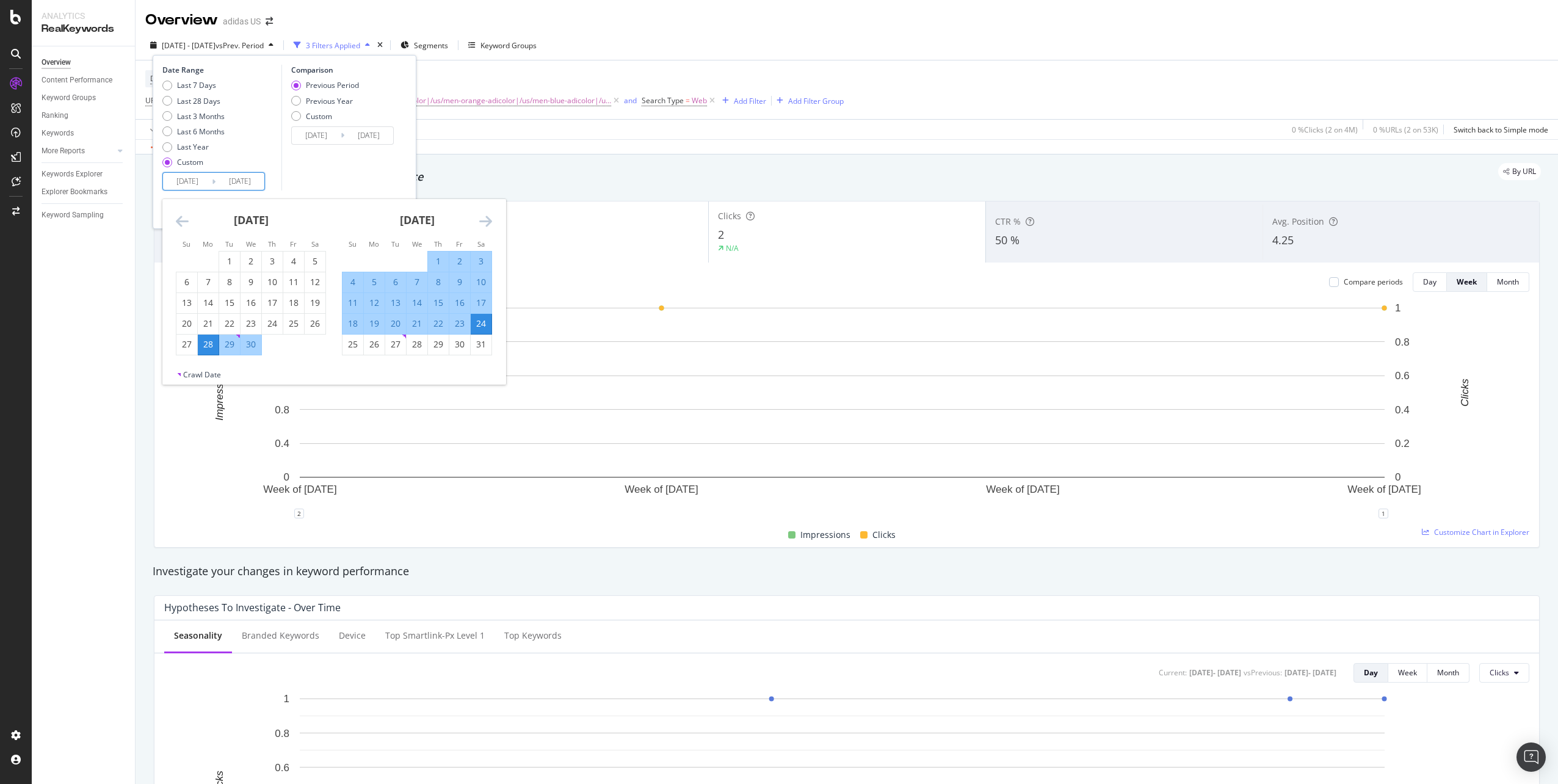
click at [490, 215] on icon "Move forward to switch to the next month." at bounding box center [486, 221] width 13 height 14
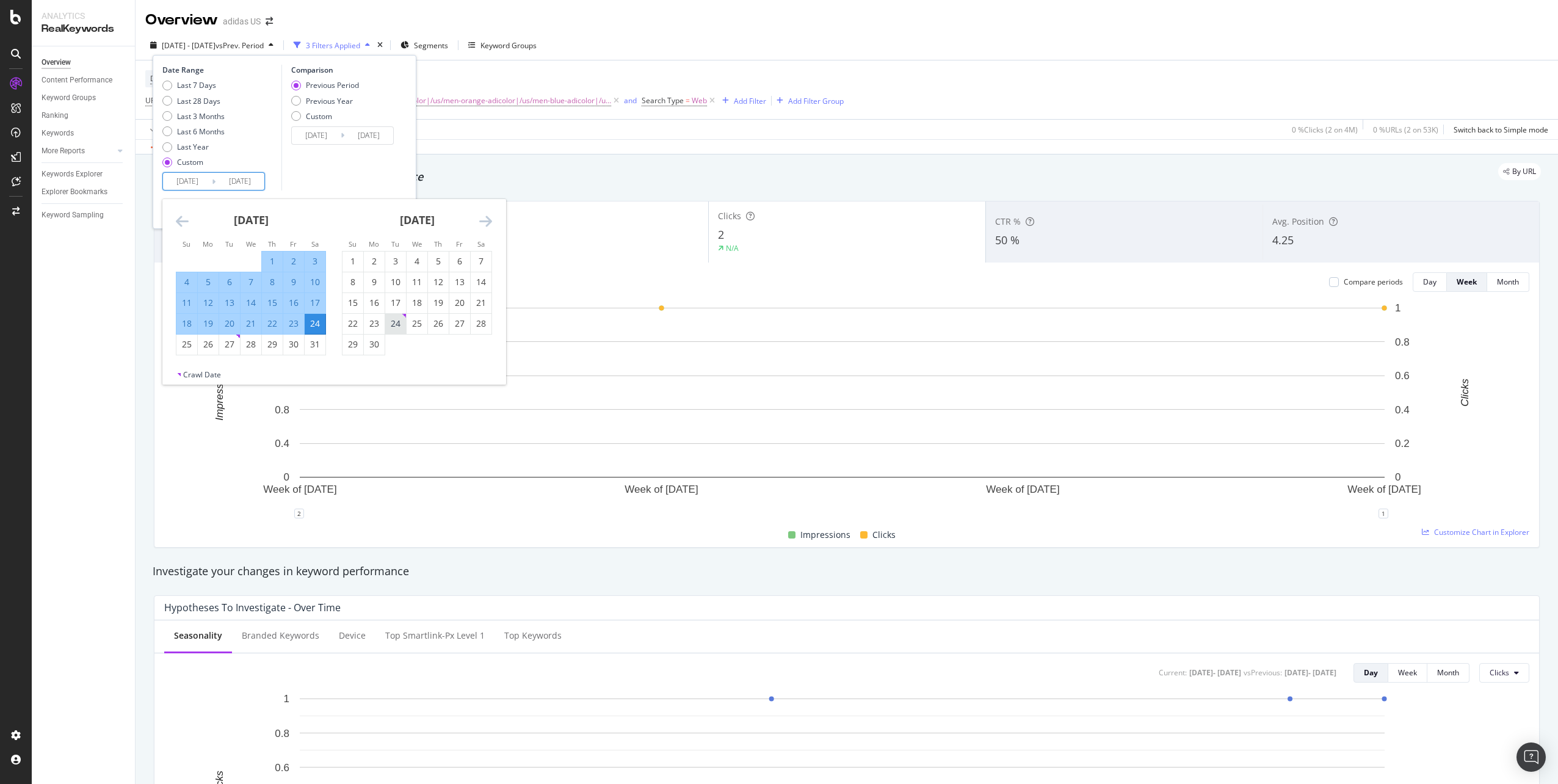
click at [402, 328] on div "24" at bounding box center [395, 323] width 21 height 12
type input "2025/06/24"
type input "2025/03/01"
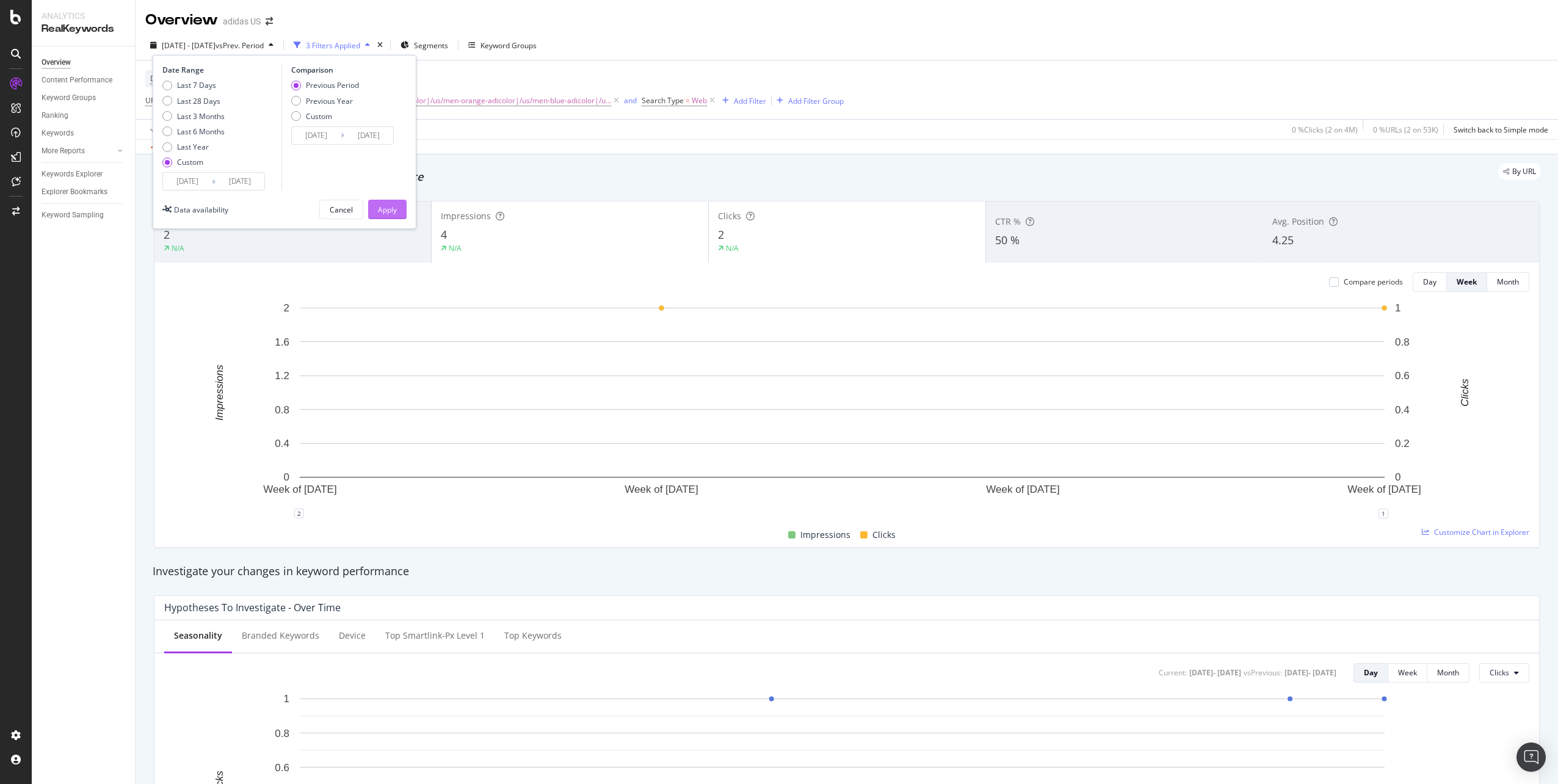
click at [387, 213] on div "Apply" at bounding box center [387, 209] width 19 height 10
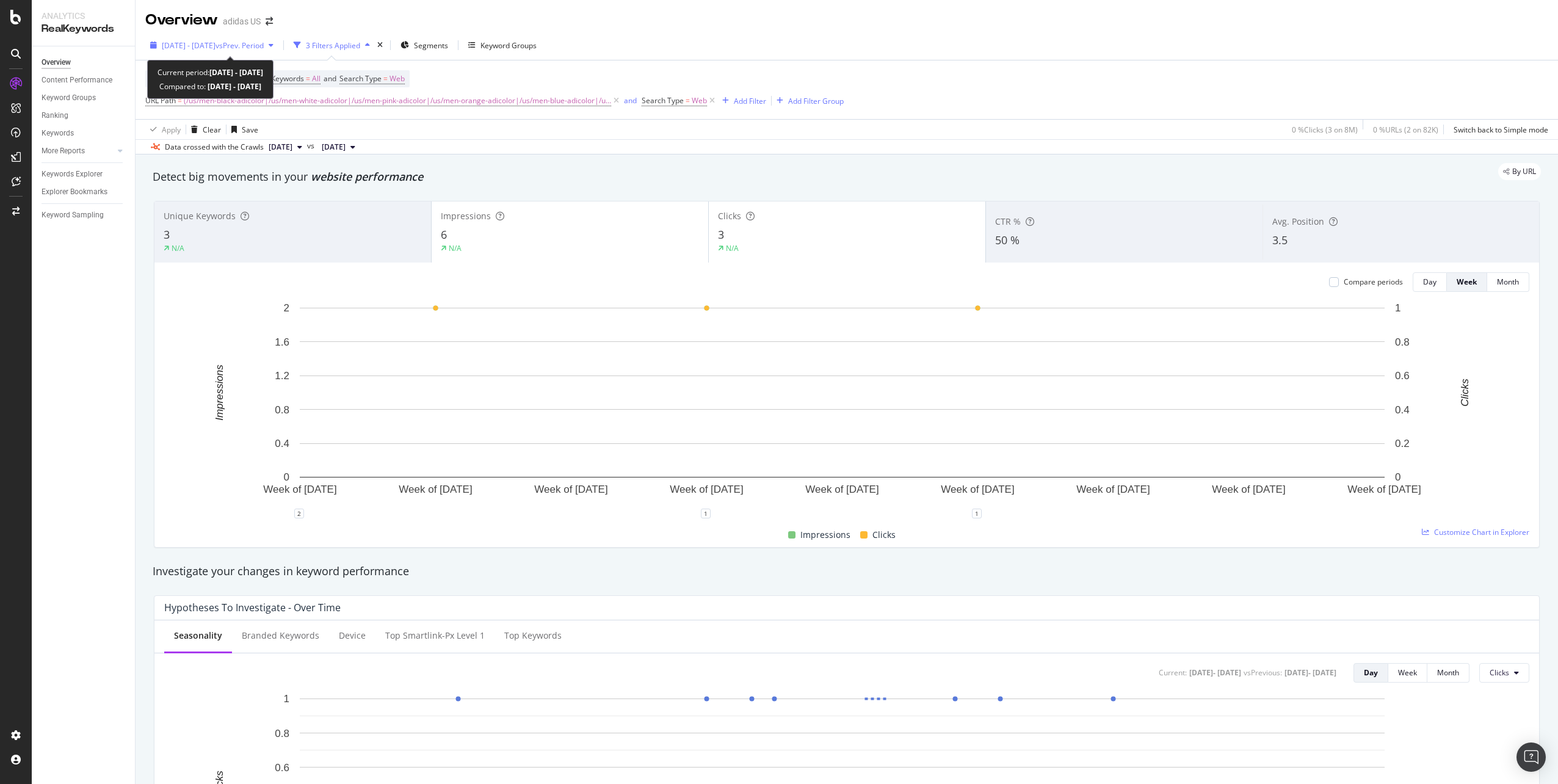
click at [216, 40] on span "2025 Apr. 28th - Jun. 24th" at bounding box center [188, 45] width 54 height 10
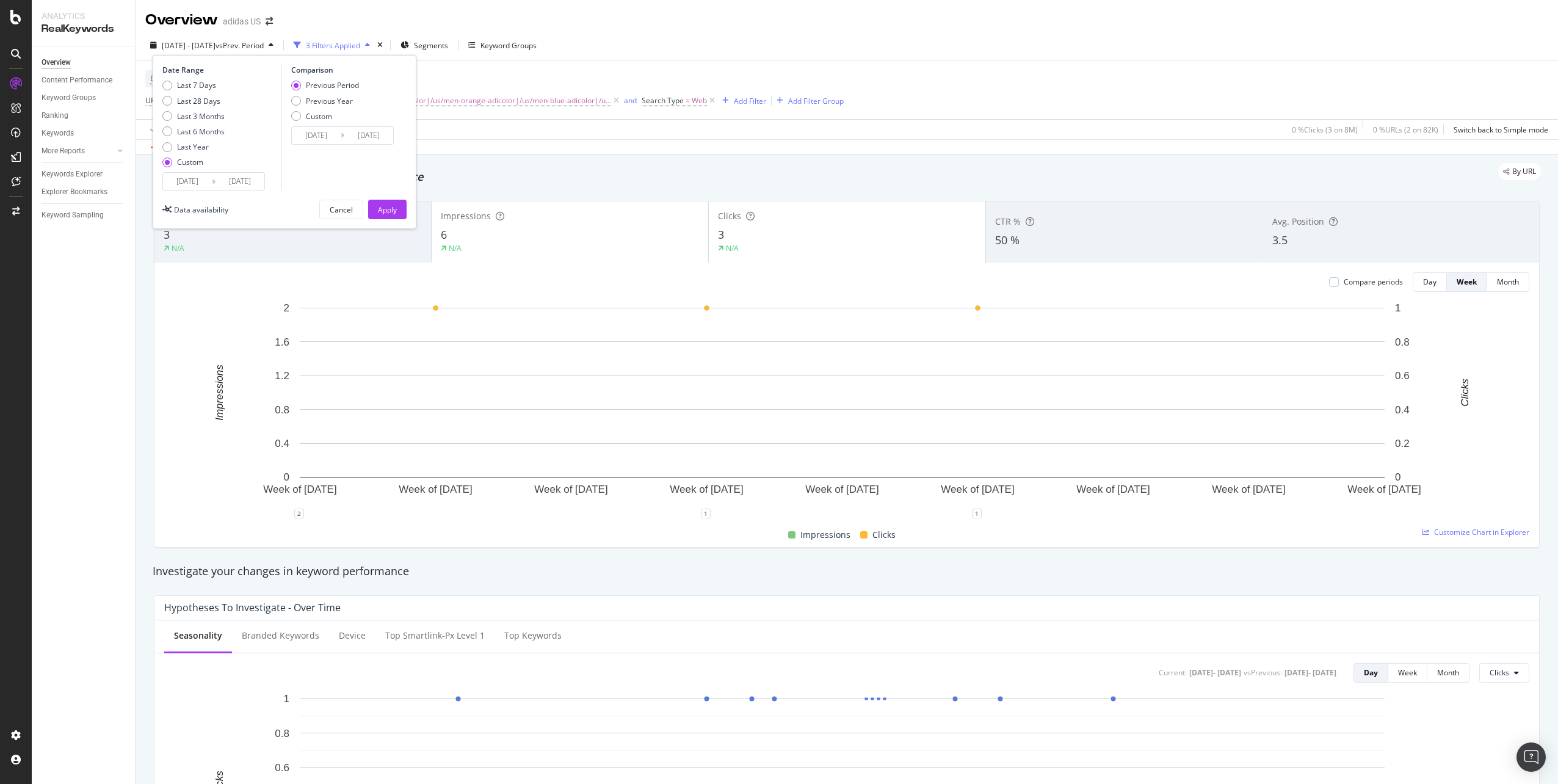
click at [249, 184] on input "2025/06/24" at bounding box center [240, 181] width 49 height 17
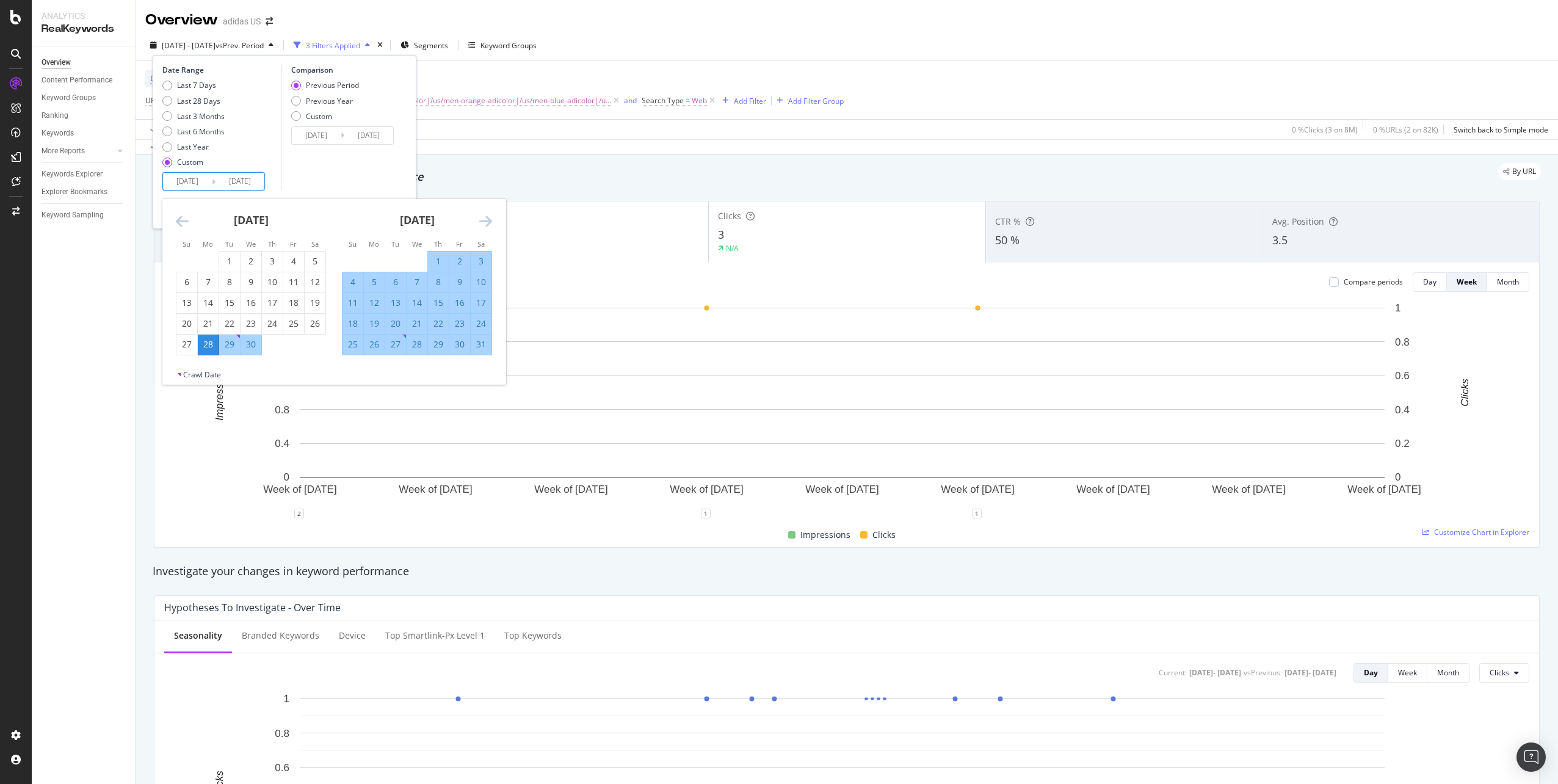
click at [482, 226] on icon "Move forward to switch to the next month." at bounding box center [486, 221] width 13 height 14
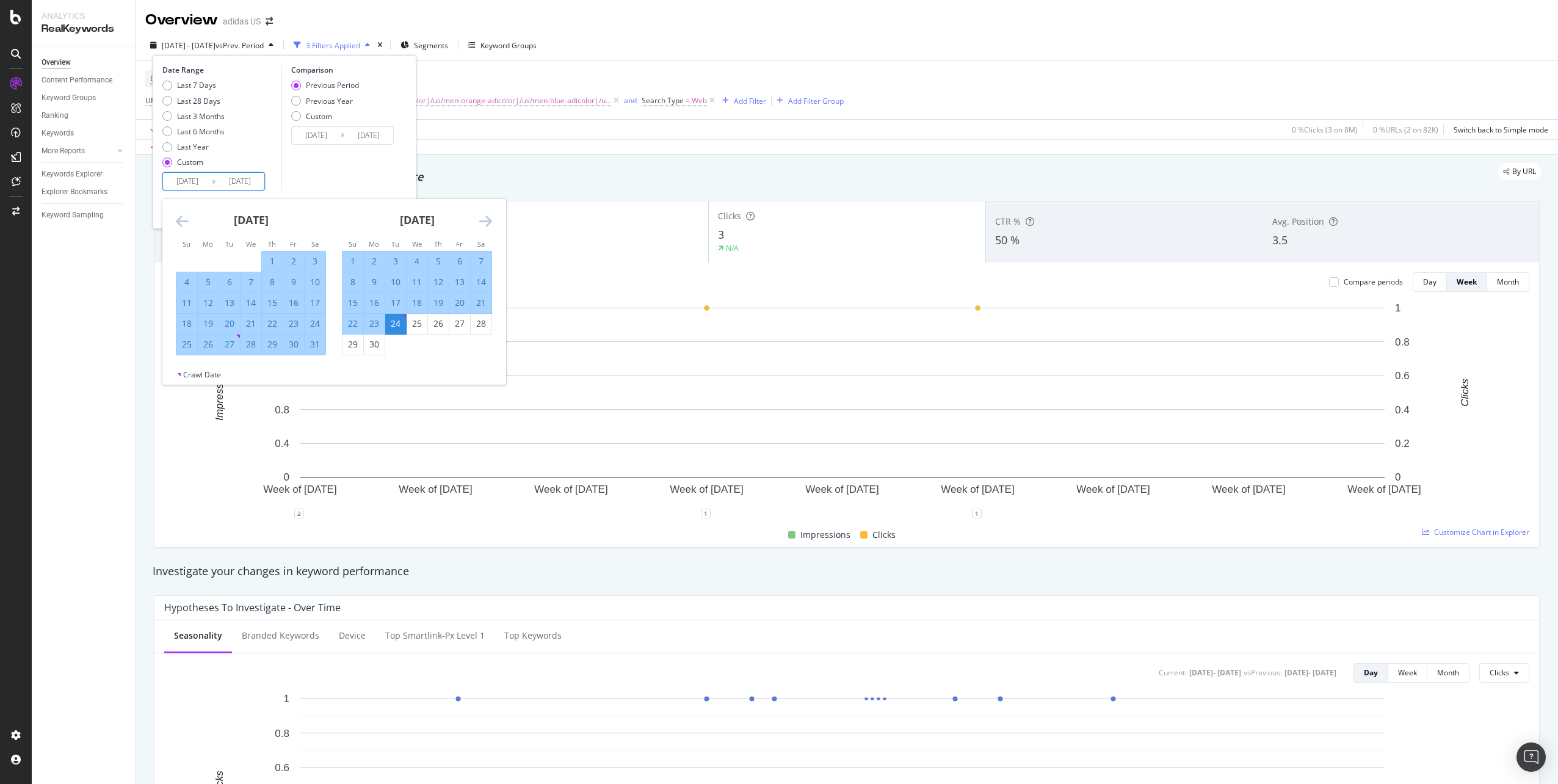
click at [482, 226] on icon "Move forward to switch to the next month." at bounding box center [486, 221] width 13 height 14
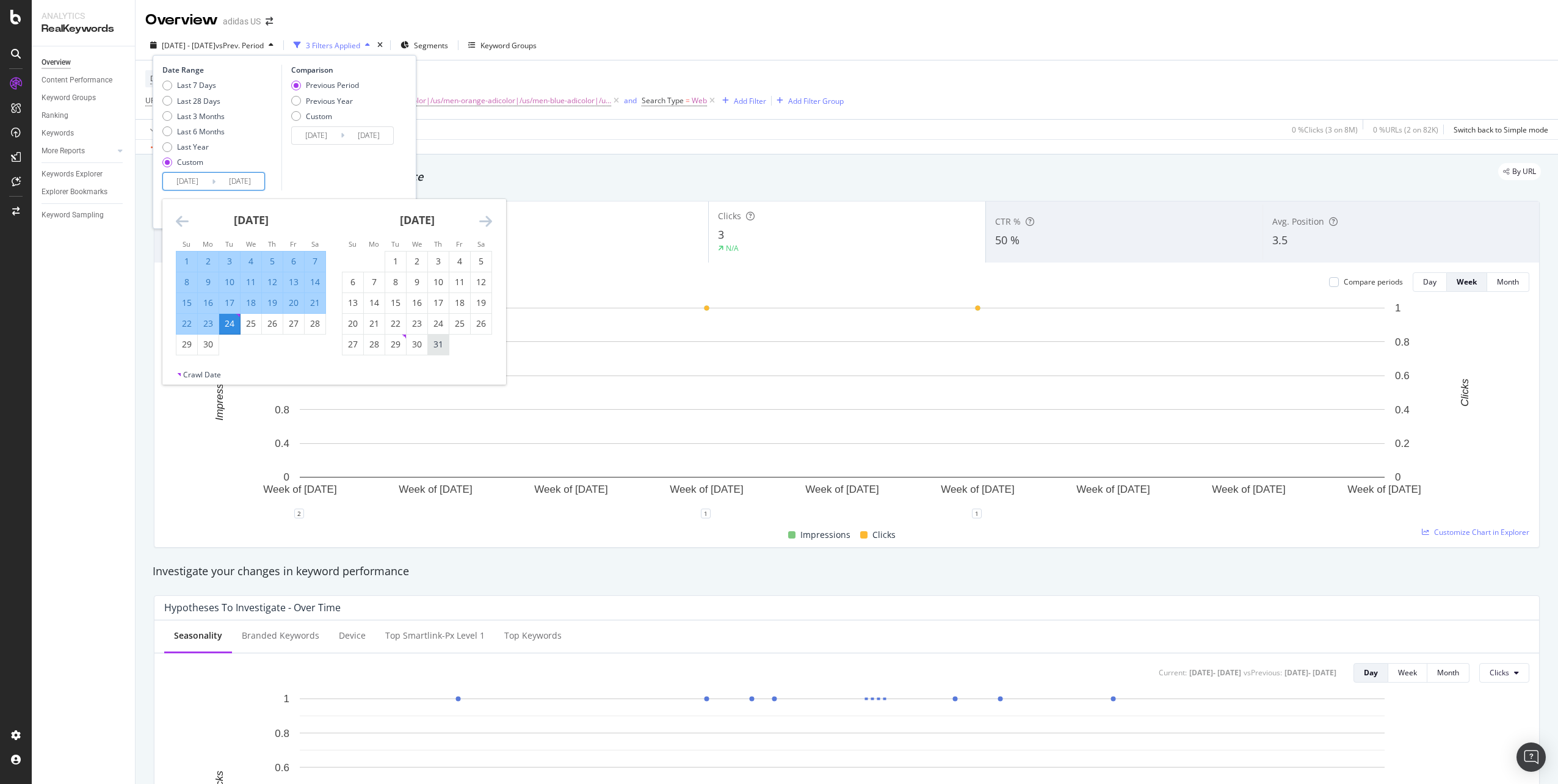
click at [437, 342] on div "31" at bounding box center [439, 344] width 21 height 12
type input "2025/07/31"
type input "2025/01/23"
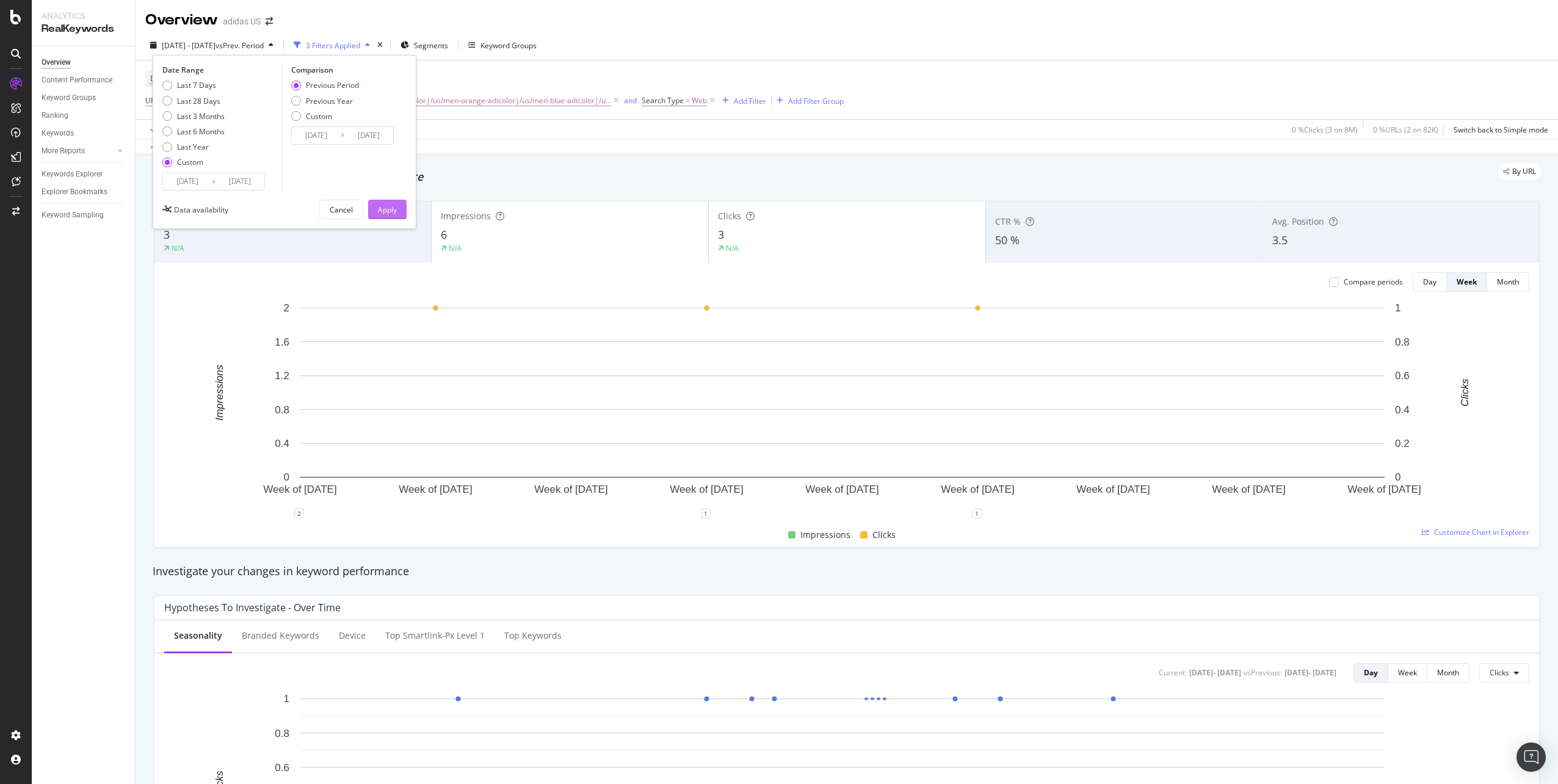
click at [388, 200] on button "Apply" at bounding box center [387, 209] width 39 height 19
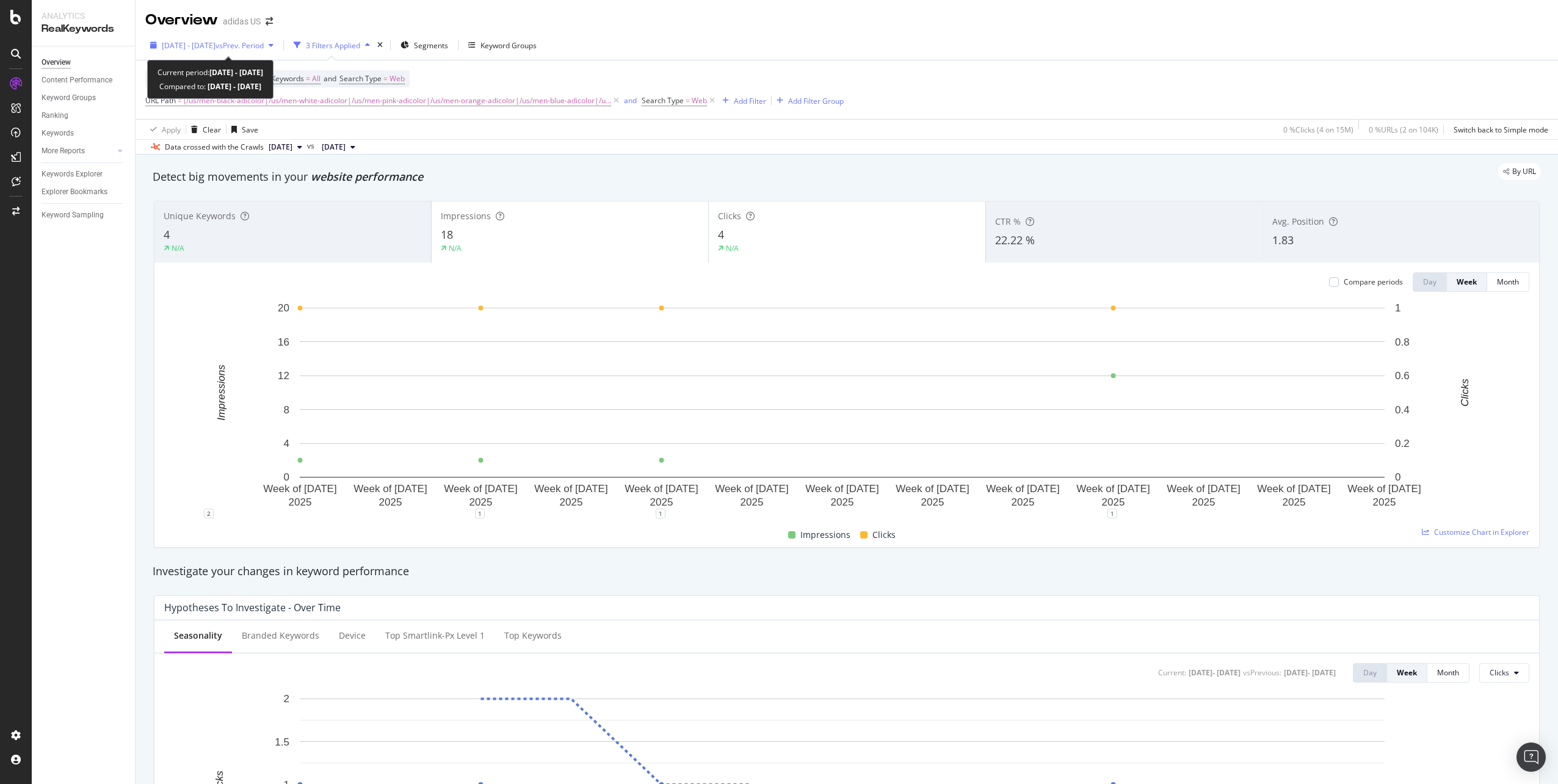
click at [258, 52] on div "2025 Apr. 28th - Jul. 31st vs Prev. Period" at bounding box center [211, 45] width 133 height 19
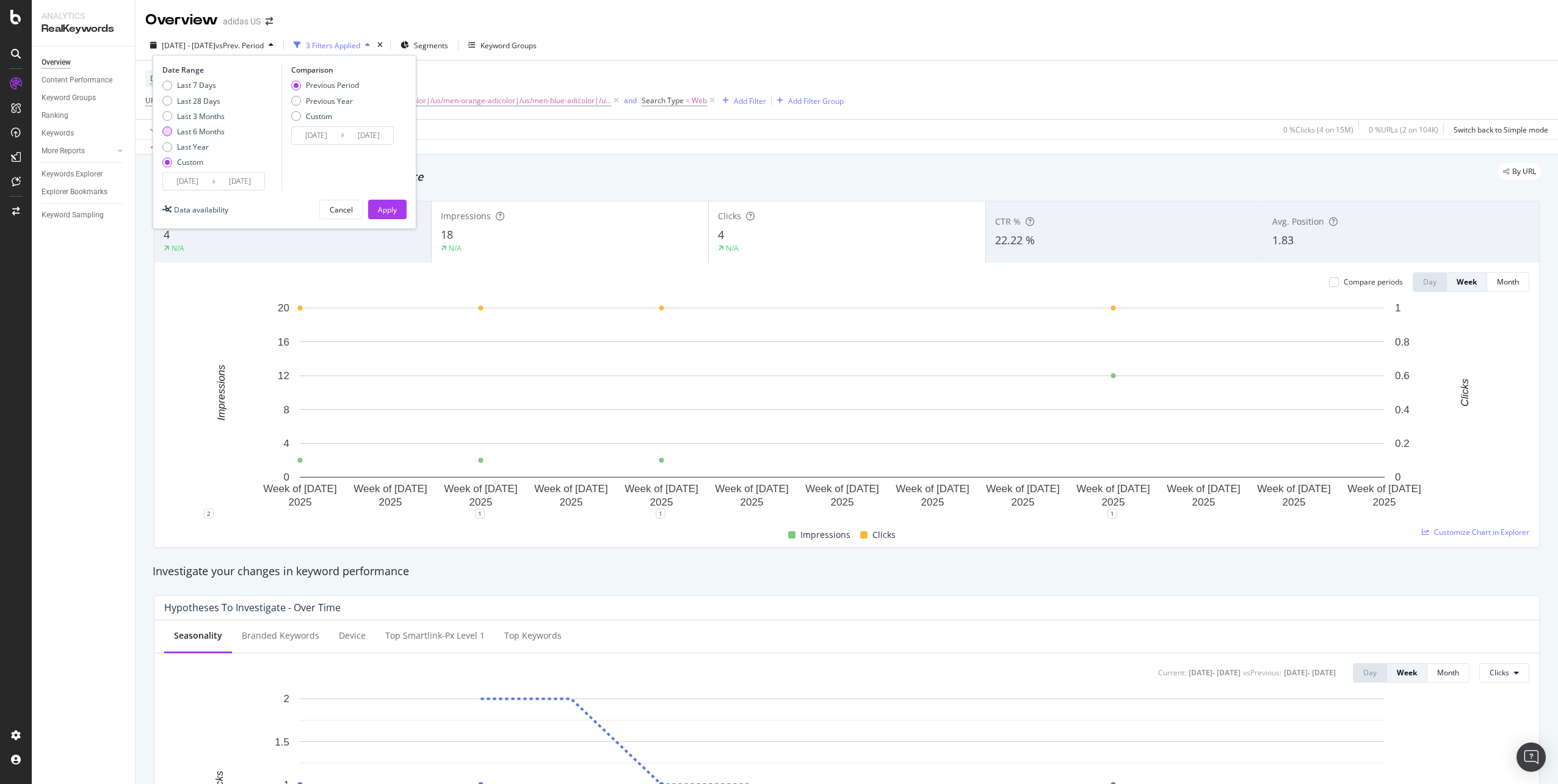
click at [205, 131] on div "Last 6 Months" at bounding box center [200, 131] width 48 height 10
type input "2025/04/05"
type input "2025/10/04"
type input "2024/10/04"
type input "2025/04/04"
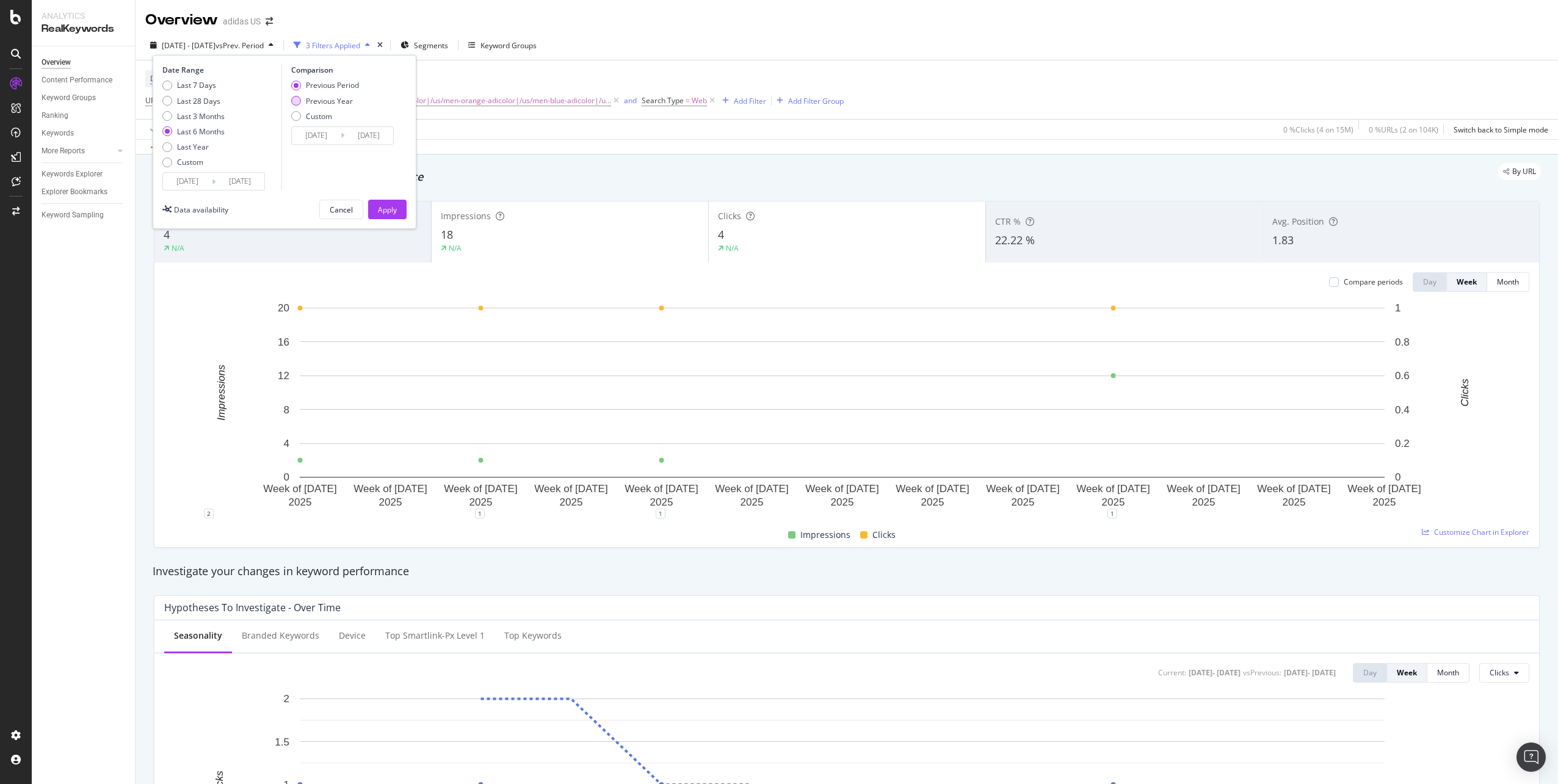
click at [319, 103] on div "Previous Year" at bounding box center [329, 101] width 47 height 10
type input "2024/04/06"
type input "2024/10/05"
click at [390, 198] on div "Date Range Last 7 Days Last 28 Days Last 3 Months Last 6 Months Last Year Custo…" at bounding box center [285, 142] width 264 height 174
click at [393, 207] on div "Apply" at bounding box center [387, 209] width 19 height 10
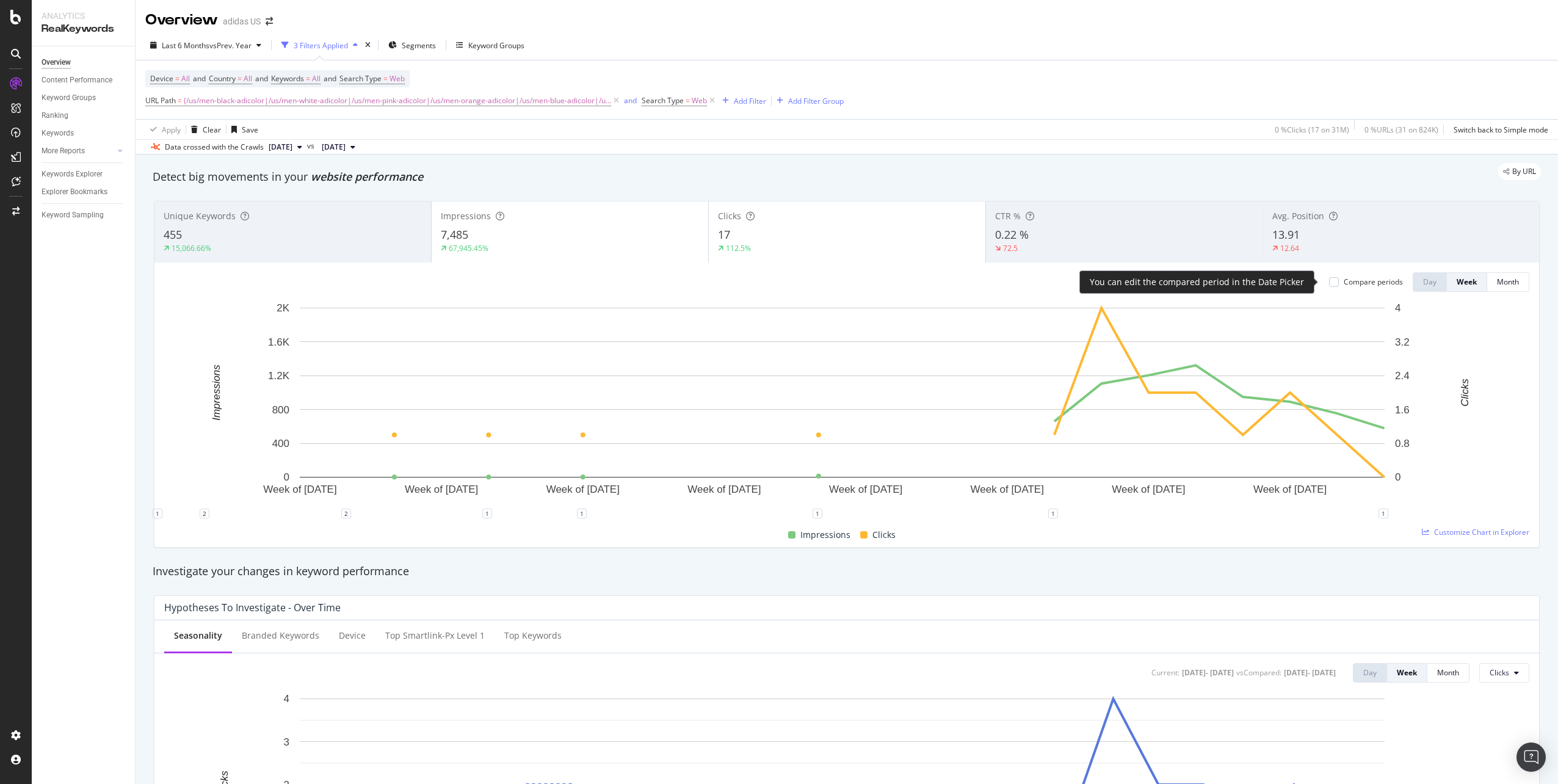
click at [1344, 284] on div "Compare periods" at bounding box center [1374, 281] width 60 height 10
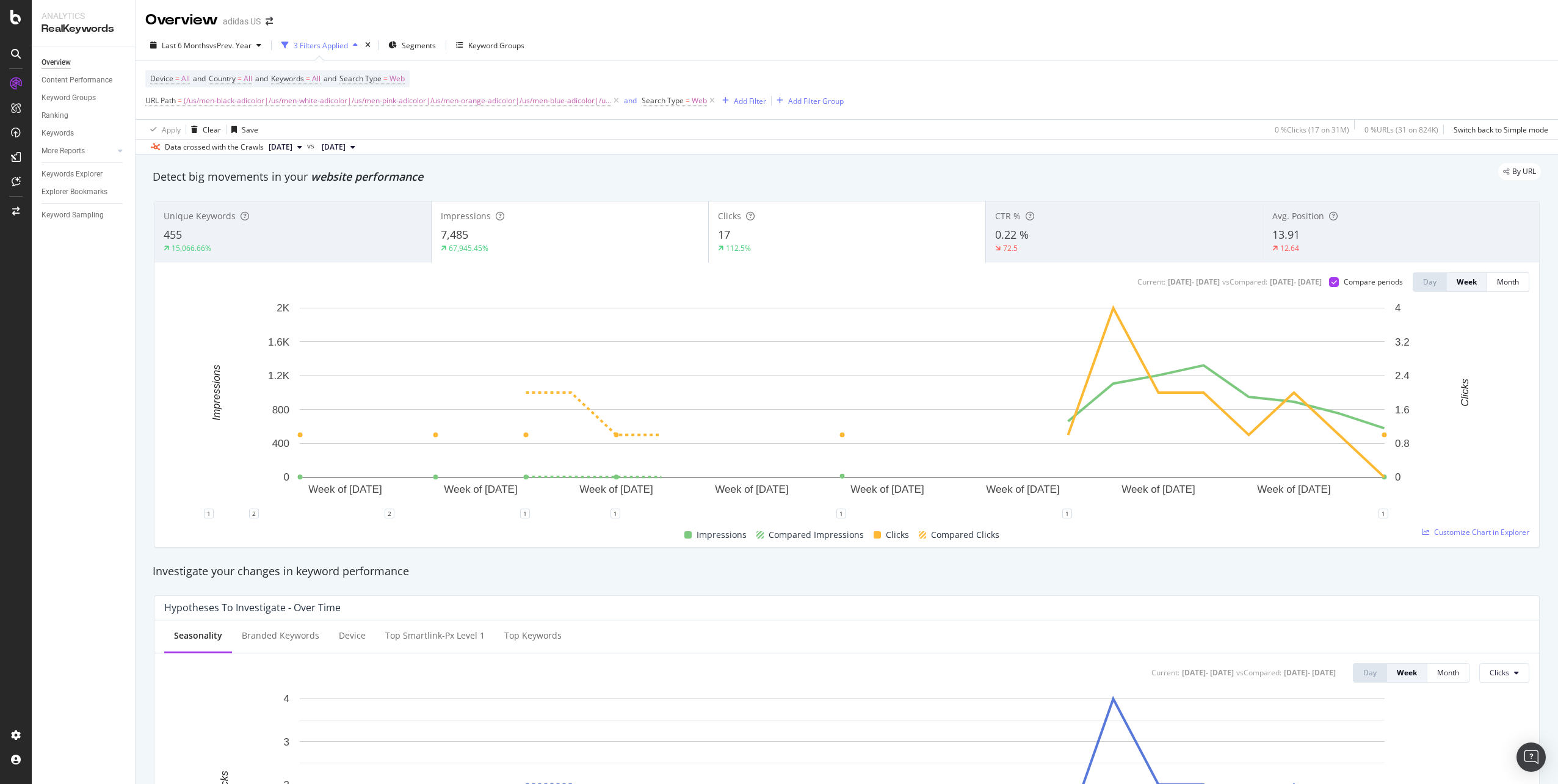
click at [279, 223] on div "Unique Keywords 455 15,066.66%" at bounding box center [292, 232] width 276 height 55
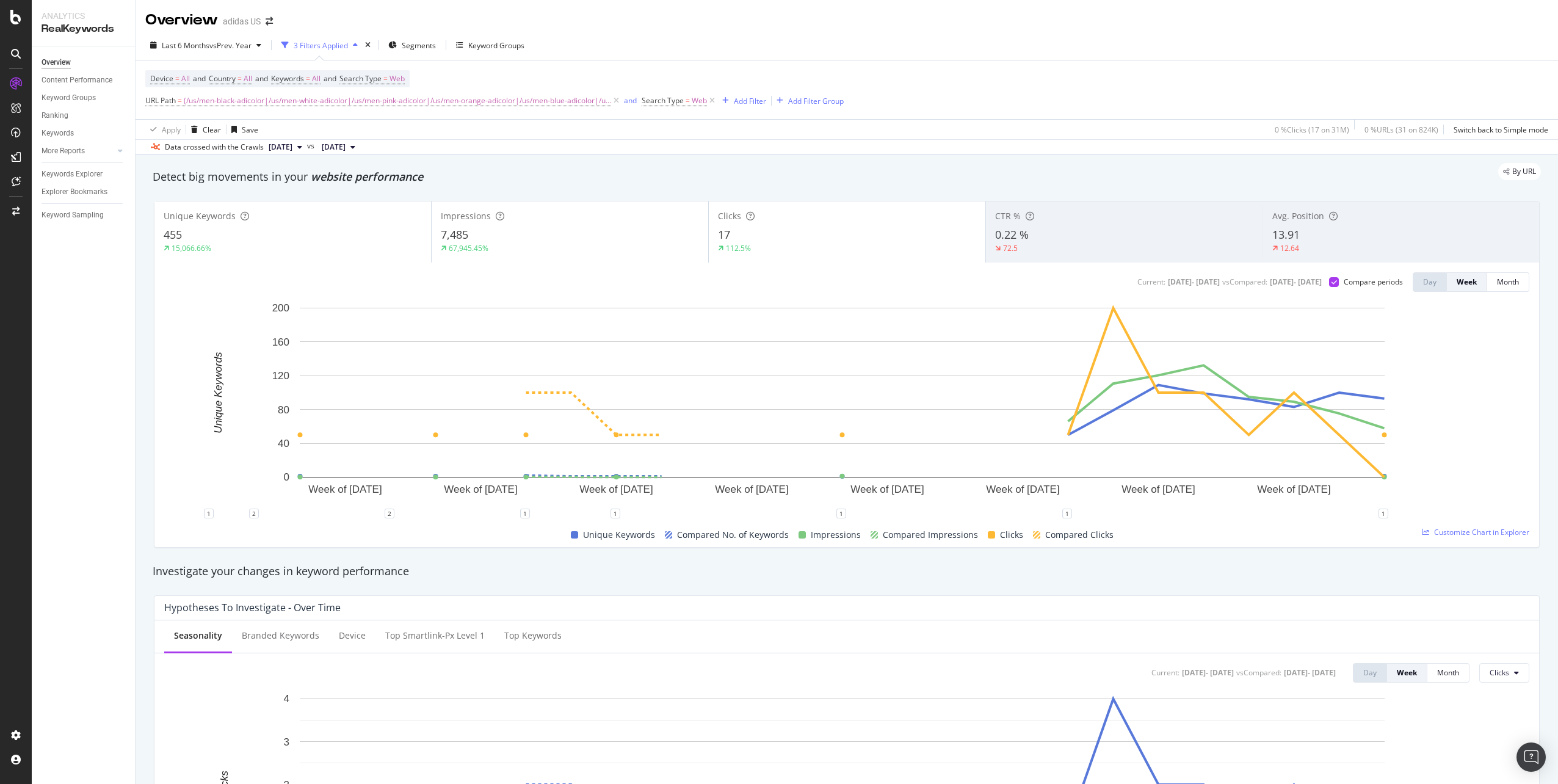
click at [519, 224] on div "Impressions 7,485 67,945.45%" at bounding box center [569, 232] width 276 height 55
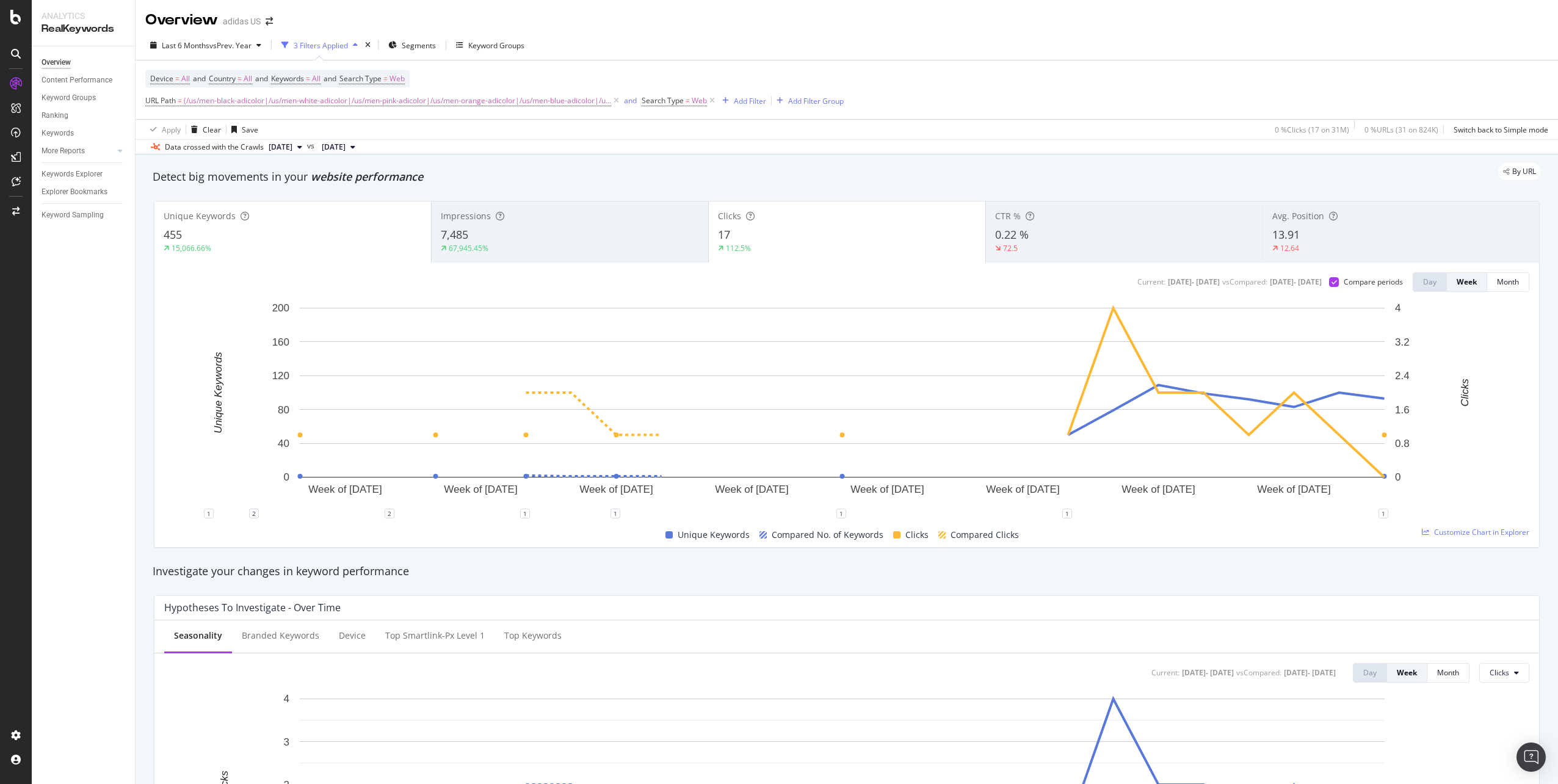
click at [787, 234] on div "17" at bounding box center [847, 235] width 258 height 16
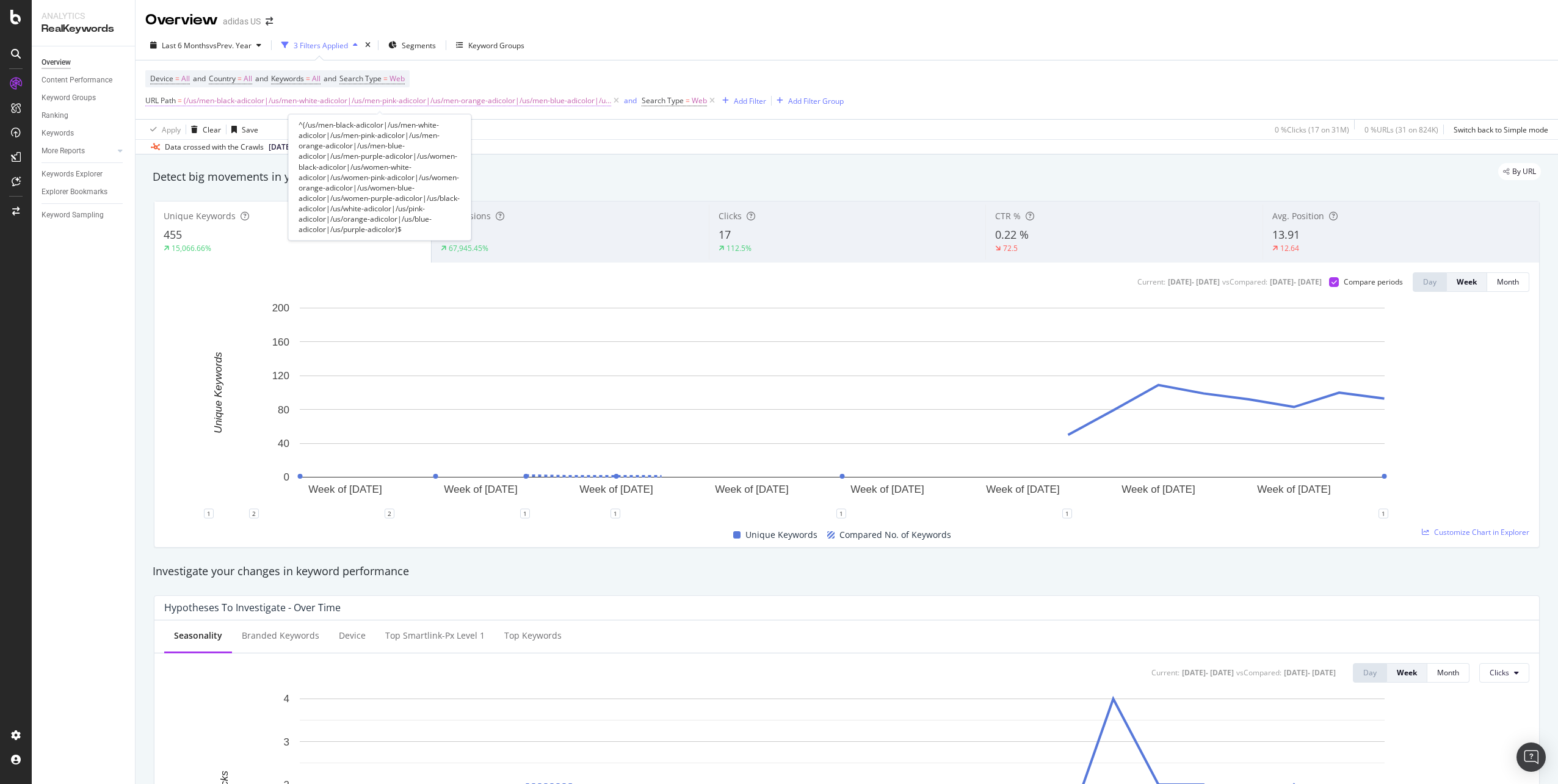
drag, startPoint x: 392, startPoint y: 100, endPoint x: 386, endPoint y: 105, distance: 7.8
click at [392, 100] on span "(/us/men-black-adicolor|/us/men-white-adicolor|/us/men-pink-adicolor|/us/men-or…" at bounding box center [397, 100] width 428 height 17
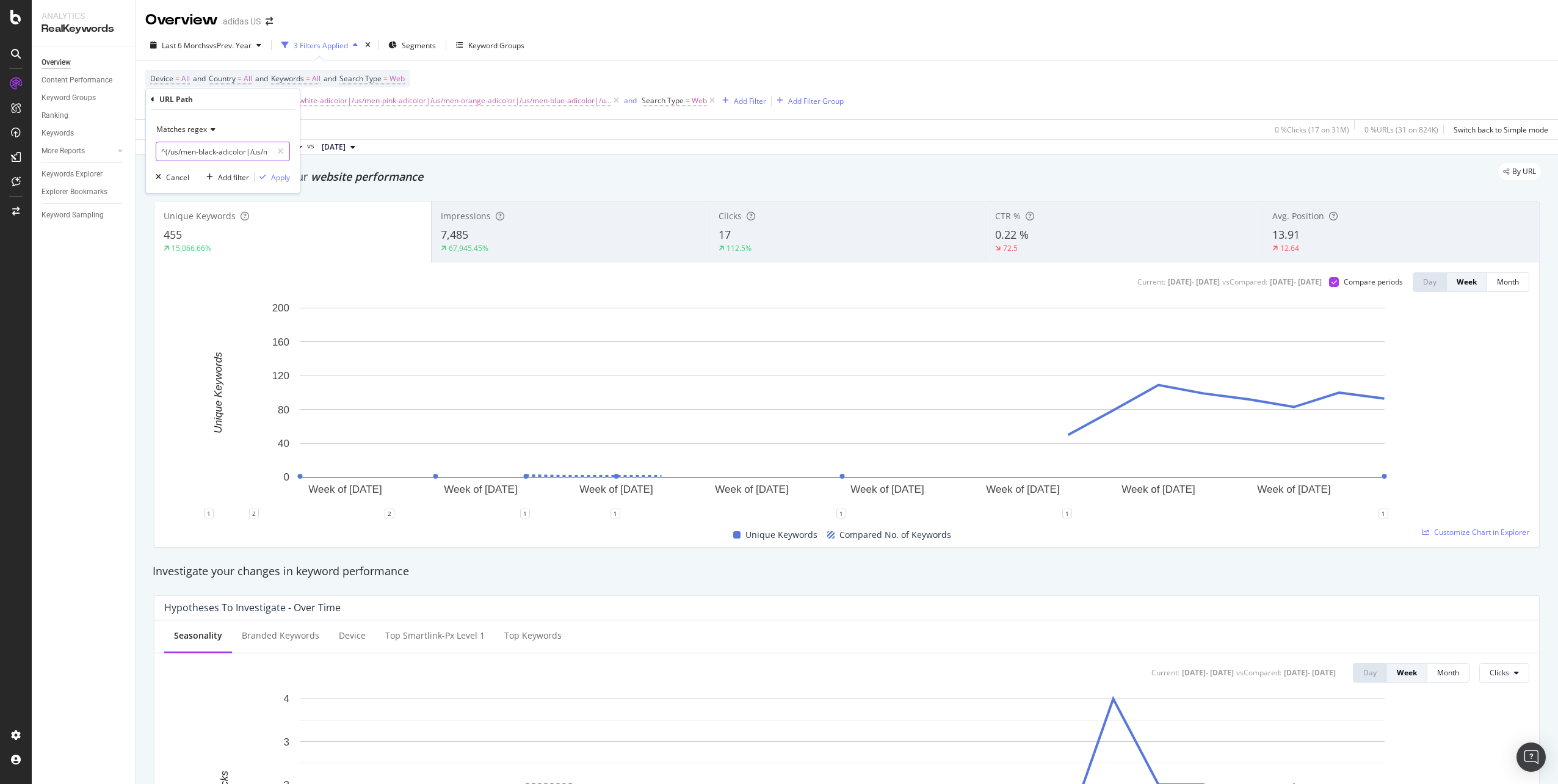
click at [183, 152] on input "^(/us/men-black-adicolor|/us/men-white-adicolor|/us/men-pink-adicolor|/us/men-o…" at bounding box center [213, 151] width 115 height 19
click at [180, 151] on input "^(/us/men-black-adicolor|/us/men-white-adicolor|/us/men-pink-adicolor|/us/men-o…" at bounding box center [213, 151] width 115 height 19
click at [196, 151] on input "^(/us/men-black-adicolor|/us/men-white-adicolor|/us/men-pink-adicolor|/us/men-o…" at bounding box center [213, 151] width 115 height 19
click at [179, 155] on input "^(/us/men-black-adicolor|/us/men-white-adicolor|/us/men-pink-adicolor|/us/men-o…" at bounding box center [213, 151] width 115 height 19
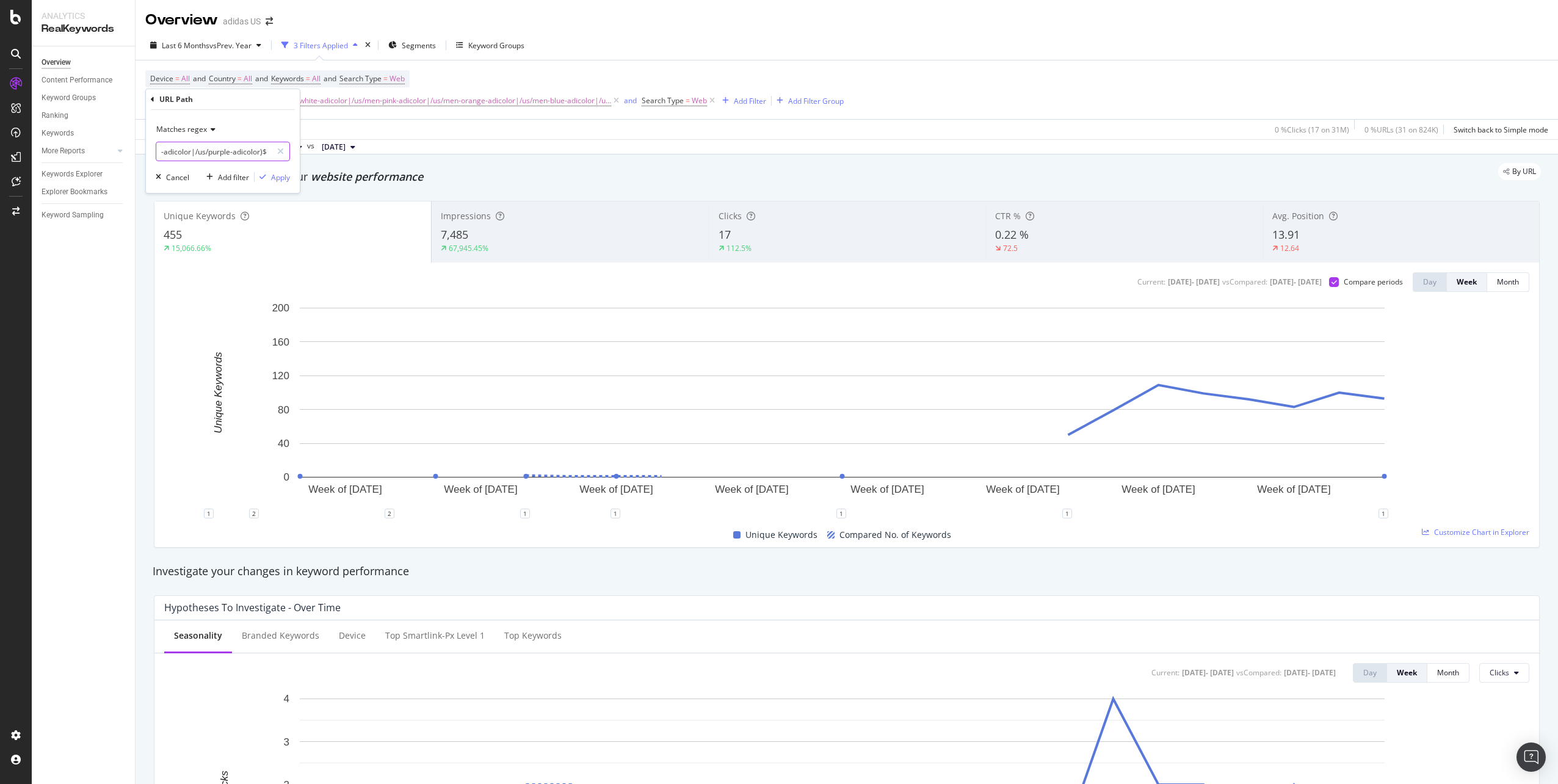
drag, startPoint x: 168, startPoint y: 153, endPoint x: 262, endPoint y: 152, distance: 94.0
click at [262, 152] on input "^(/us/men-black-adicolor|/us/men-white-adicolor|/us/men-pink-adicolor|/us/men-o…" at bounding box center [213, 151] width 115 height 19
paste input "/en/men-black|/en/men-white|/en/men-pink"
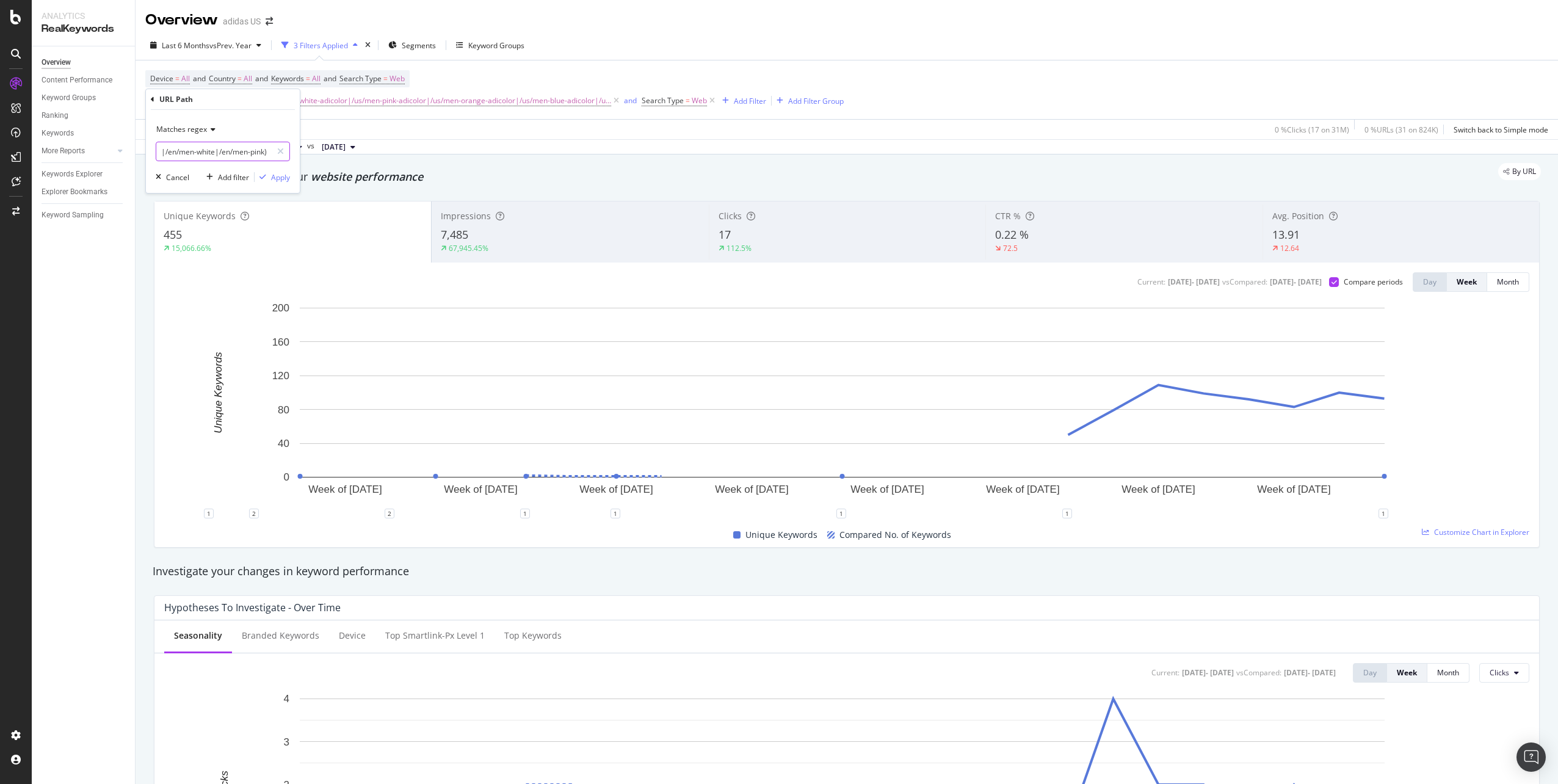
click at [217, 151] on input "^(/en/men-black|/en/men-white|/en/men-pink)$" at bounding box center [213, 151] width 115 height 19
click at [209, 151] on input "^(/en/men-black|/en/men-white|/en/men-pink)$" at bounding box center [213, 151] width 115 height 19
drag, startPoint x: 250, startPoint y: 147, endPoint x: 260, endPoint y: 151, distance: 10.8
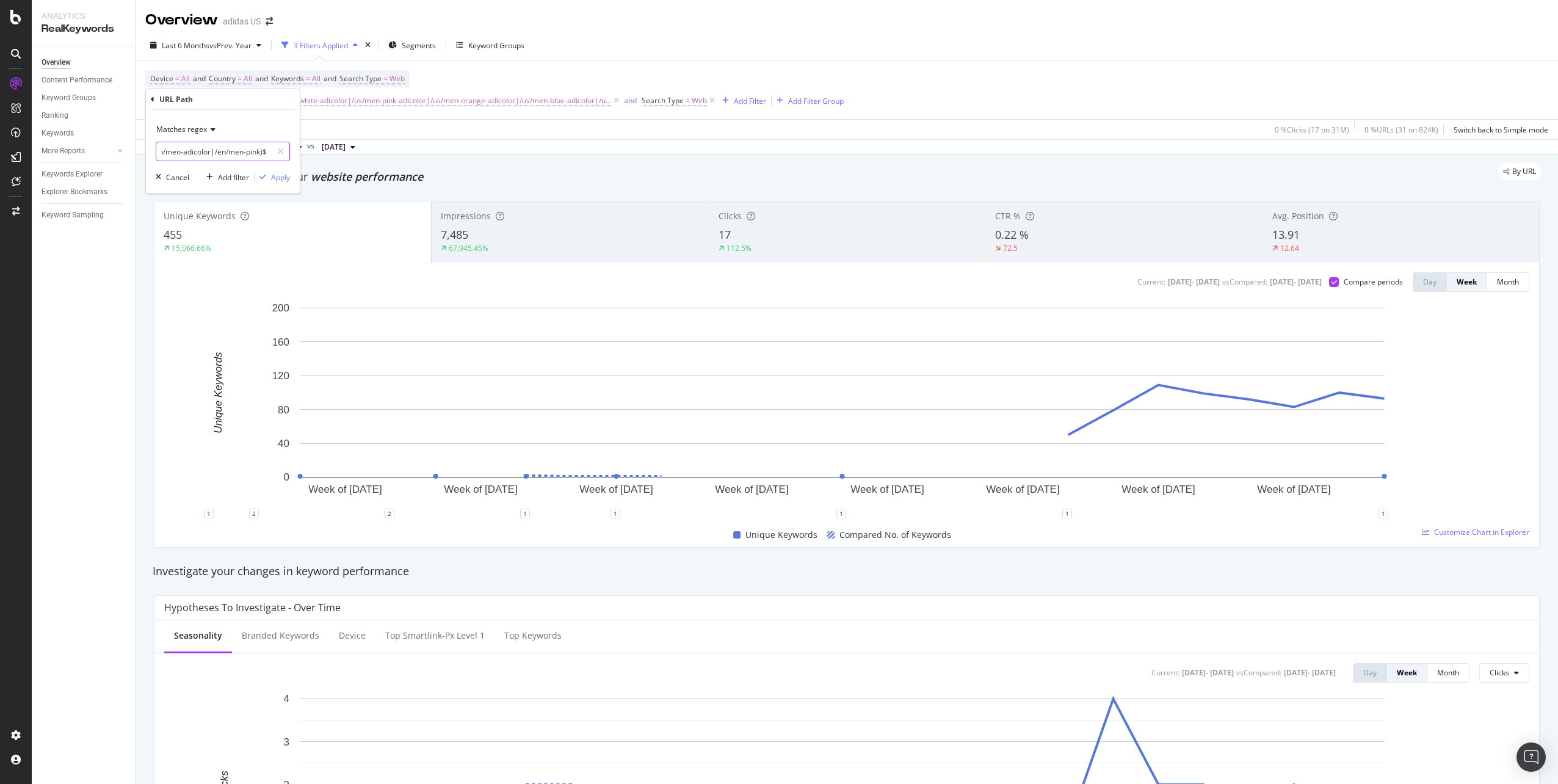
click at [260, 151] on input "^(/en/men-black|/en/men-adicolor|/en/men-pink)$" at bounding box center [213, 151] width 115 height 19
click at [242, 151] on input "^(/en/men-black|/en/men-adicolor|/en/men-pink)$" at bounding box center [213, 151] width 115 height 19
click at [231, 154] on input "^(/en/men-black|/en/men-adicolor|/en/men-pink)$" at bounding box center [213, 151] width 115 height 19
drag, startPoint x: 165, startPoint y: 152, endPoint x: 143, endPoint y: 151, distance: 22.0
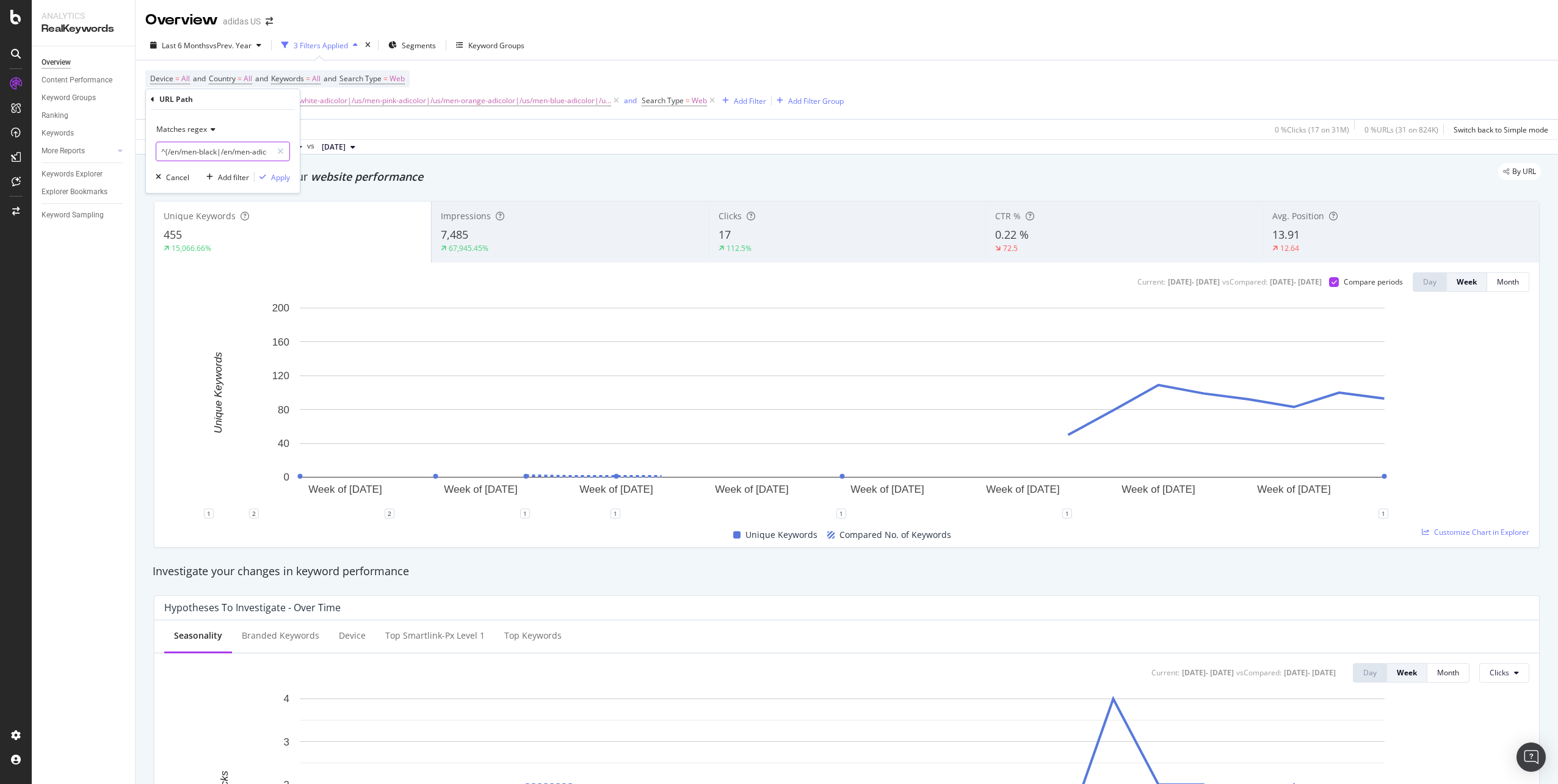
click at [143, 151] on body "Analytics RealKeywords Overview Content Performance Keyword Groups Ranking Keyw…" at bounding box center [779, 392] width 1558 height 784
click at [206, 152] on input "^(/en/men-black|/en/men-adicolor|/en/adicolor)$" at bounding box center [213, 151] width 115 height 19
click at [246, 155] on input "^(/en/men-adicolor|/en/men-adicolor|/en/adicolor)$" at bounding box center [213, 151] width 115 height 19
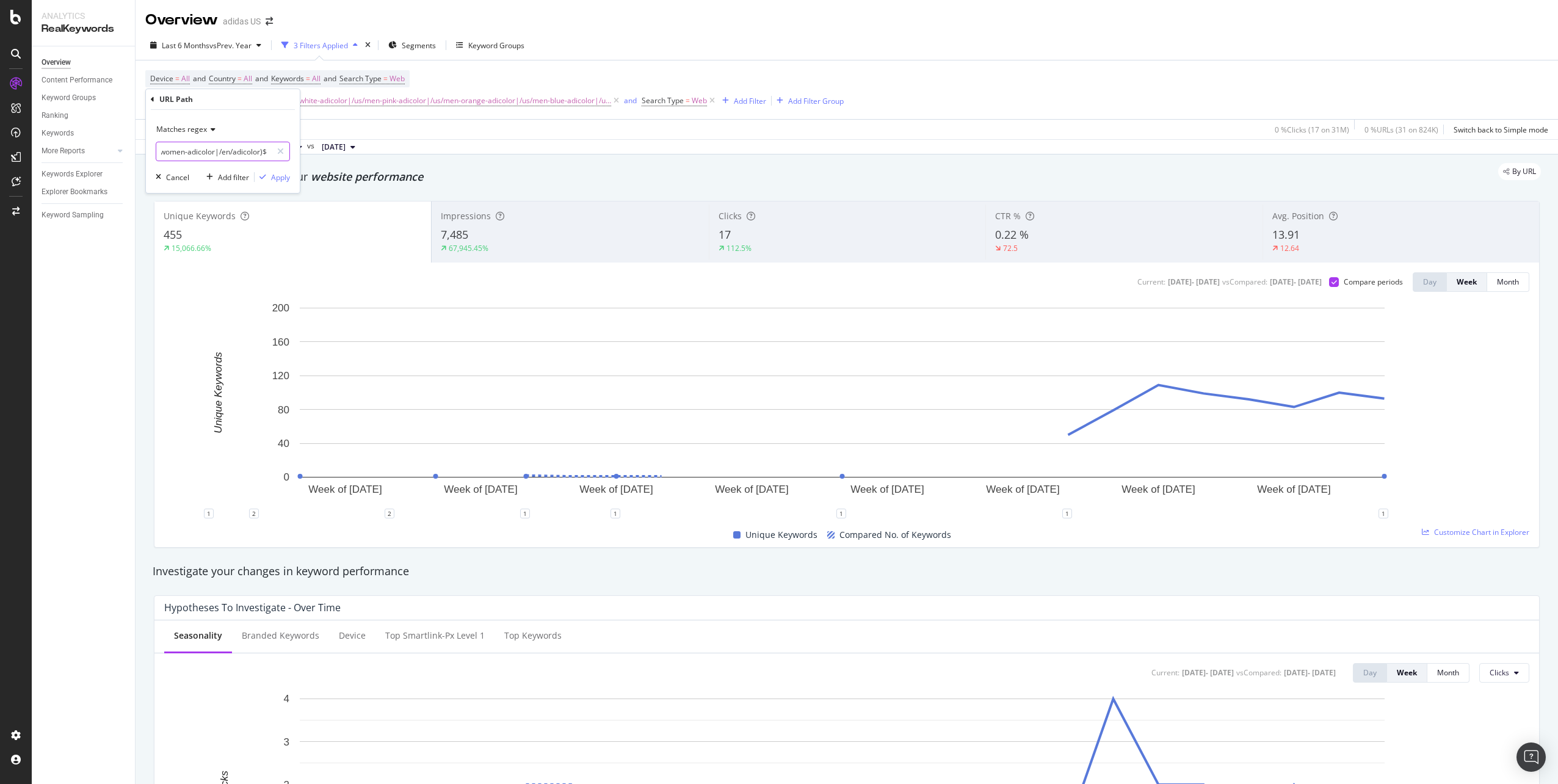
drag, startPoint x: 184, startPoint y: 153, endPoint x: 249, endPoint y: 153, distance: 65.0
click at [249, 153] on input "^(/en/men-adicolor|/en/women-adicolor|/en/adicolor)$" at bounding box center [213, 151] width 115 height 19
type input "^(/en/men-adicolor|/en/women-adicolor|/en/adicolor)$"
click at [284, 180] on div "Apply" at bounding box center [281, 177] width 19 height 10
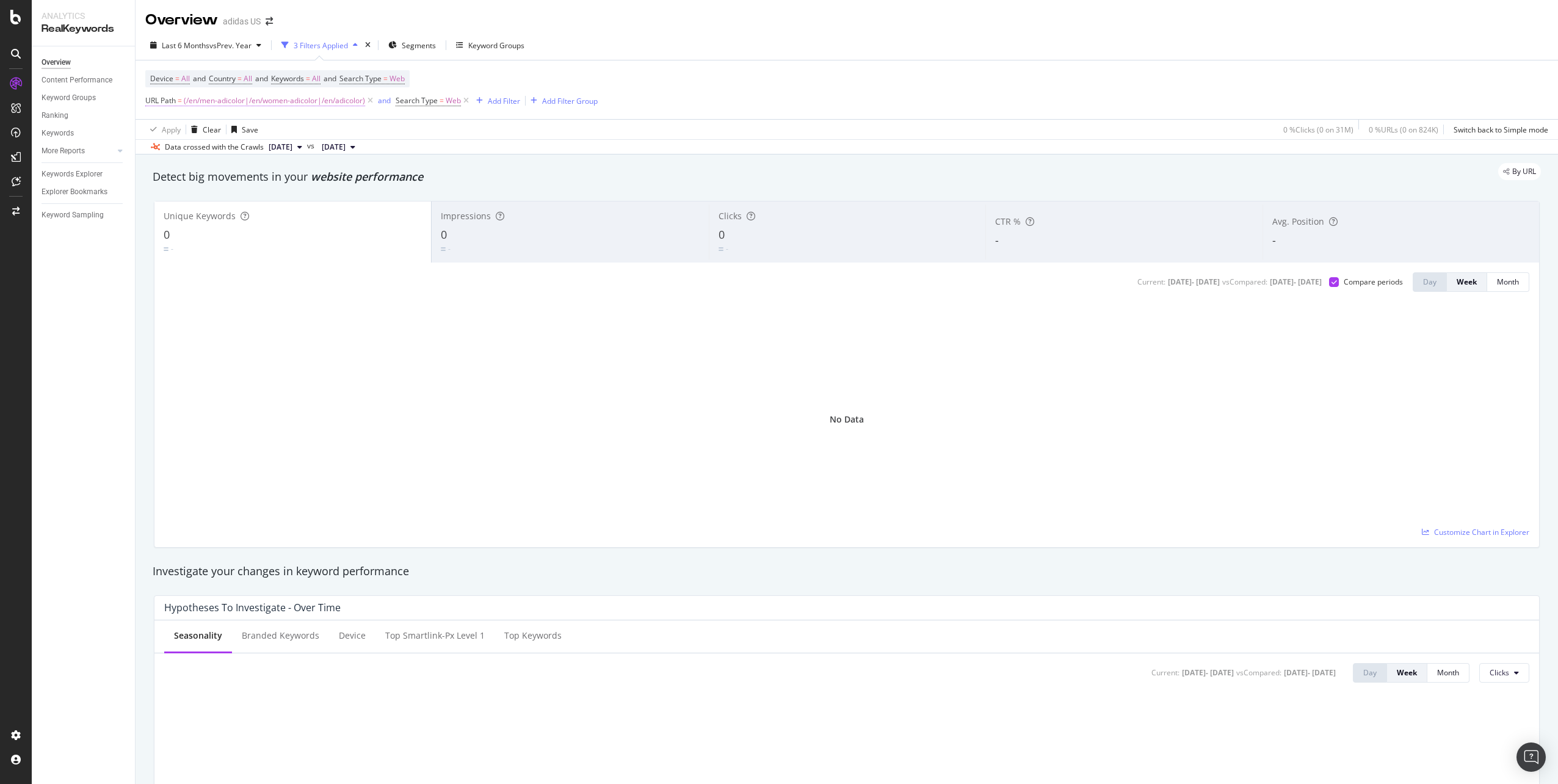
click at [206, 101] on span "(/en/men-adicolor|/en/women-adicolor|/en/adicolor)" at bounding box center [274, 100] width 181 height 17
click at [168, 153] on input "^(/en/men-adicolor|/en/women-adicolor|/en/adicolor)$" at bounding box center [213, 151] width 115 height 19
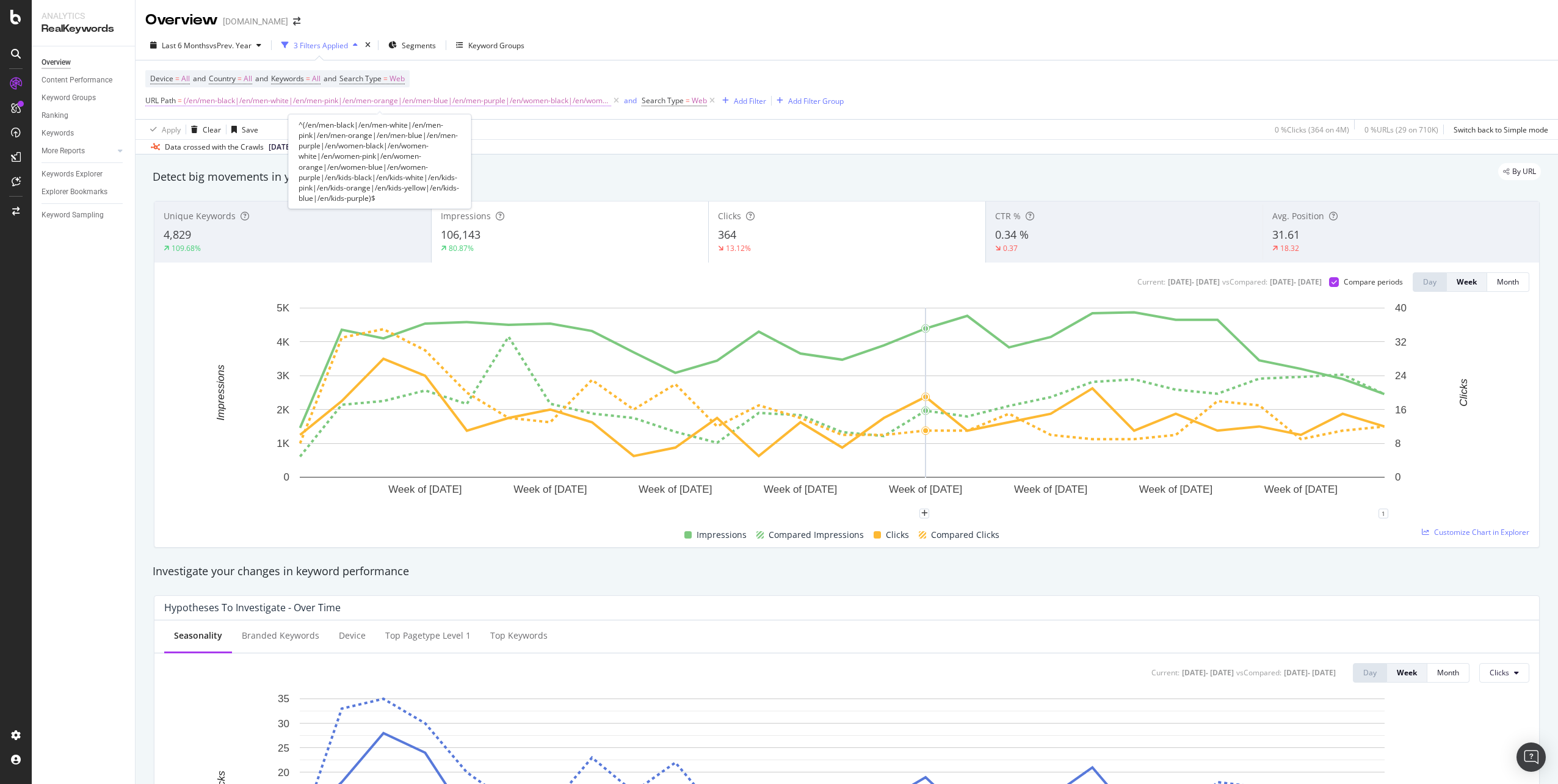
click at [286, 98] on span "(/en/men-black|/en/men-white|/en/men-pink|/en/men-orange|/en/men-blue|/en/men-p…" at bounding box center [397, 100] width 428 height 17
click at [218, 148] on input "^(/en/men-black|/en/men-white|/en/men-pink|/en/men-orange|/en/men-blue|/en/men-…" at bounding box center [213, 151] width 115 height 19
paste input "adicolor|/en/women-adicolor|/en/adicolor"
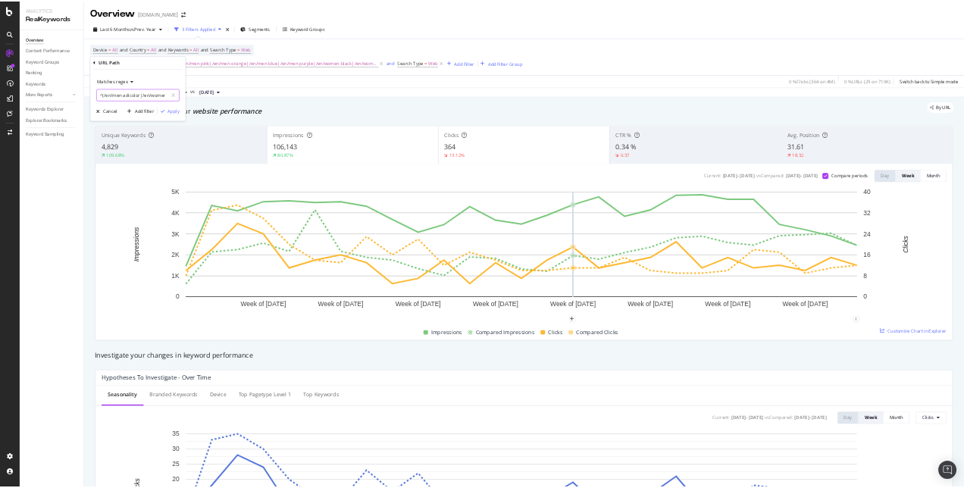
scroll to position [0, 105]
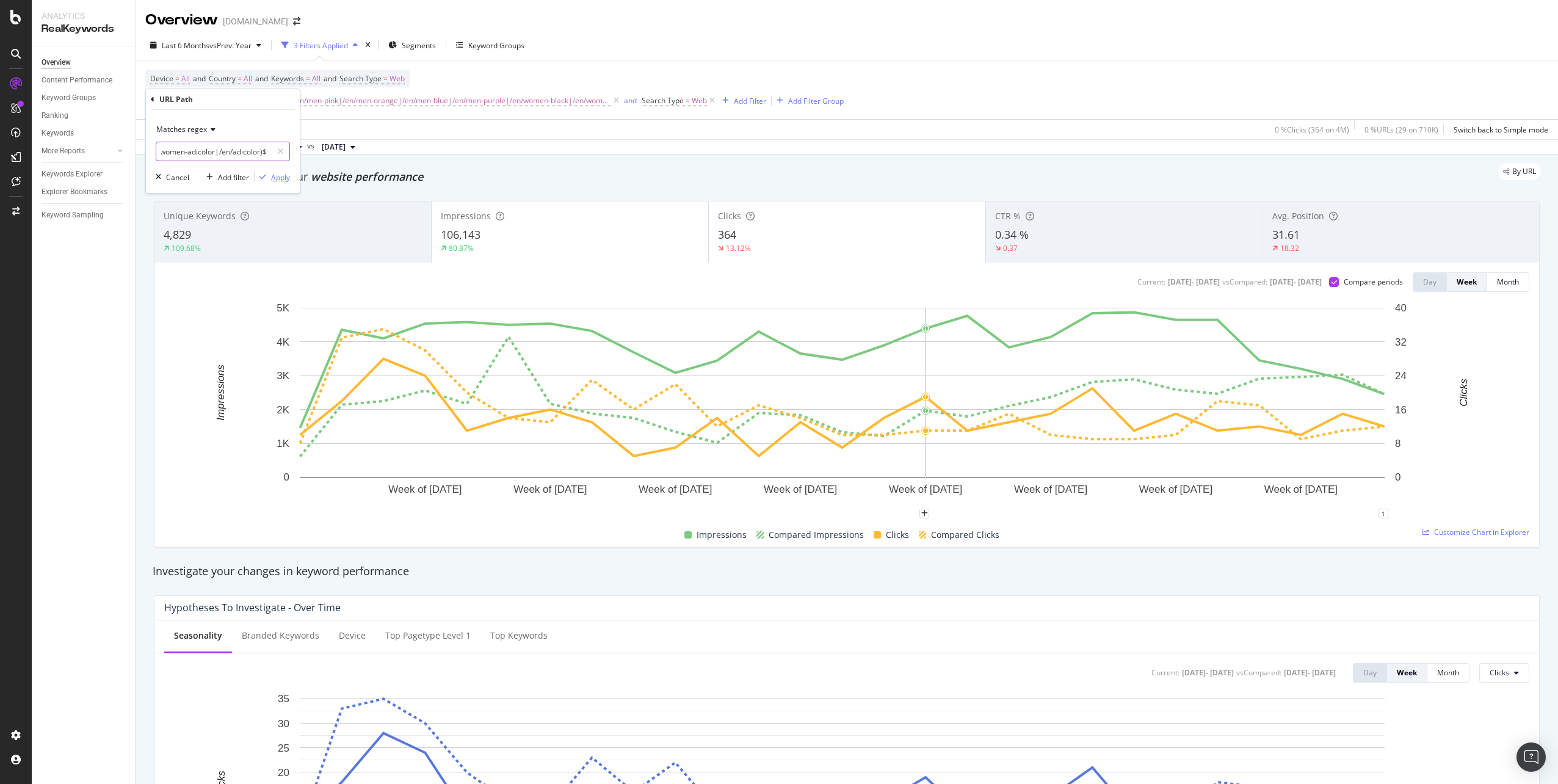
type input "^(/en/men-adicolor|/en/women-adicolor|/en/adicolor)$"
click at [275, 176] on div "Apply" at bounding box center [281, 177] width 19 height 10
